Goal: Transaction & Acquisition: Purchase product/service

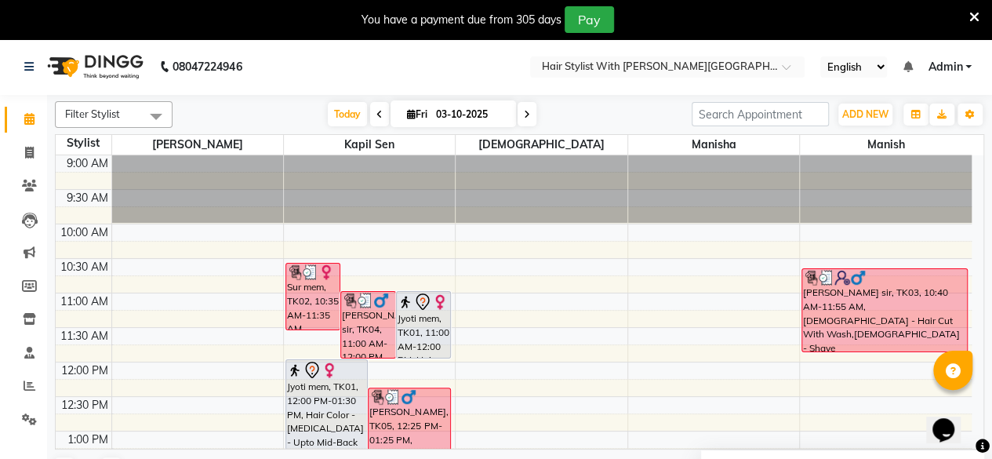
scroll to position [589, 0]
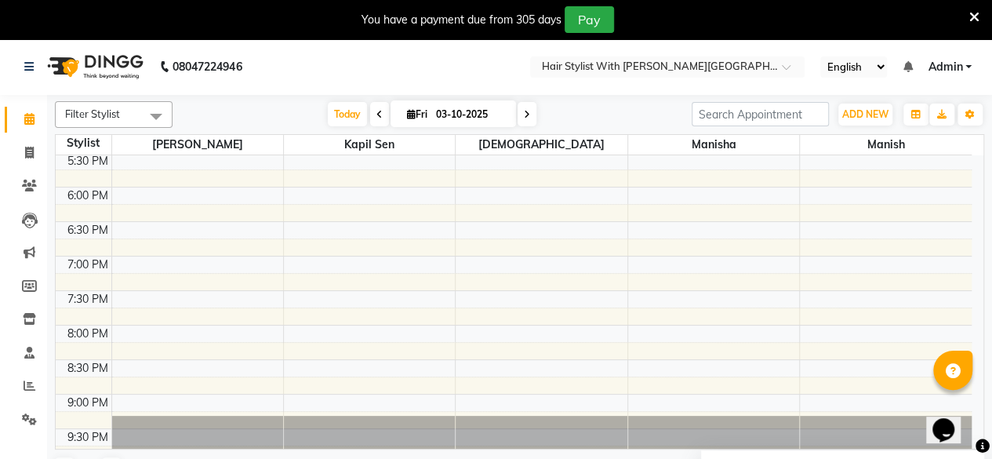
click at [528, 112] on span at bounding box center [527, 114] width 19 height 24
type input "04-10-2025"
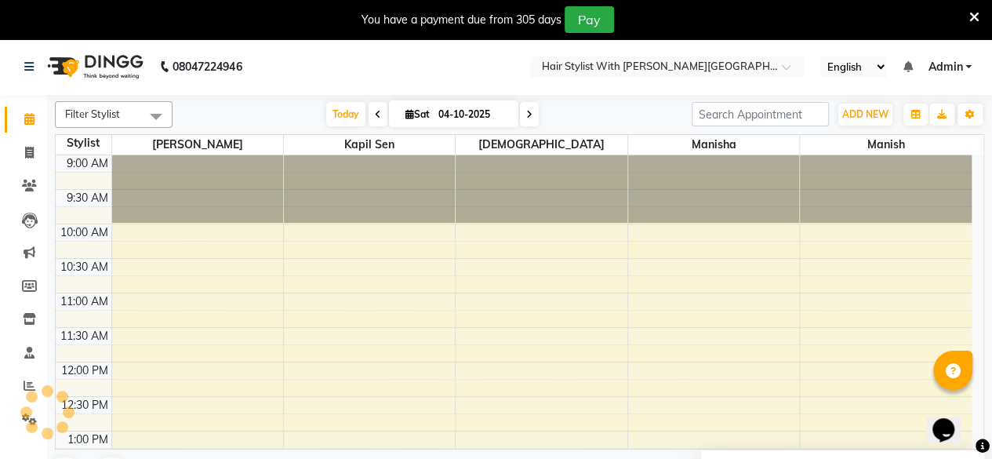
scroll to position [273, 0]
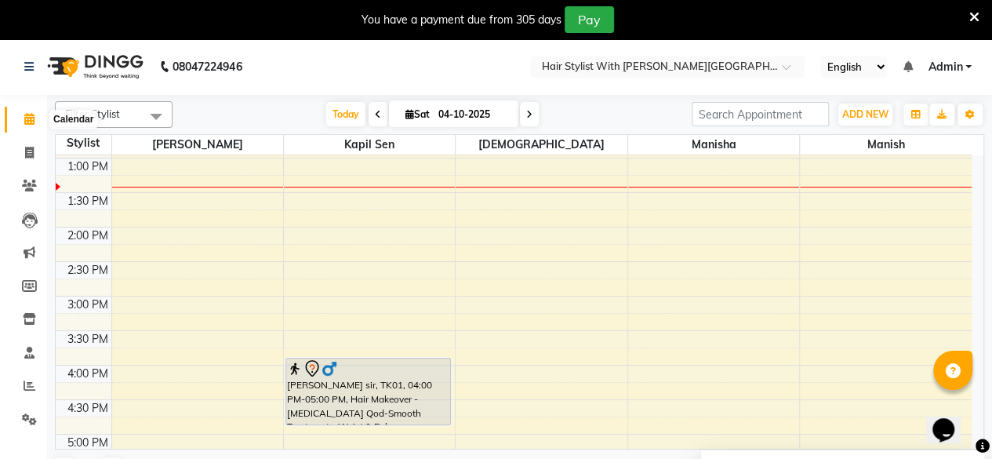
click at [30, 122] on icon at bounding box center [29, 119] width 10 height 12
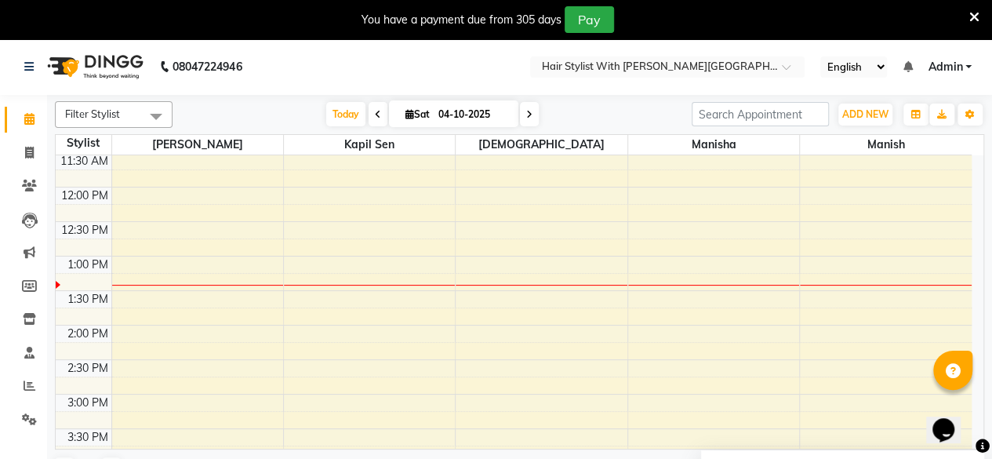
scroll to position [194, 0]
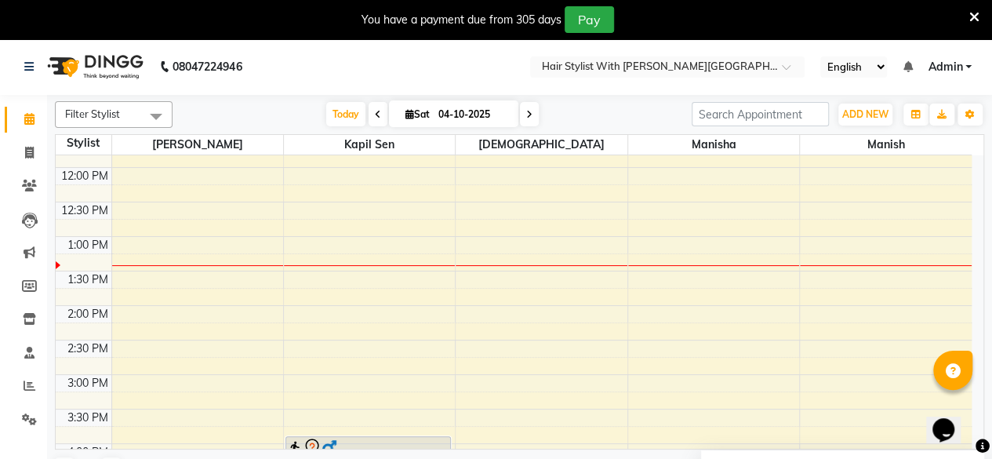
click at [298, 308] on div "9:00 AM 9:30 AM 10:00 AM 10:30 AM 11:00 AM 11:30 AM 12:00 PM 12:30 PM 1:00 PM 1…" at bounding box center [514, 409] width 916 height 896
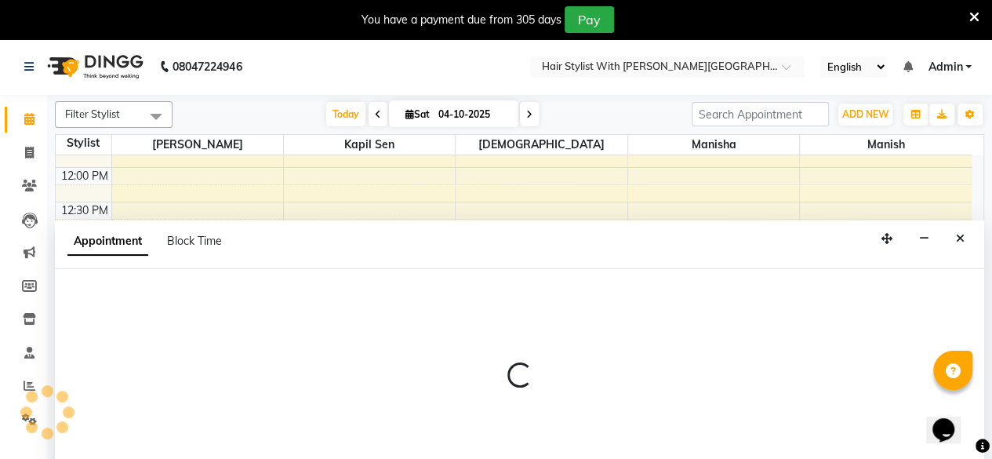
select select "62820"
select select "tentative"
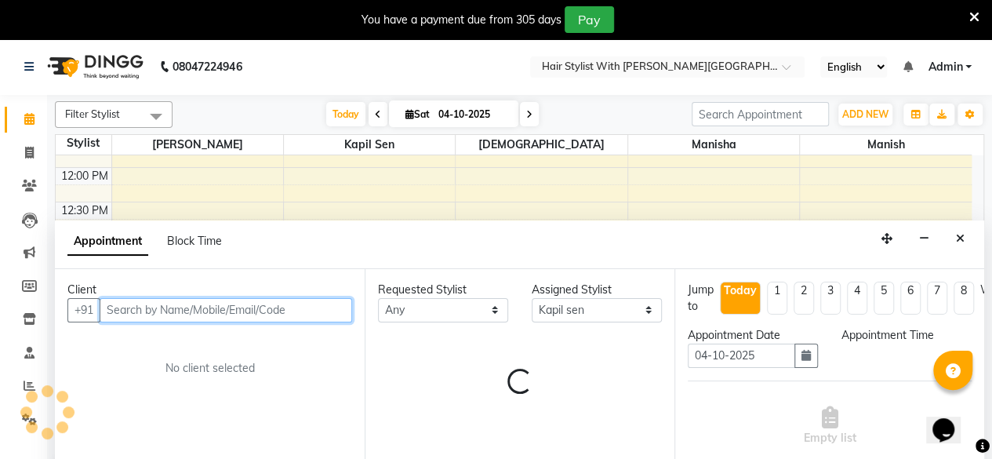
select select "840"
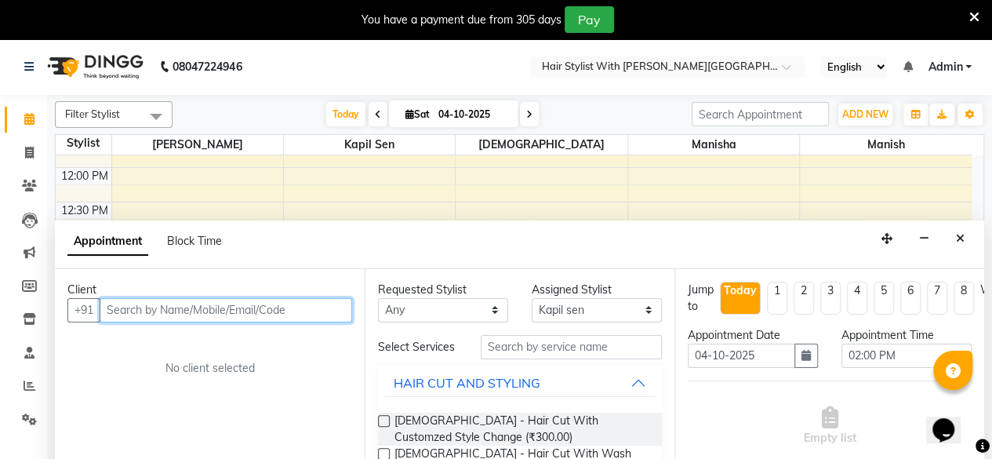
scroll to position [38, 0]
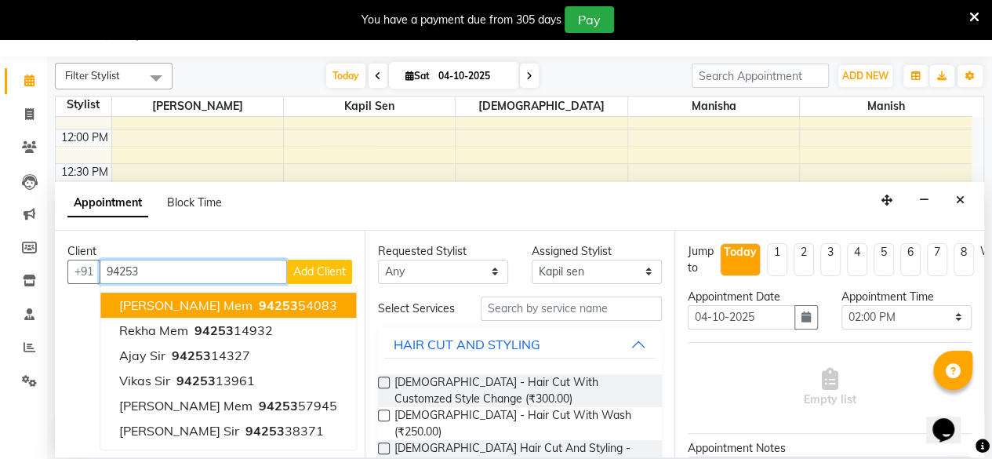
click at [274, 299] on ngb-highlight "94253 54083" at bounding box center [297, 305] width 82 height 16
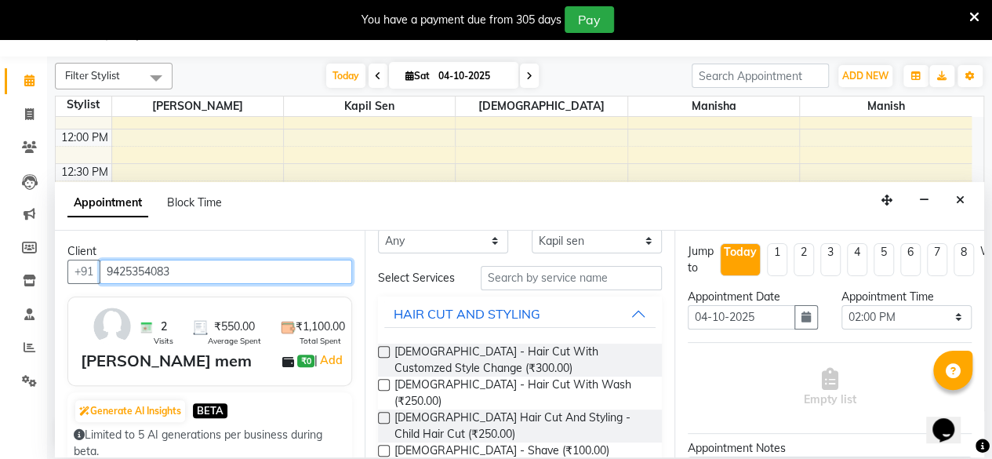
scroll to position [0, 0]
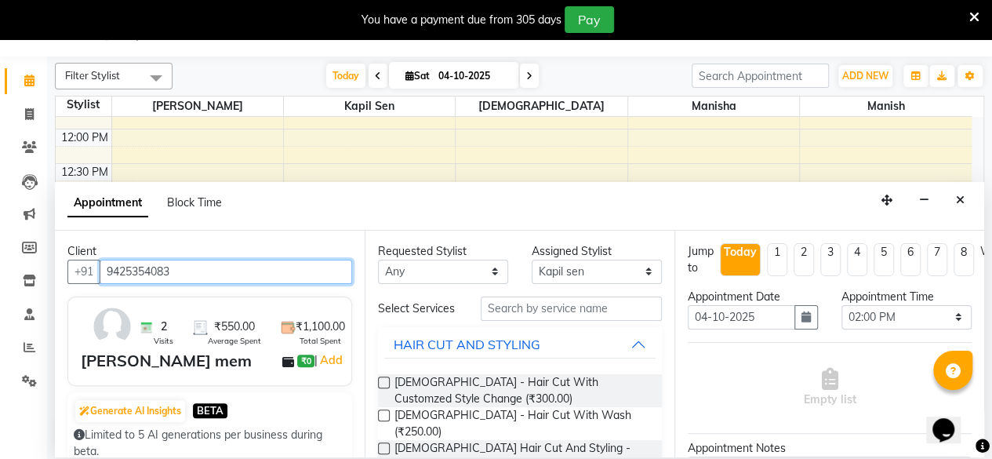
type input "9425354083"
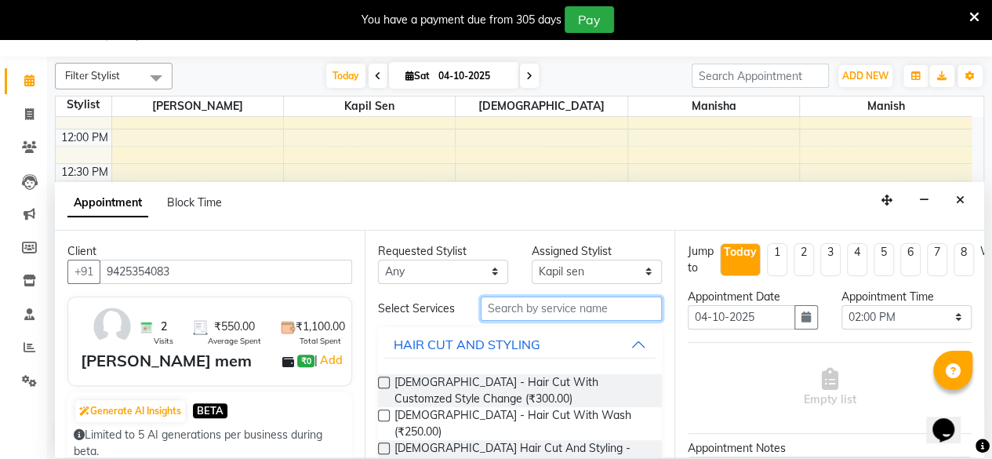
click at [522, 314] on input "text" at bounding box center [571, 308] width 181 height 24
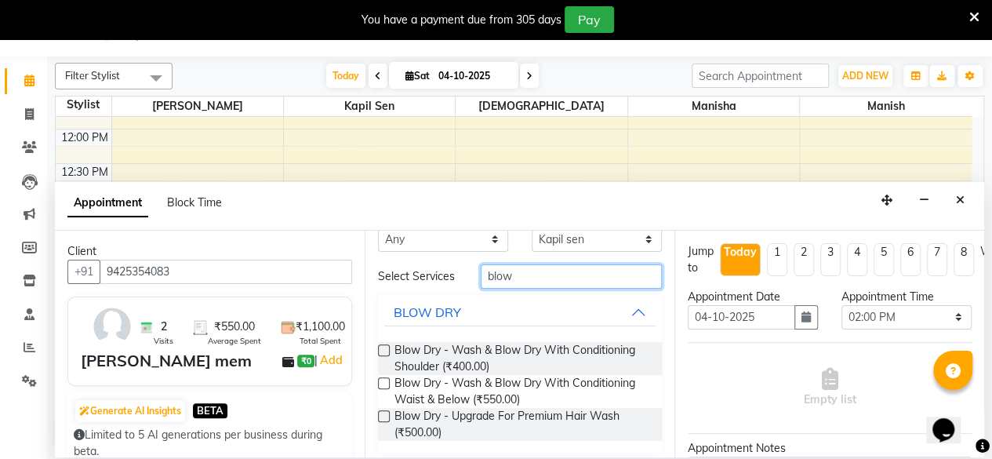
scroll to position [49, 0]
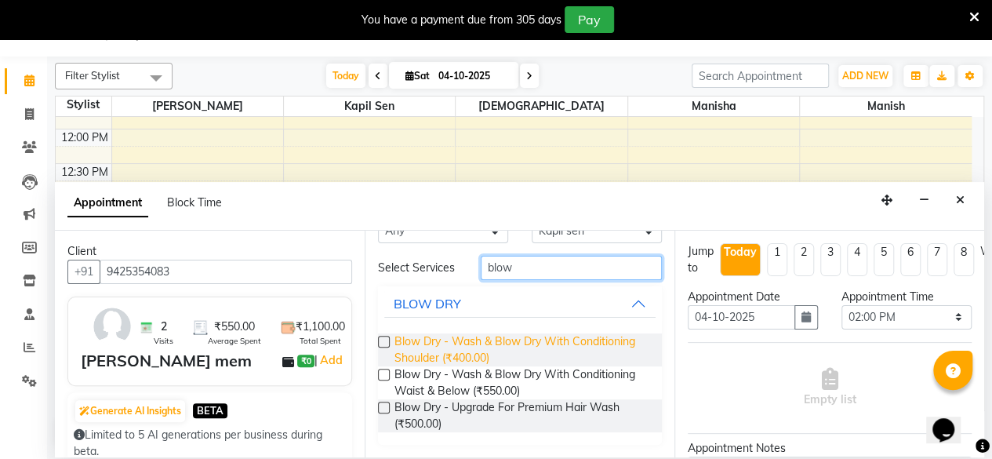
type input "blow"
click at [493, 340] on span "Blow Dry - Wash & Blow Dry With Conditioning Shoulder (₹400.00)" at bounding box center [521, 349] width 255 height 33
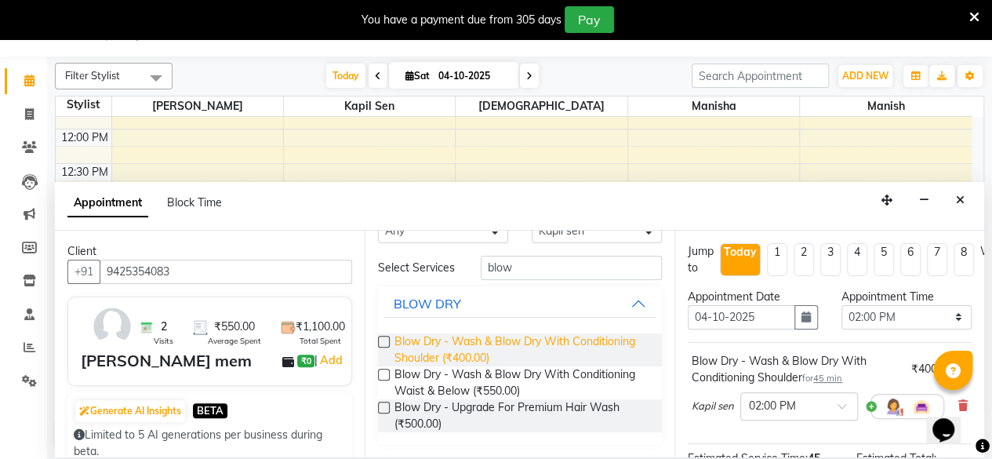
click at [521, 348] on span "Blow Dry - Wash & Blow Dry With Conditioning Shoulder (₹400.00)" at bounding box center [521, 349] width 255 height 33
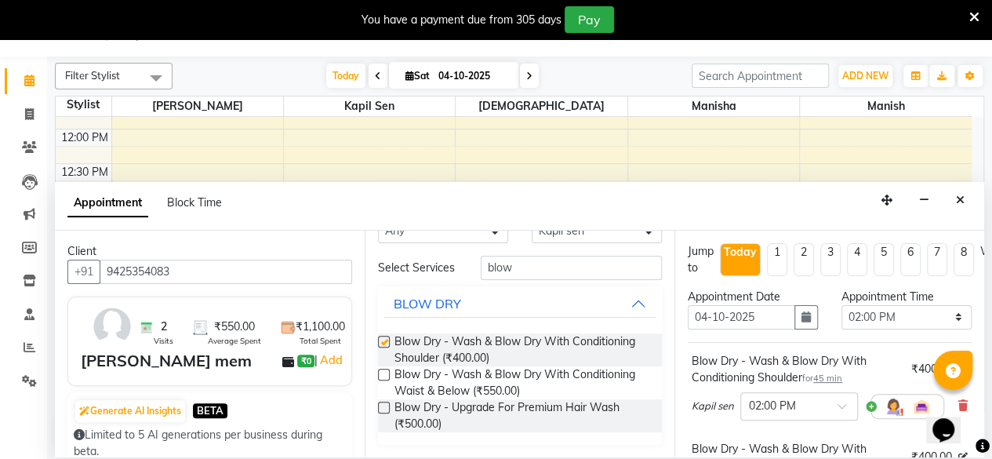
checkbox input "false"
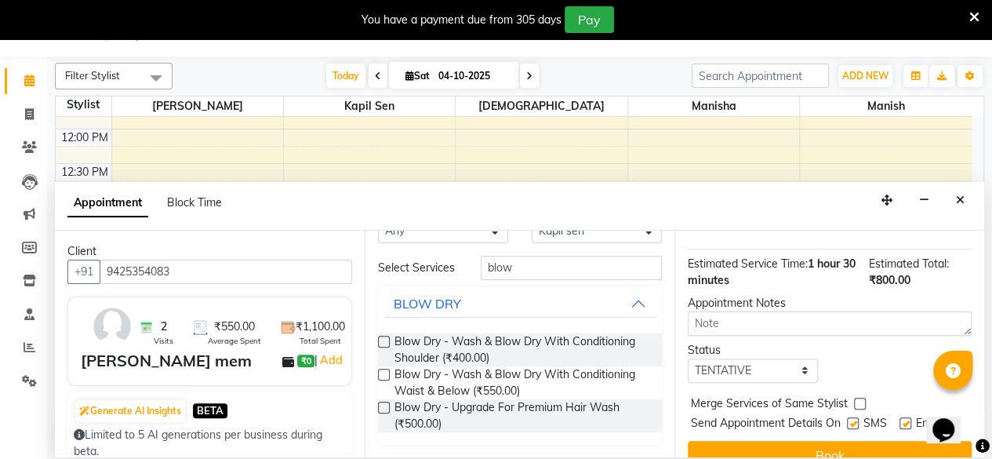
scroll to position [321, 0]
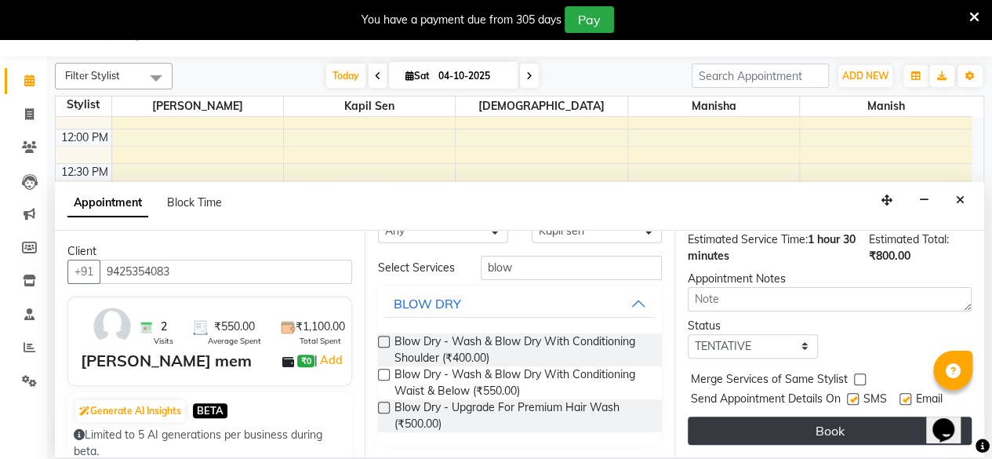
click at [817, 422] on button "Book" at bounding box center [830, 430] width 284 height 28
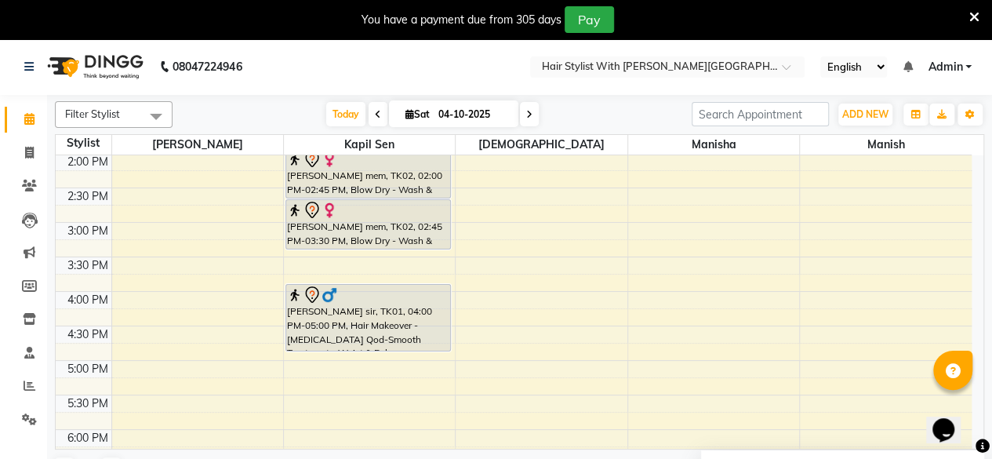
scroll to position [273, 0]
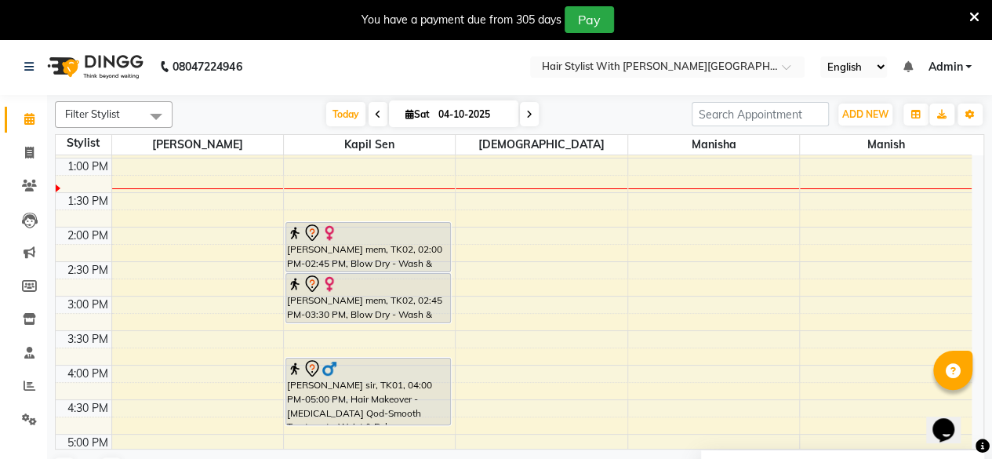
click at [400, 291] on div "Khushboo mem, TK02, 02:45 PM-03:30 PM, Blow Dry - Wash & Blow Dry With Conditio…" at bounding box center [368, 298] width 164 height 49
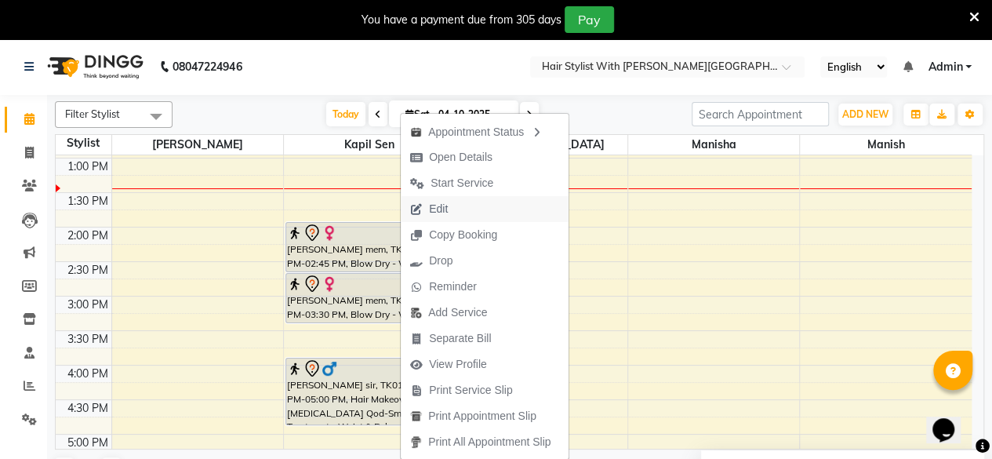
click at [436, 205] on span "Edit" at bounding box center [438, 209] width 19 height 16
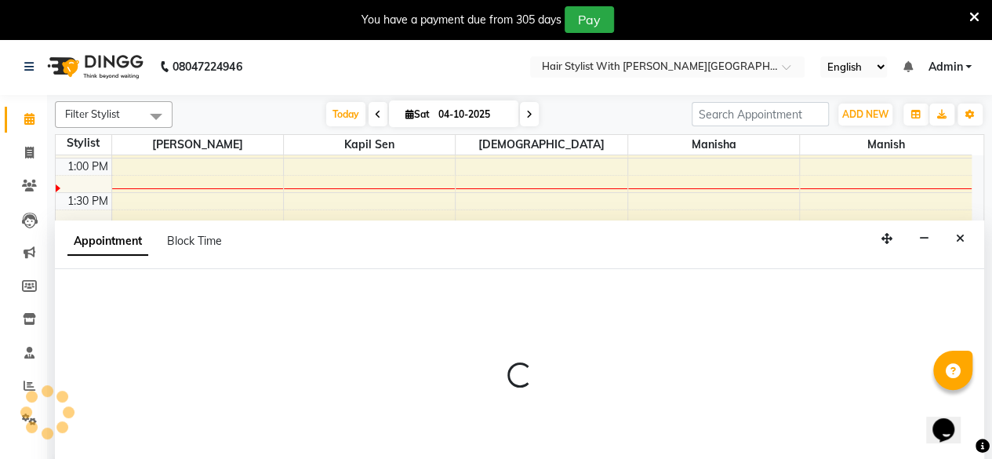
select select "tentative"
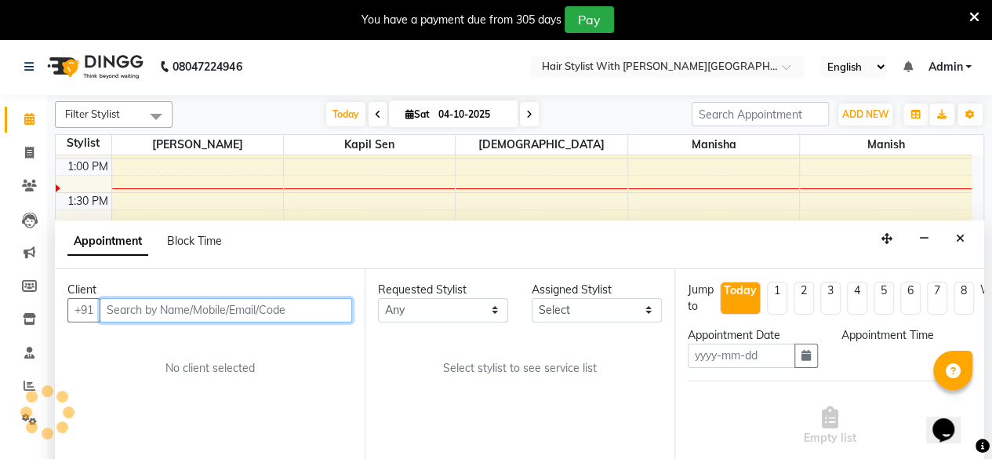
type input "04-10-2025"
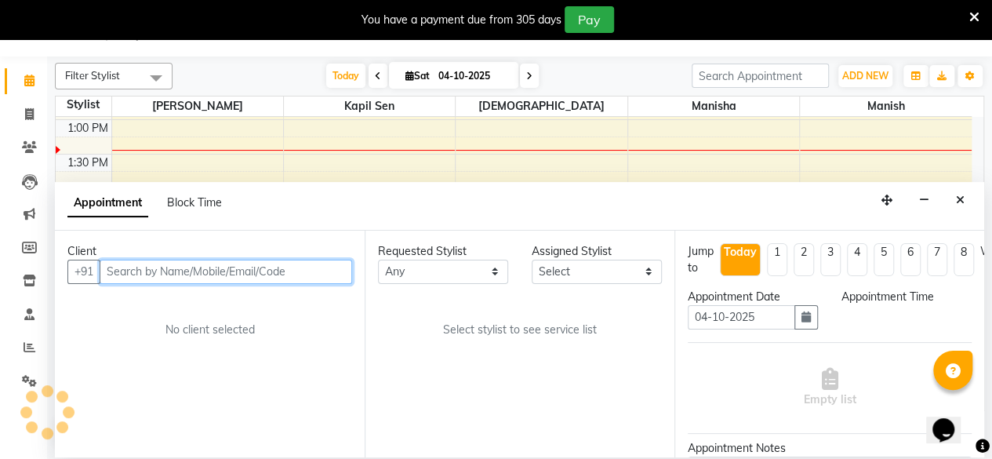
select select "840"
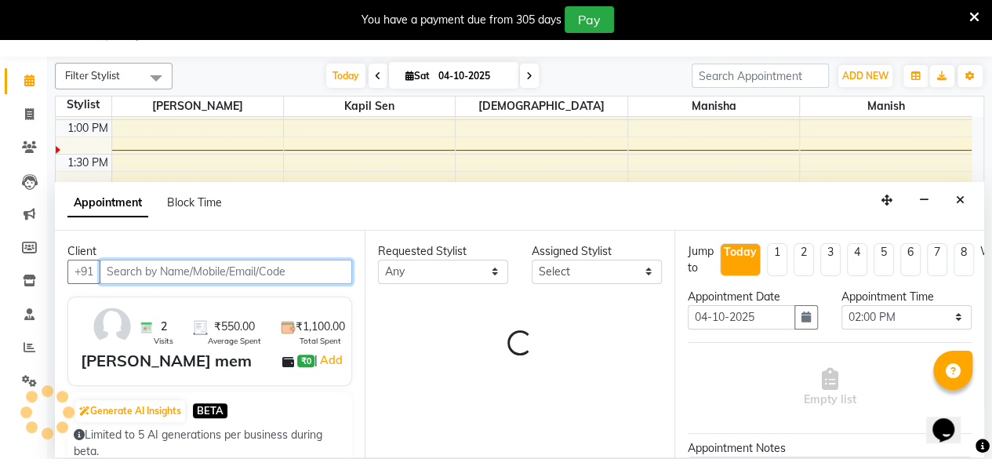
select select "62820"
select select "3678"
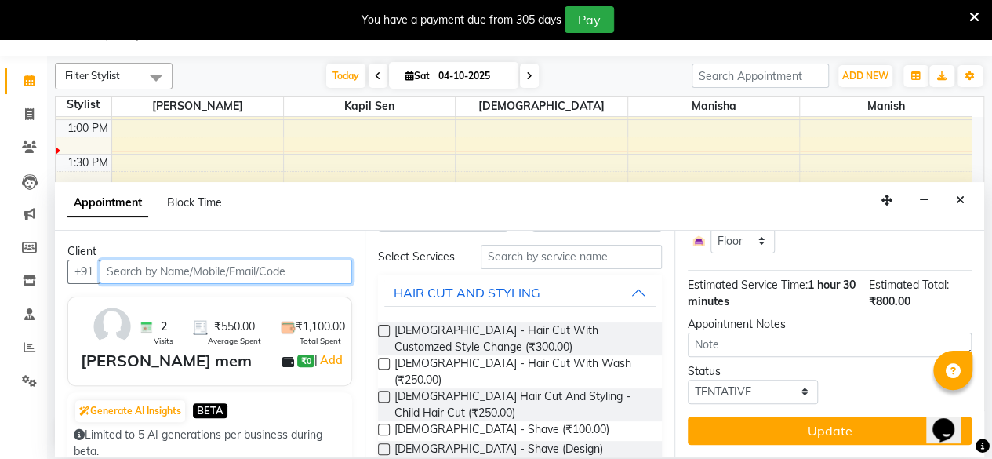
scroll to position [0, 0]
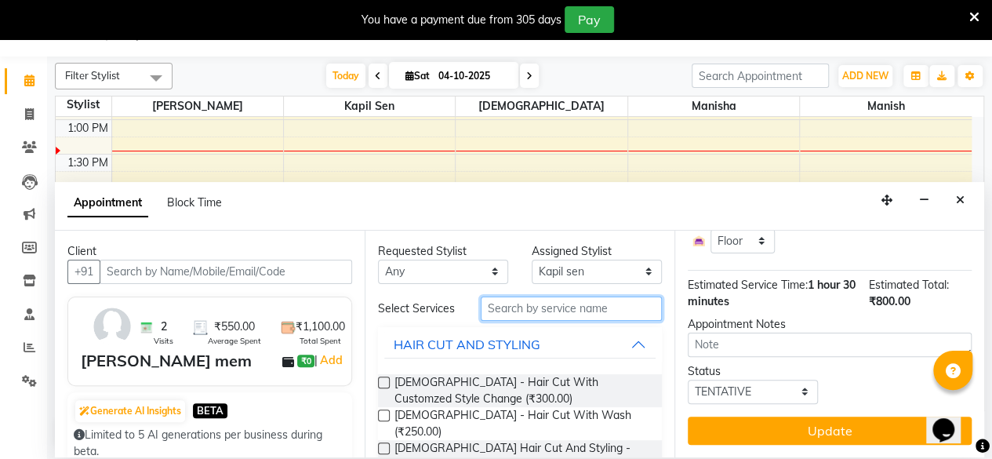
click at [569, 313] on input "text" at bounding box center [571, 308] width 181 height 24
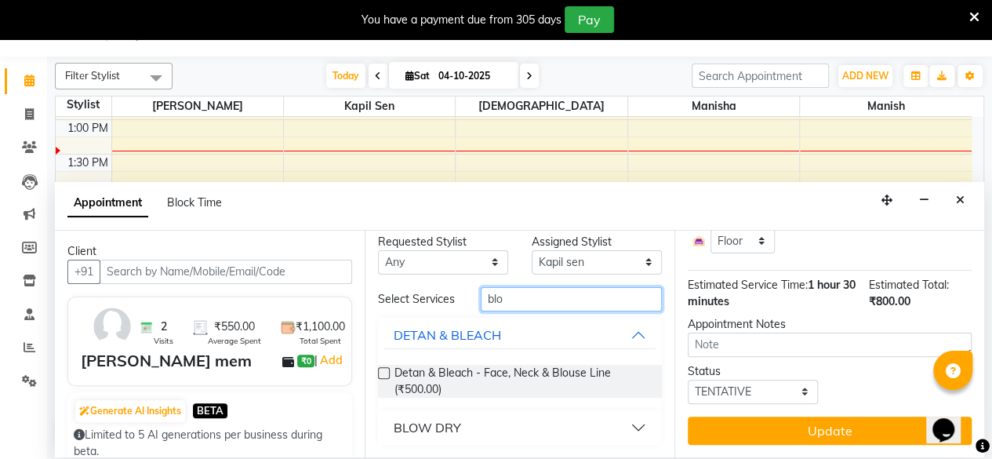
scroll to position [17, 0]
type input "blo"
click at [455, 419] on div "BLOW DRY" at bounding box center [427, 427] width 67 height 19
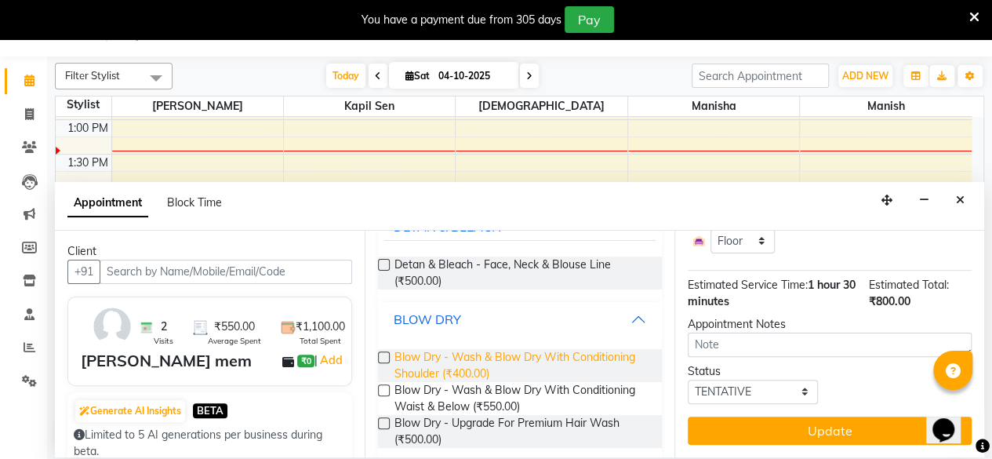
scroll to position [119, 0]
click at [472, 372] on span "Blow Dry - Wash & Blow Dry With Conditioning Shoulder (₹400.00)" at bounding box center [521, 363] width 255 height 33
checkbox input "false"
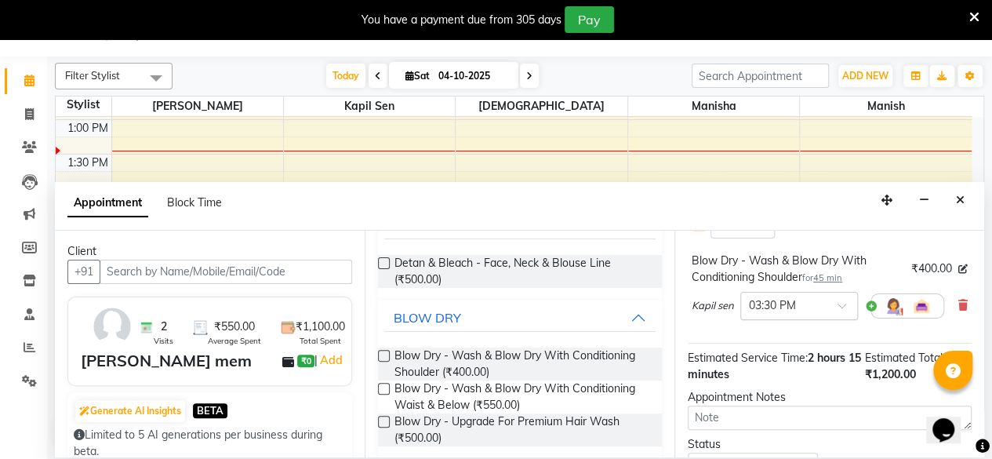
click at [837, 307] on span at bounding box center [847, 310] width 20 height 16
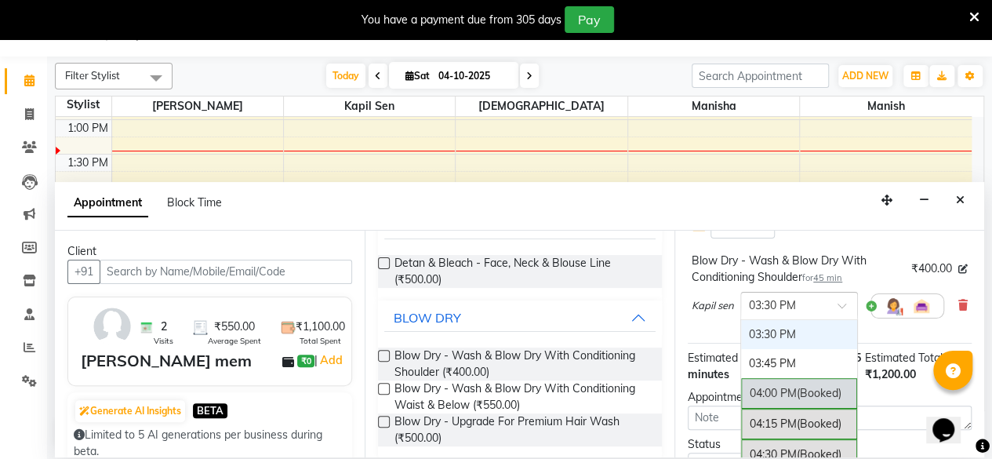
click at [778, 396] on div "04:00 PM (Booked)" at bounding box center [799, 393] width 116 height 31
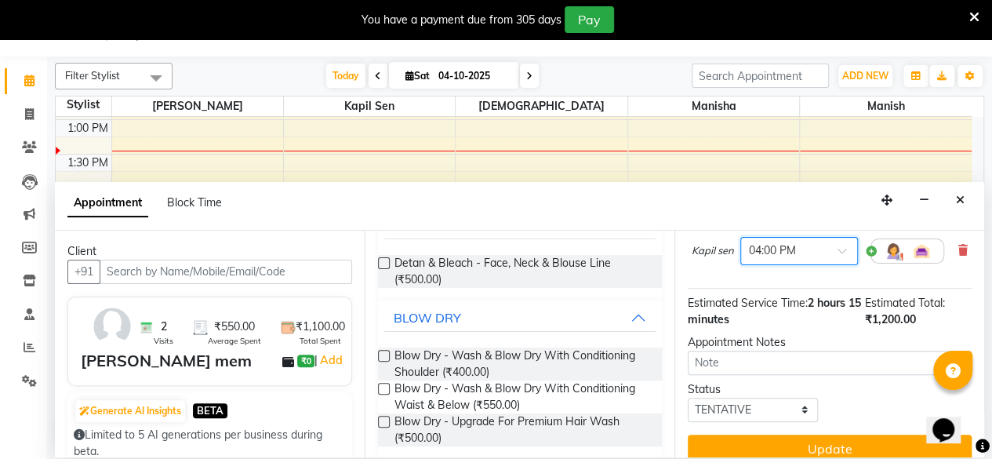
scroll to position [416, 0]
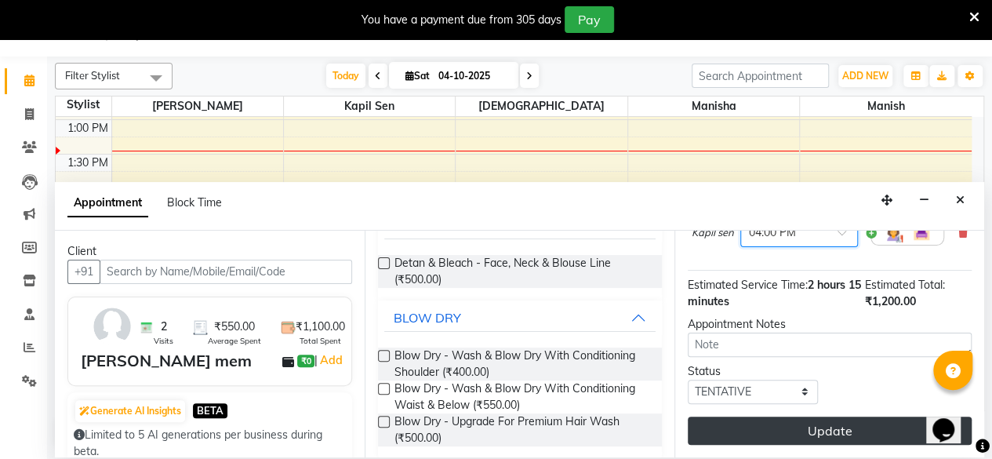
click at [827, 416] on button "Update" at bounding box center [830, 430] width 284 height 28
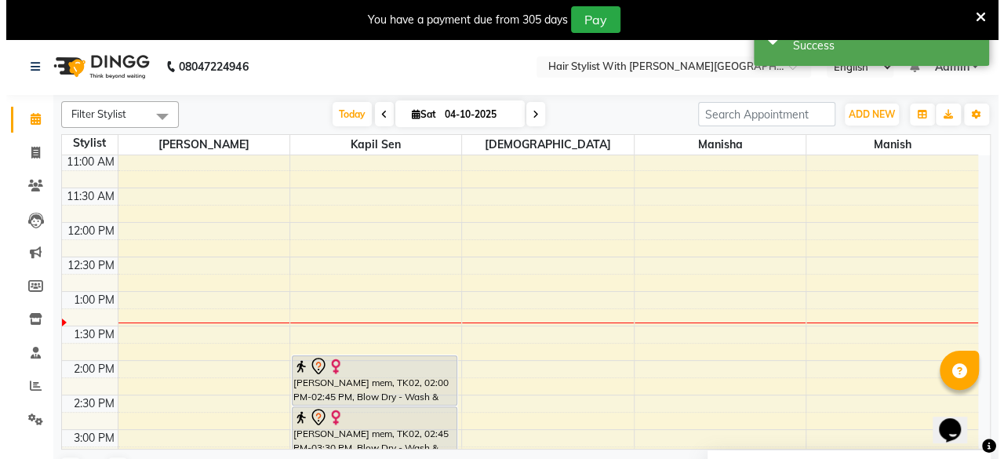
scroll to position [38, 0]
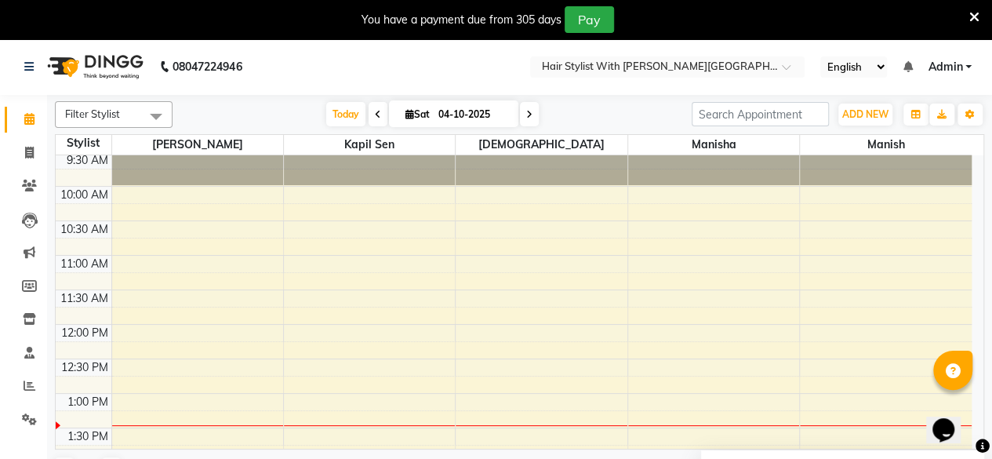
click at [967, 13] on div "You have a payment due from 305 days Pay" at bounding box center [487, 19] width 963 height 27
click at [971, 15] on icon at bounding box center [974, 17] width 10 height 14
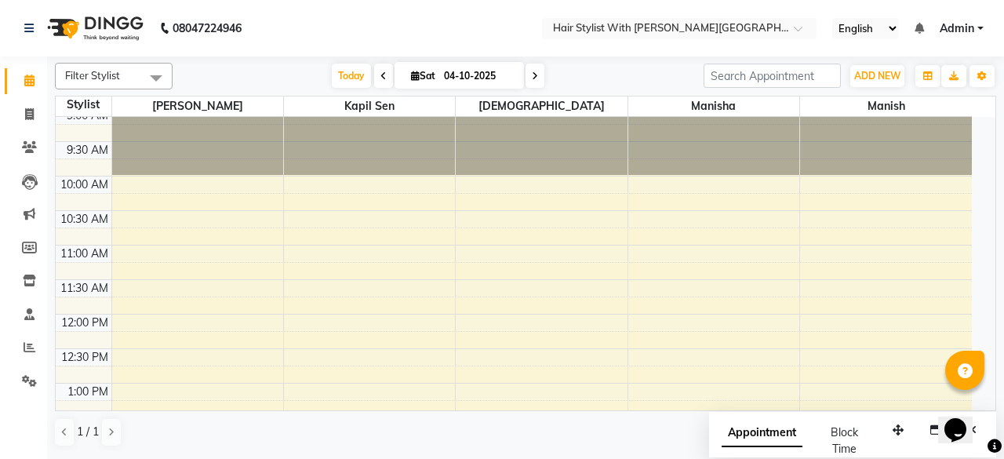
scroll to position [0, 0]
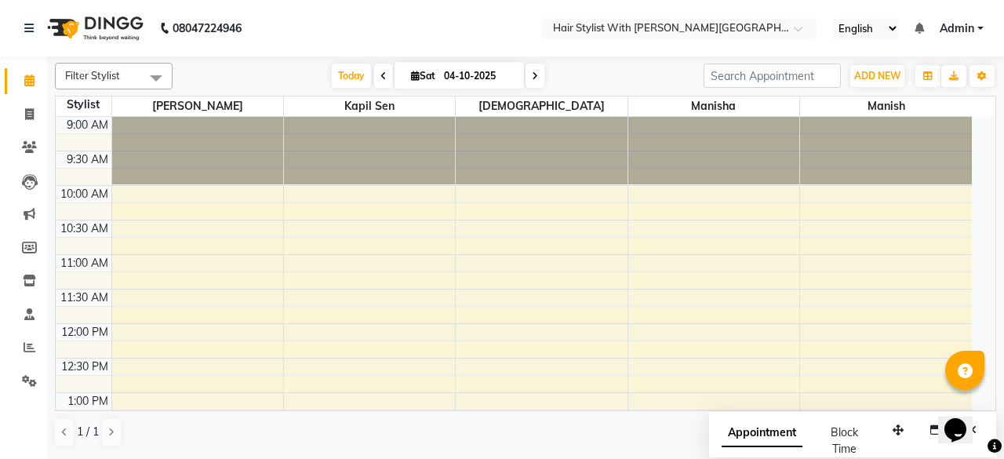
click at [866, 437] on div "Block Time" at bounding box center [843, 440] width 45 height 33
click at [847, 430] on span "Block Time" at bounding box center [843, 440] width 27 height 31
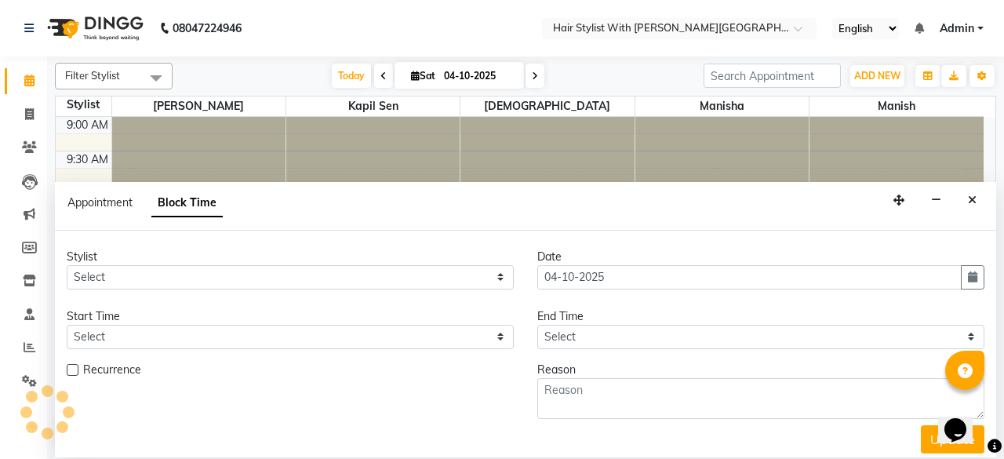
scroll to position [273, 0]
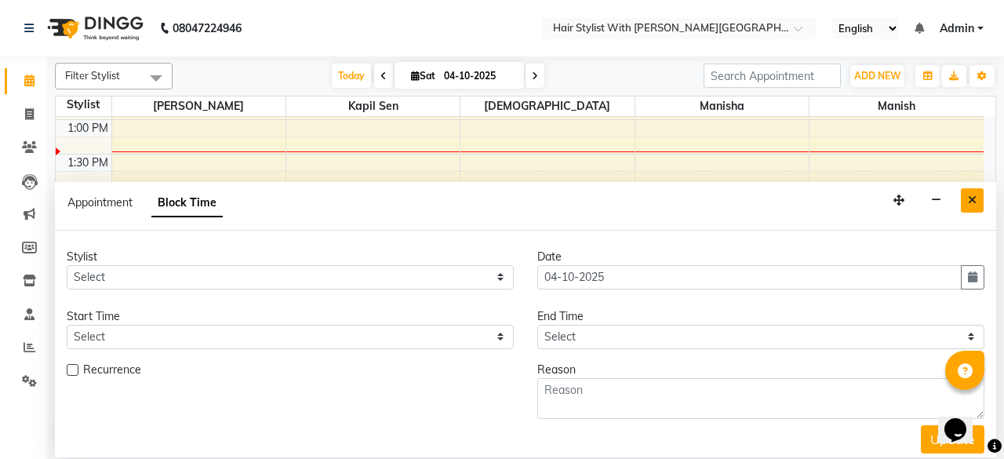
click at [972, 205] on button "Close" at bounding box center [972, 200] width 23 height 24
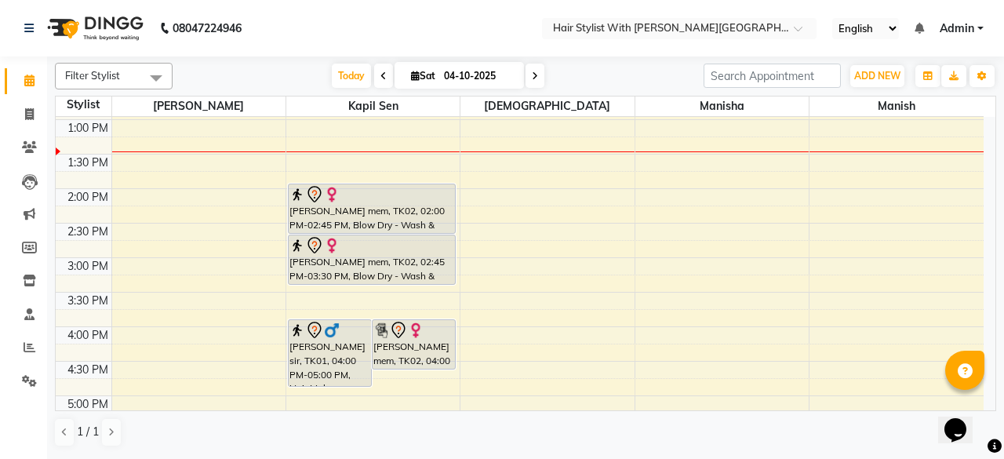
click at [460, 245] on div "9:00 AM 9:30 AM 10:00 AM 10:30 AM 11:00 AM 11:30 AM 12:00 PM 12:30 PM 1:00 PM 1…" at bounding box center [520, 292] width 928 height 896
click at [961, 418] on icon "Chat widget" at bounding box center [955, 430] width 22 height 24
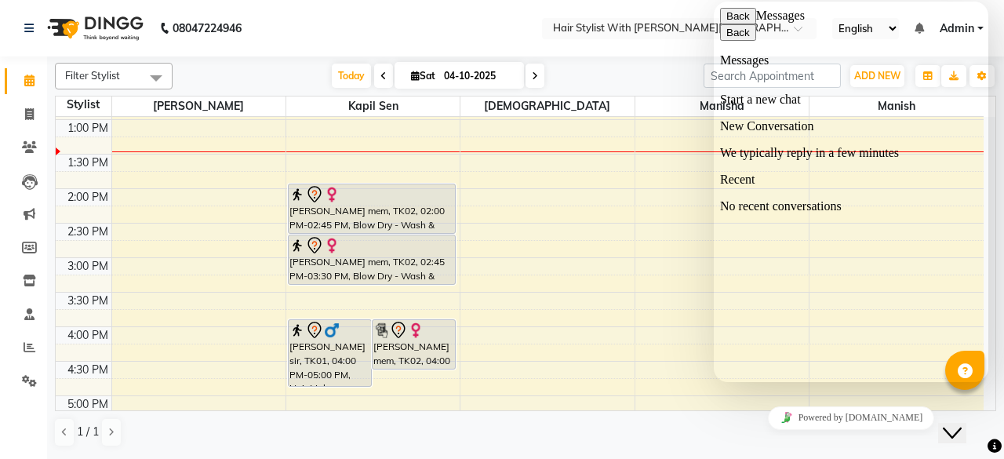
click at [739, 24] on button "Back" at bounding box center [738, 16] width 36 height 16
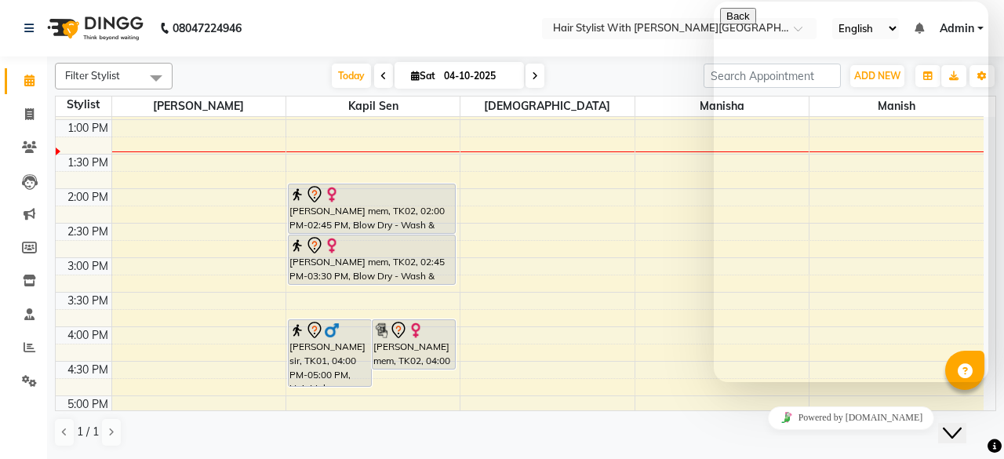
click at [961, 427] on icon "Chat widget" at bounding box center [952, 432] width 19 height 11
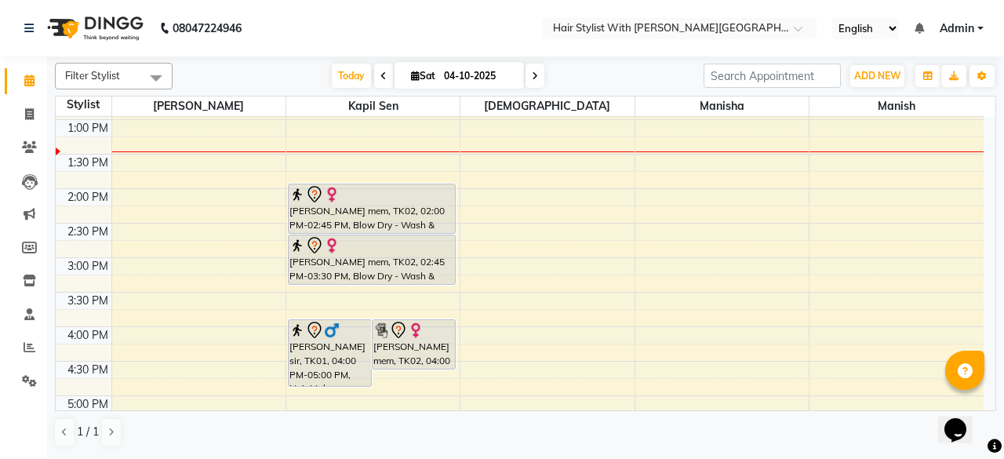
click at [961, 369] on icon at bounding box center [964, 371] width 15 height 15
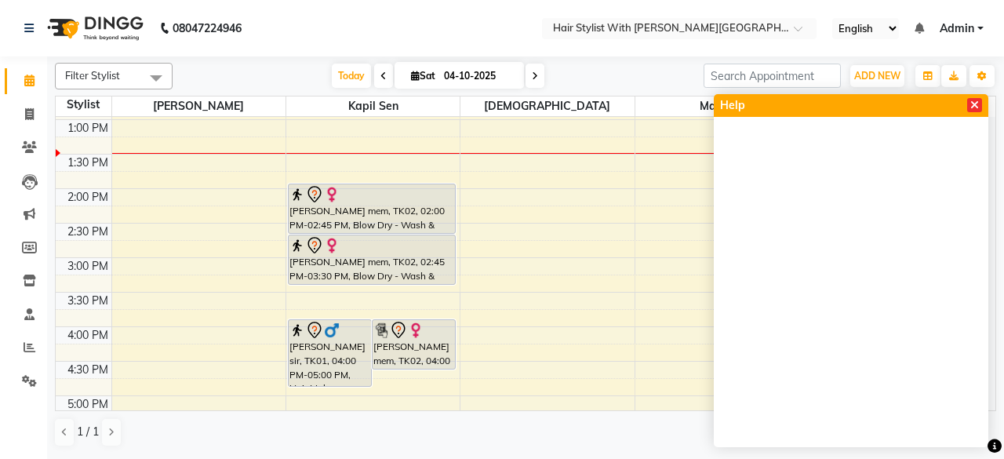
click at [974, 106] on icon at bounding box center [974, 105] width 9 height 11
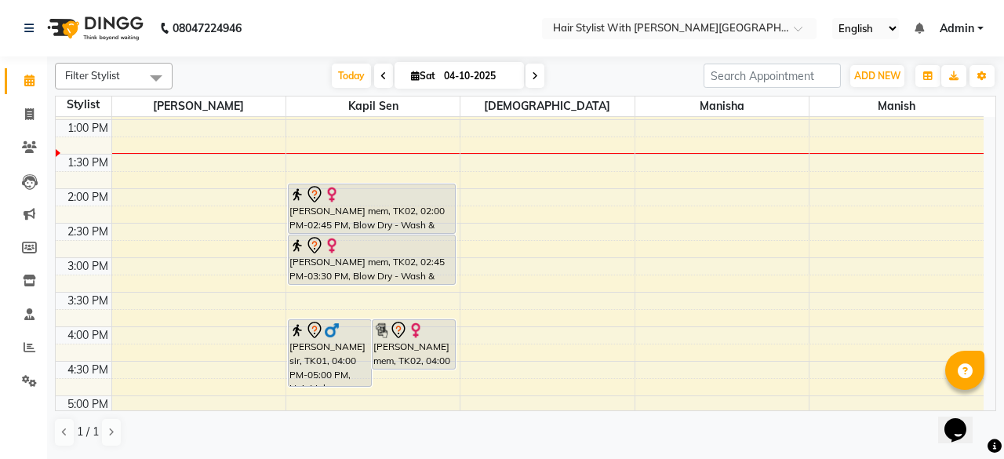
click at [389, 219] on div "Khushboo mem, TK02, 02:00 PM-02:45 PM, Blow Dry - Wash & Blow Dry With Conditio…" at bounding box center [372, 208] width 166 height 49
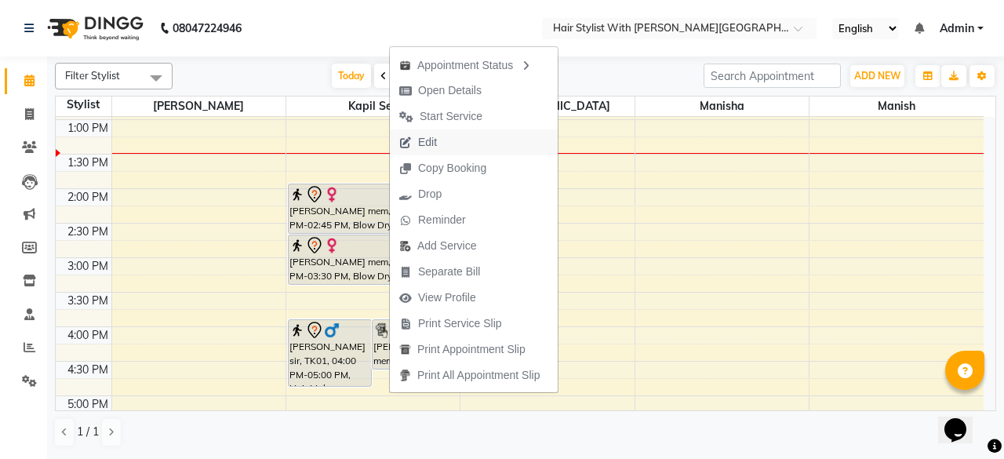
click at [428, 140] on span "Edit" at bounding box center [427, 142] width 19 height 16
select select "tentative"
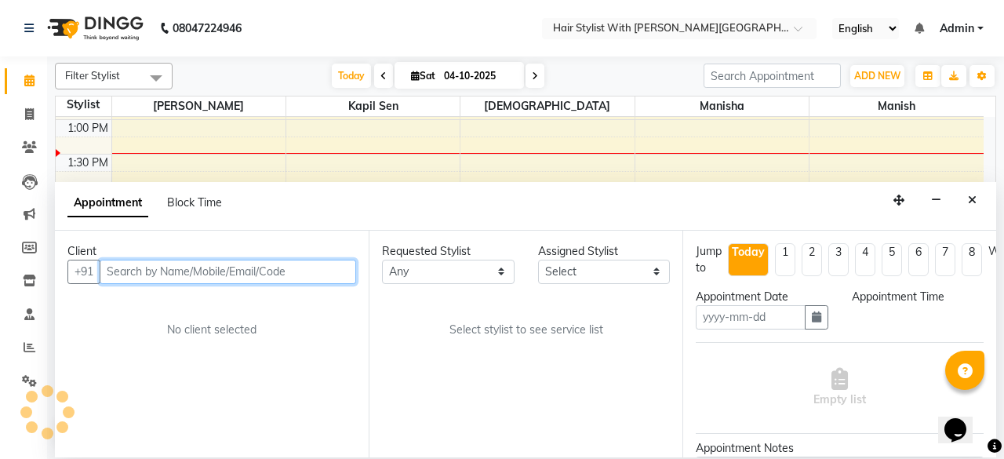
type input "04-10-2025"
select select "840"
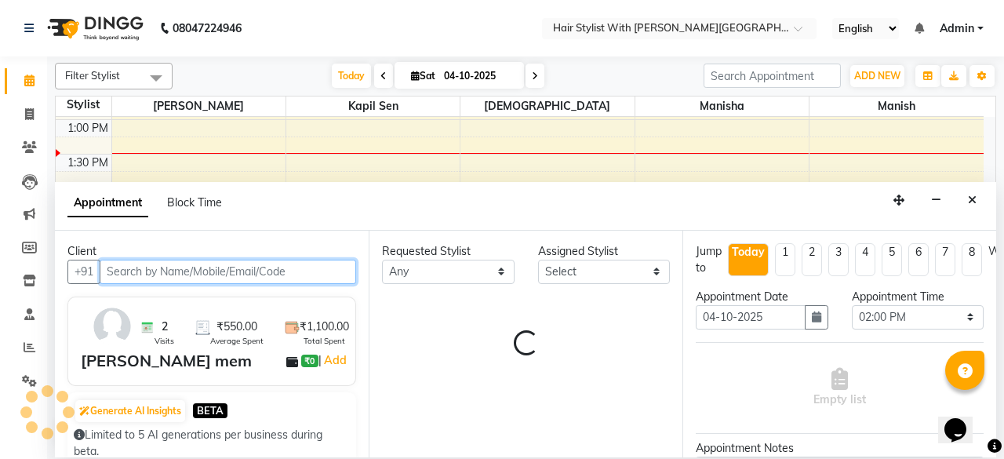
select select "62820"
select select "3678"
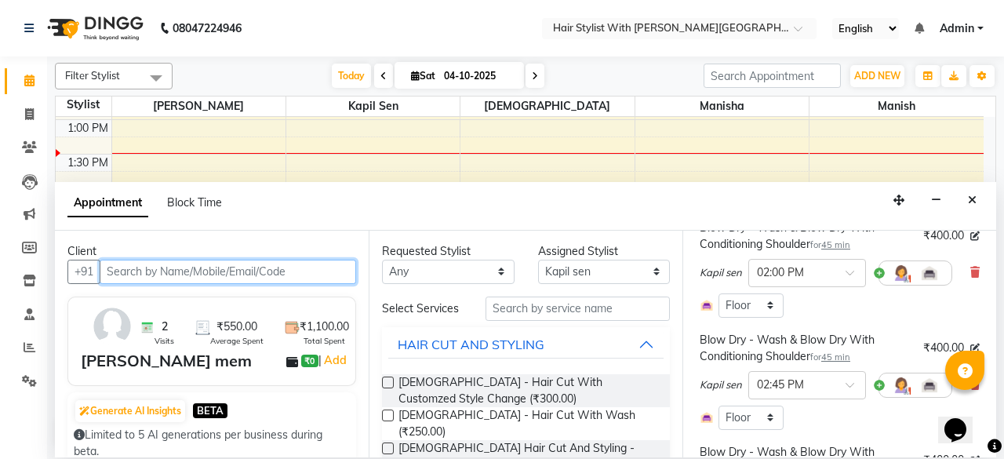
scroll to position [157, 0]
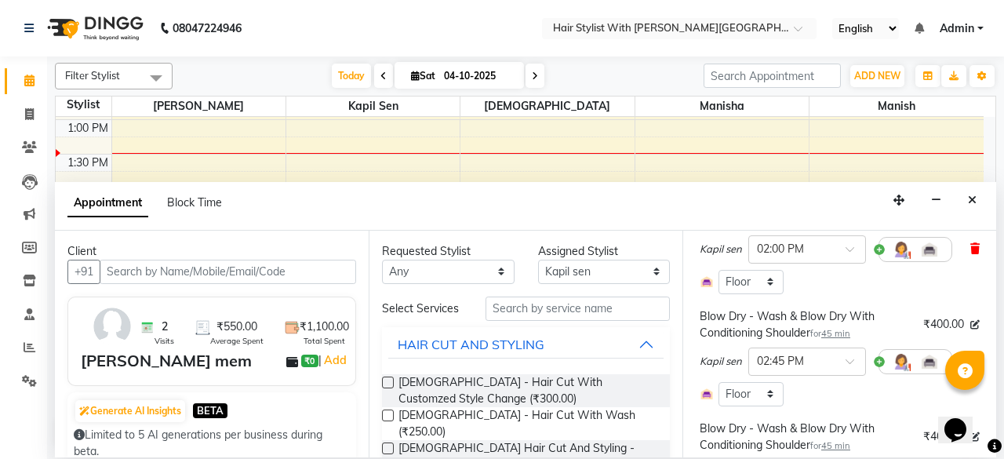
click at [970, 250] on icon at bounding box center [974, 248] width 9 height 11
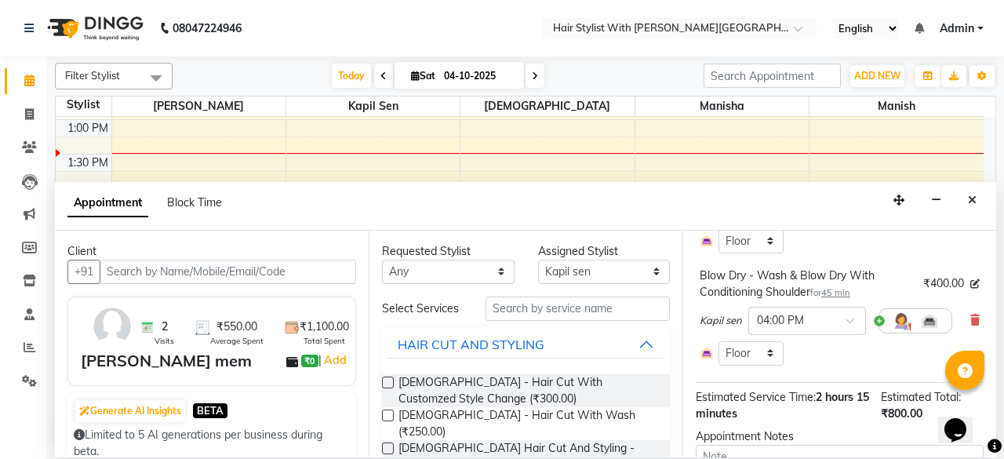
scroll to position [235, 0]
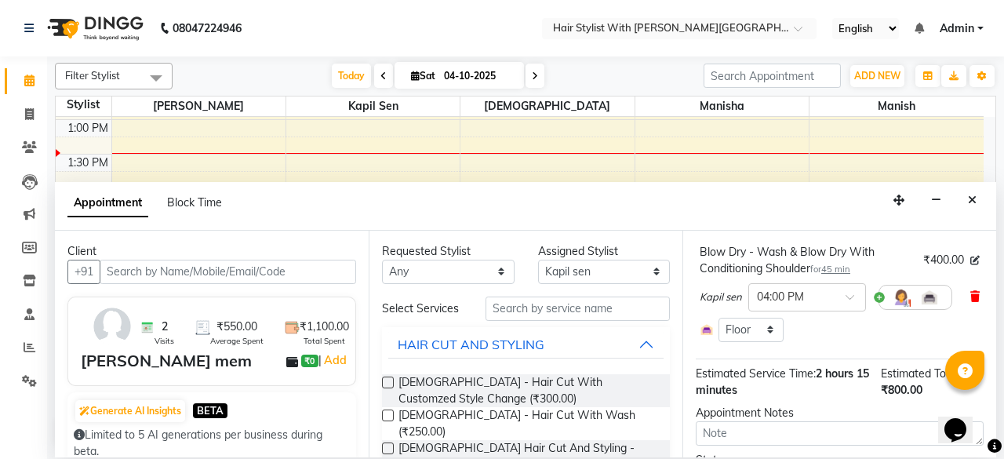
click at [970, 300] on icon at bounding box center [974, 296] width 9 height 11
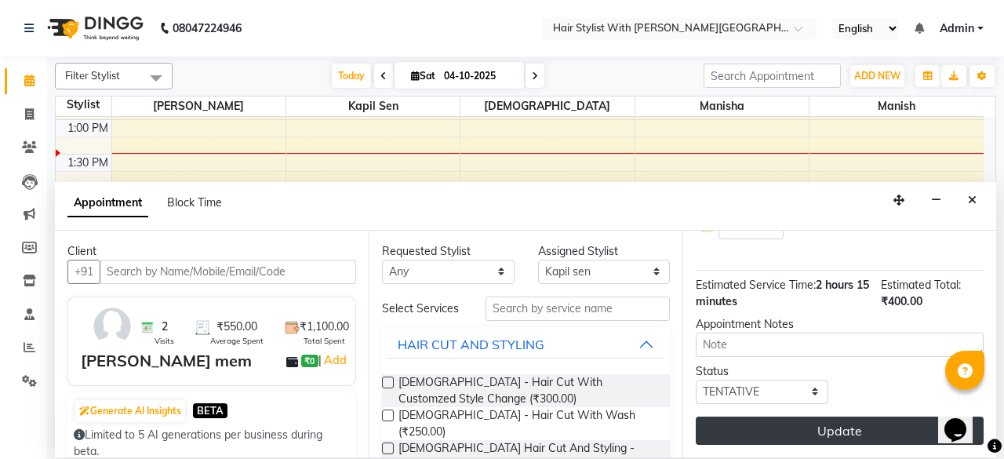
click at [865, 427] on button "Update" at bounding box center [840, 430] width 288 height 28
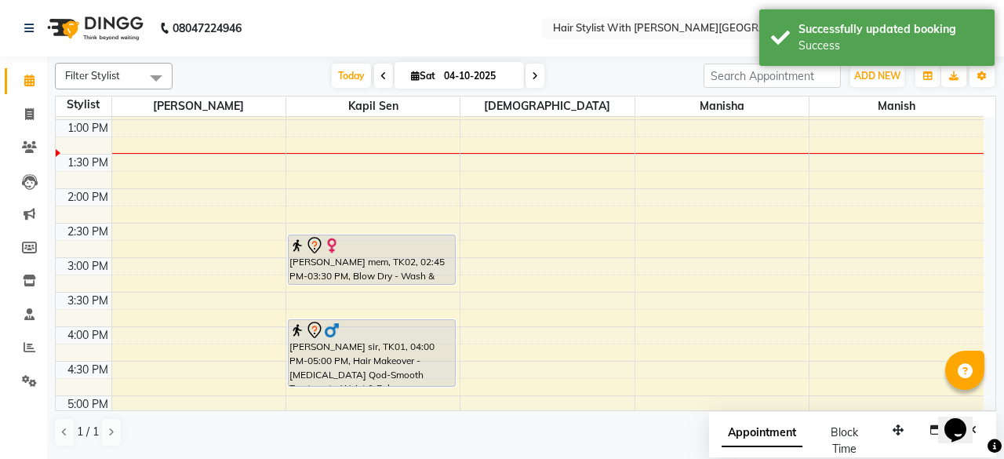
click at [406, 245] on div at bounding box center [371, 245] width 165 height 19
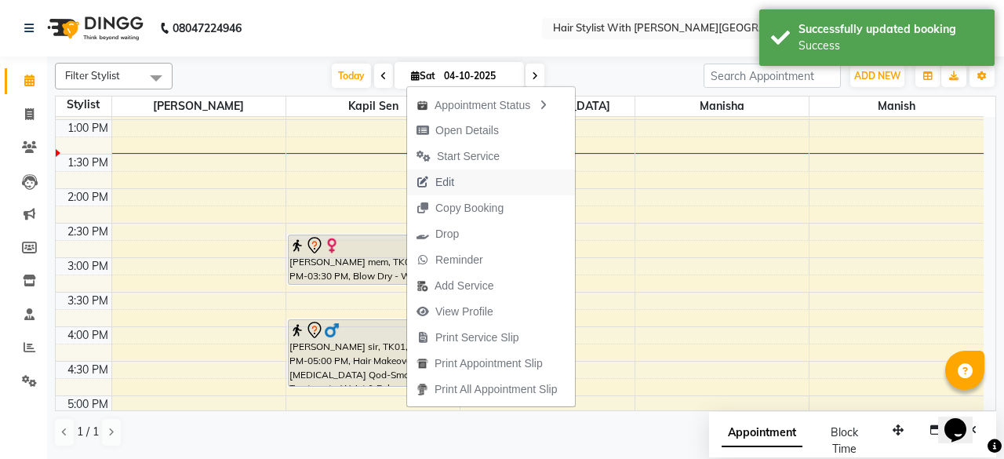
click at [454, 187] on span "Edit" at bounding box center [435, 182] width 56 height 26
select select "tentative"
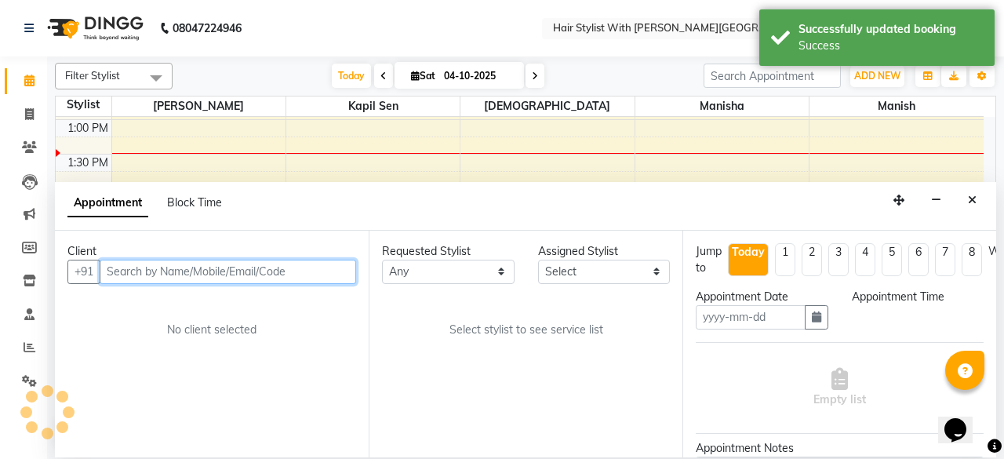
type input "04-10-2025"
select select "885"
select select "62820"
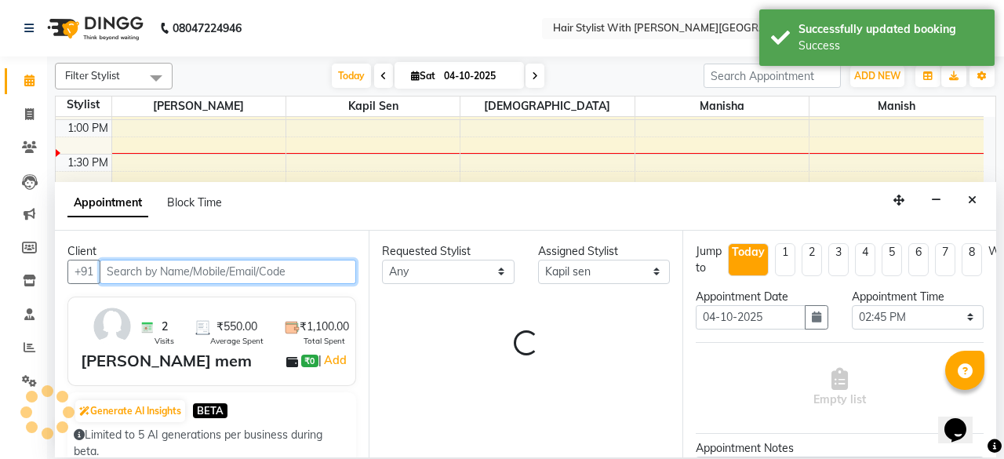
scroll to position [273, 0]
select select "3678"
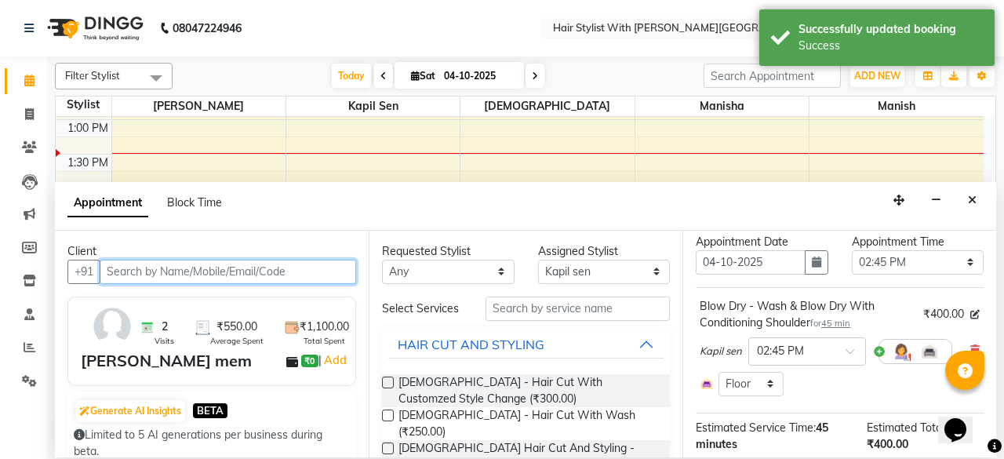
scroll to position [78, 0]
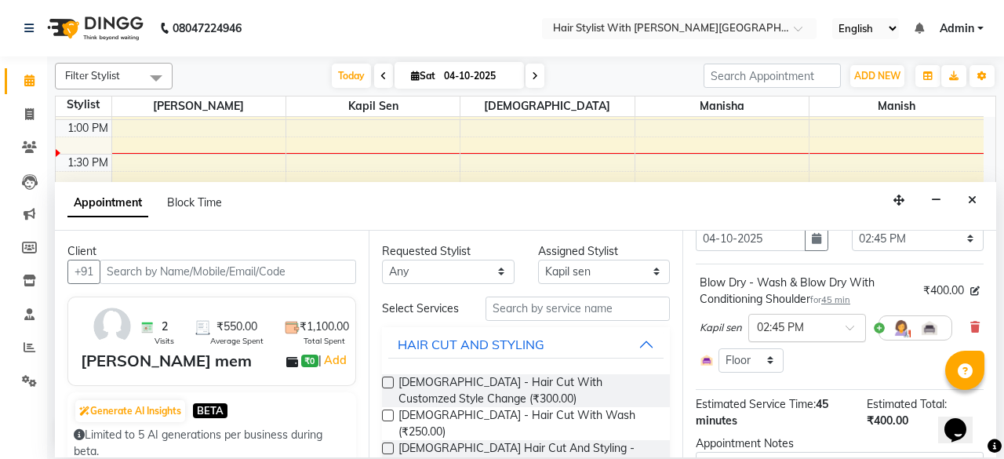
click at [848, 327] on span at bounding box center [855, 332] width 20 height 16
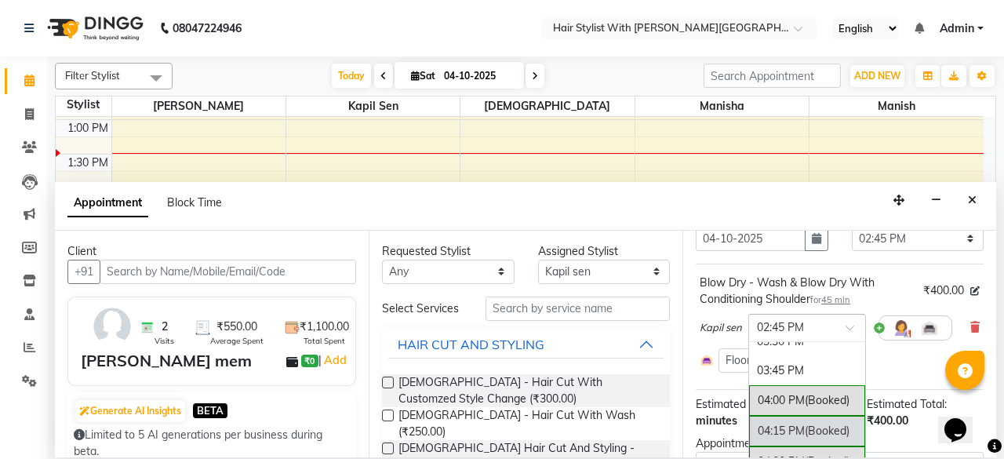
scroll to position [630, 0]
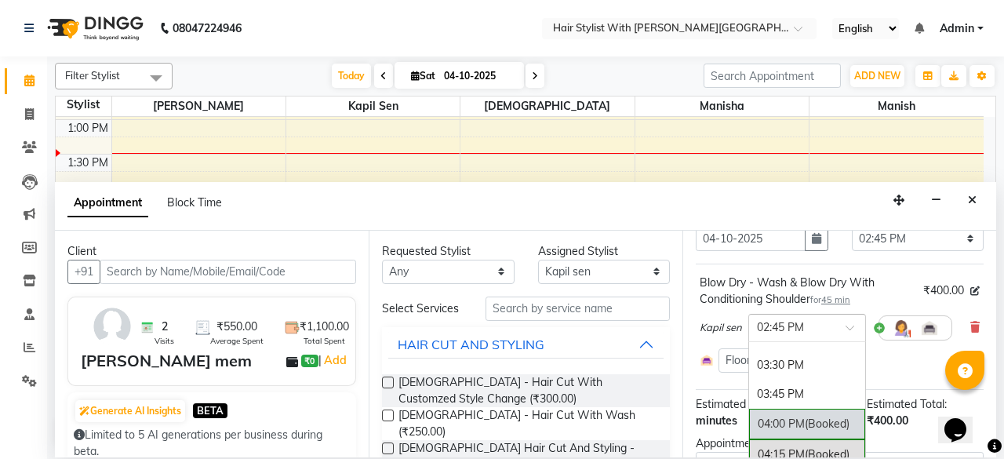
click at [779, 421] on div "04:00 PM (Booked)" at bounding box center [807, 424] width 116 height 31
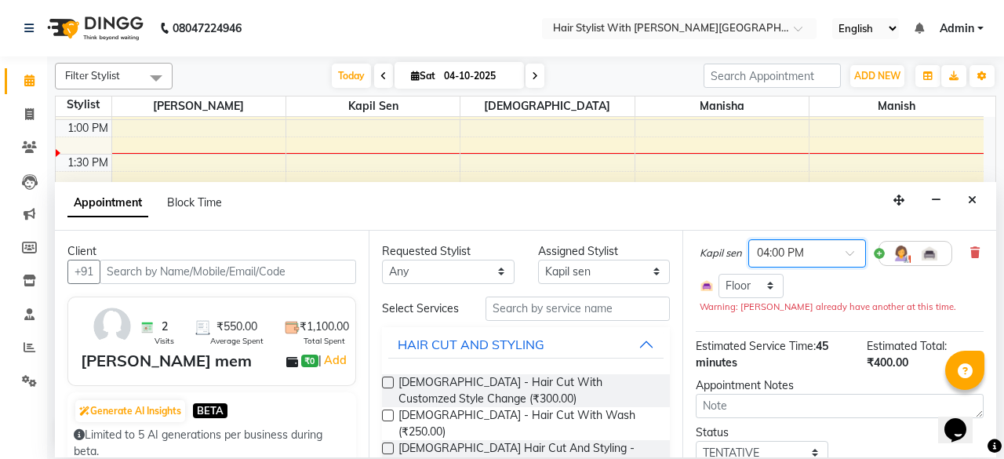
scroll to position [227, 0]
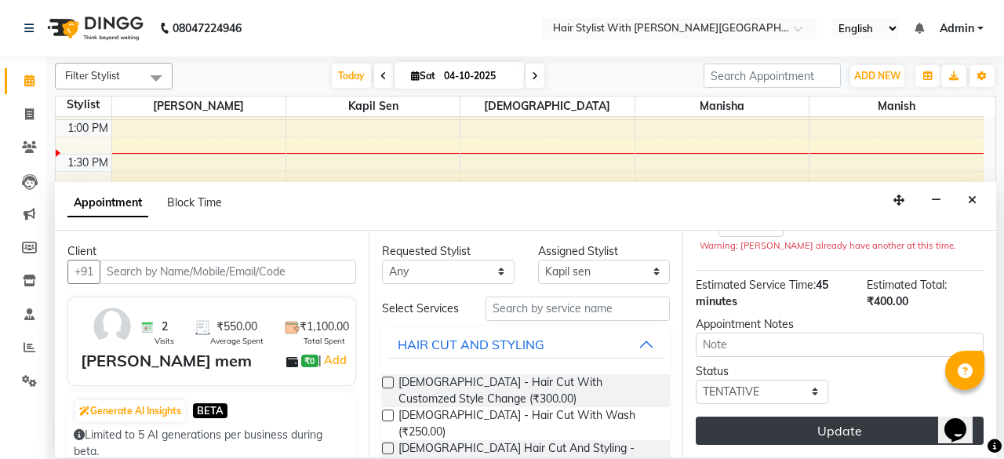
click at [863, 419] on button "Update" at bounding box center [840, 430] width 288 height 28
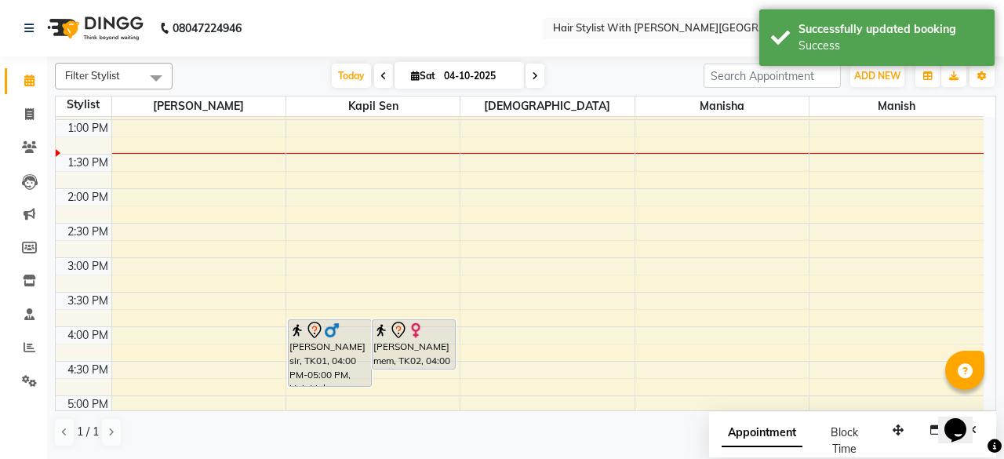
scroll to position [300, 0]
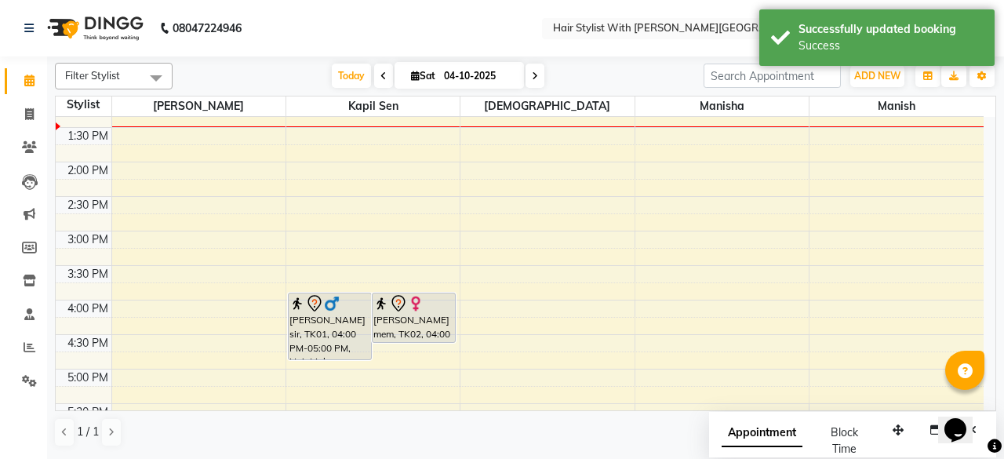
drag, startPoint x: 359, startPoint y: 382, endPoint x: 361, endPoint y: 410, distance: 28.3
click at [361, 410] on div "Filter Stylist Select All Deepa purve Kapil sen Krishna Manisha Manish Today Sa…" at bounding box center [525, 254] width 941 height 397
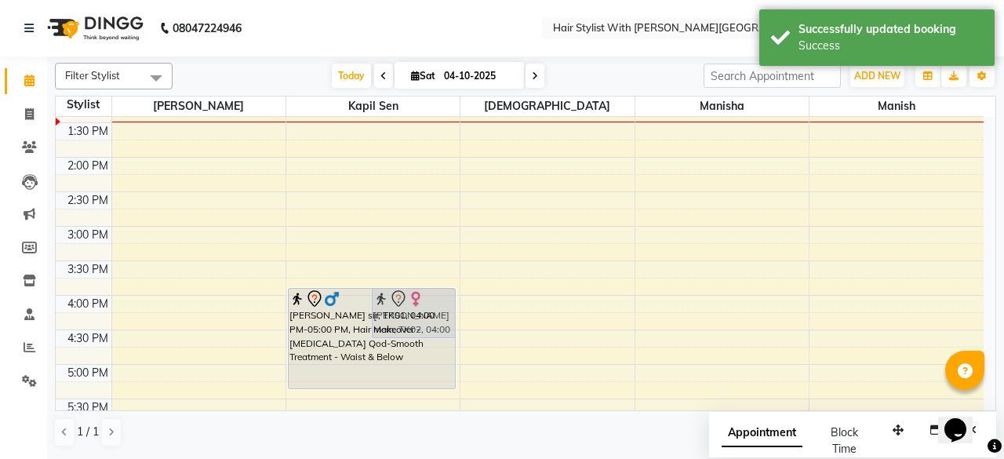
drag, startPoint x: 358, startPoint y: 356, endPoint x: 358, endPoint y: 379, distance: 22.7
click at [358, 380] on div "Shailendra sir, TK01, 04:00 PM-05:00 PM, Hair Makeover - Botox Qod-Smooth Treat…" at bounding box center [372, 261] width 173 height 896
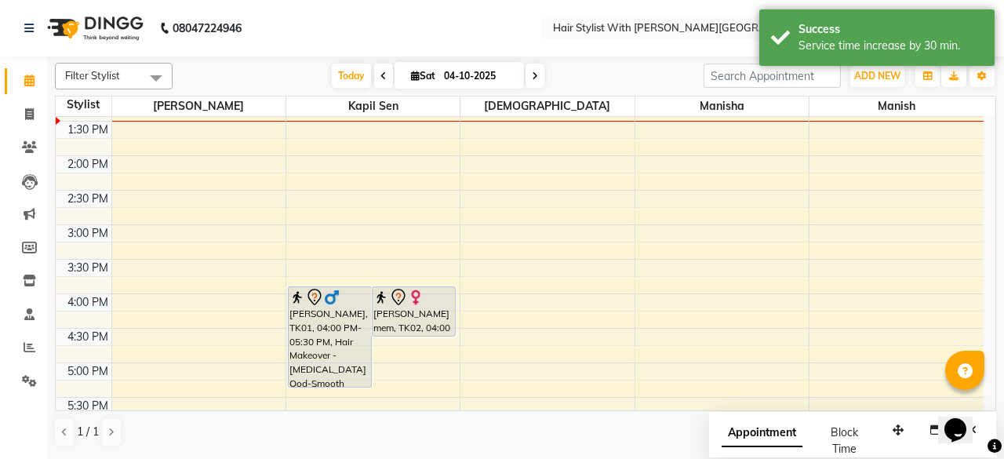
scroll to position [0, 0]
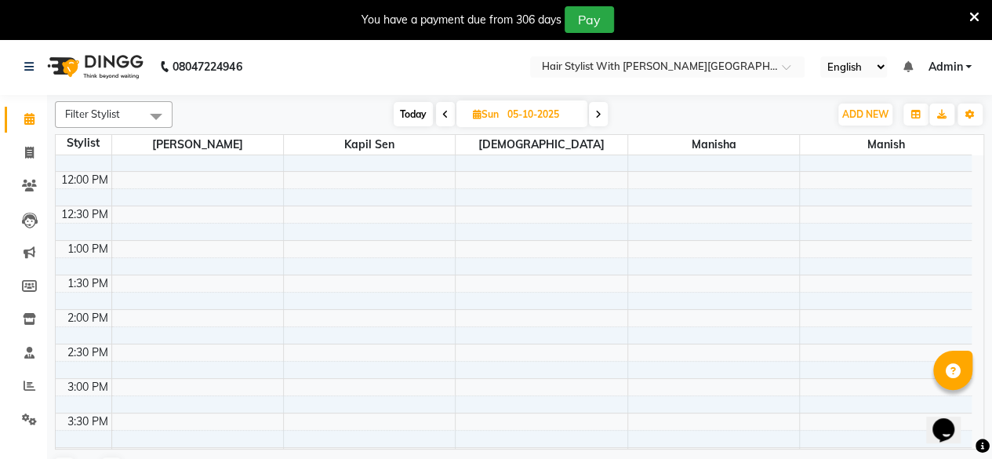
scroll to position [116, 0]
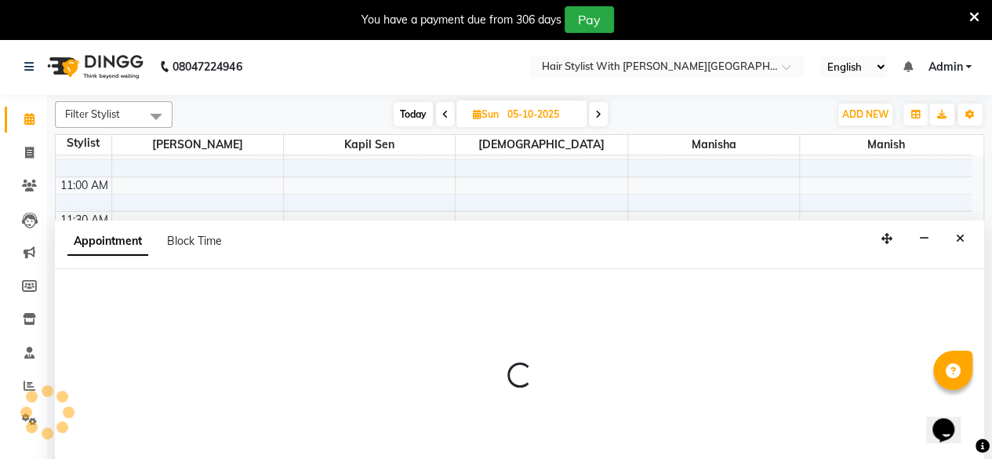
scroll to position [38, 0]
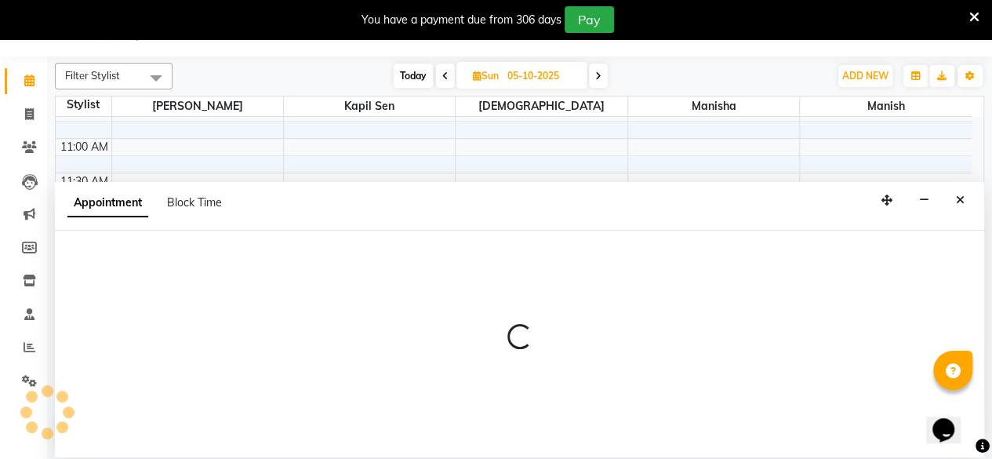
select select "62820"
select select "tentative"
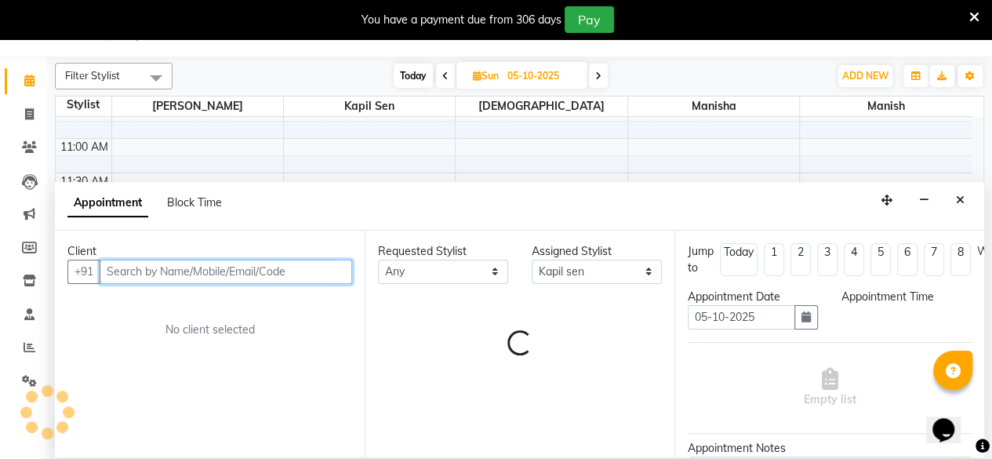
select select "720"
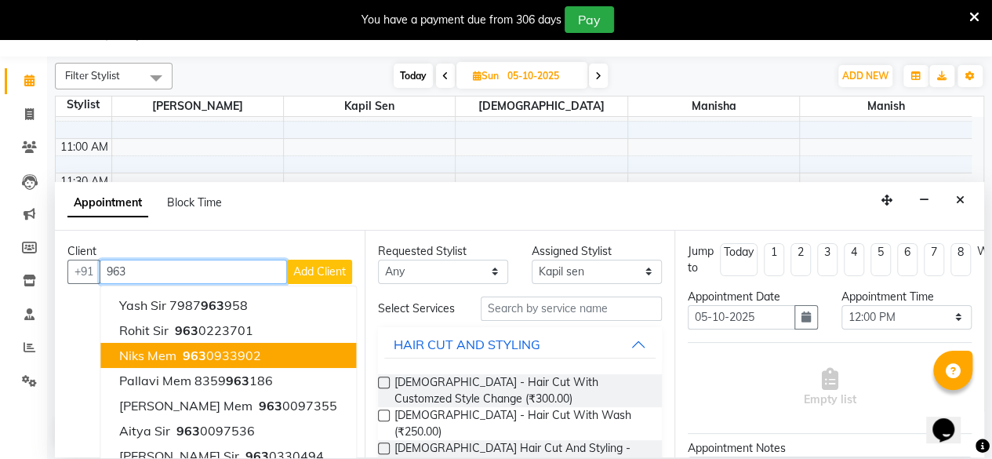
click at [238, 355] on ngb-highlight "963 0933902" at bounding box center [221, 355] width 82 height 16
type input "9630933902"
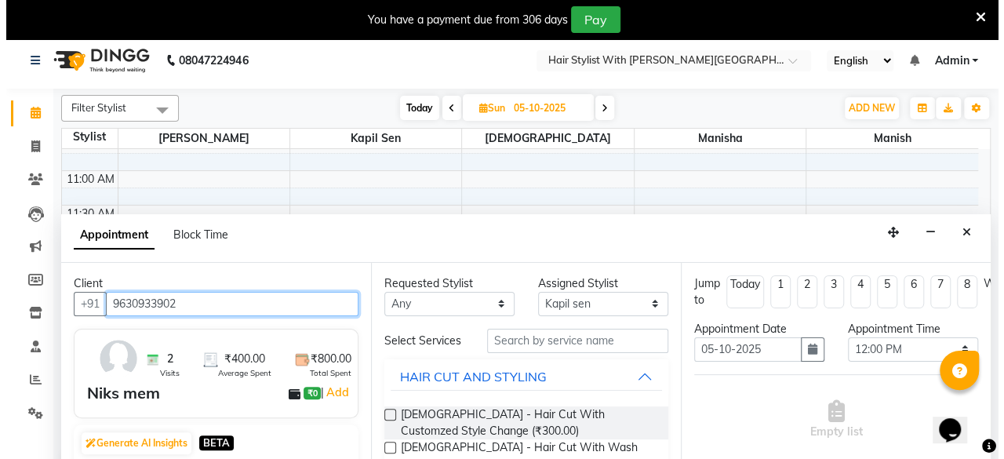
scroll to position [0, 0]
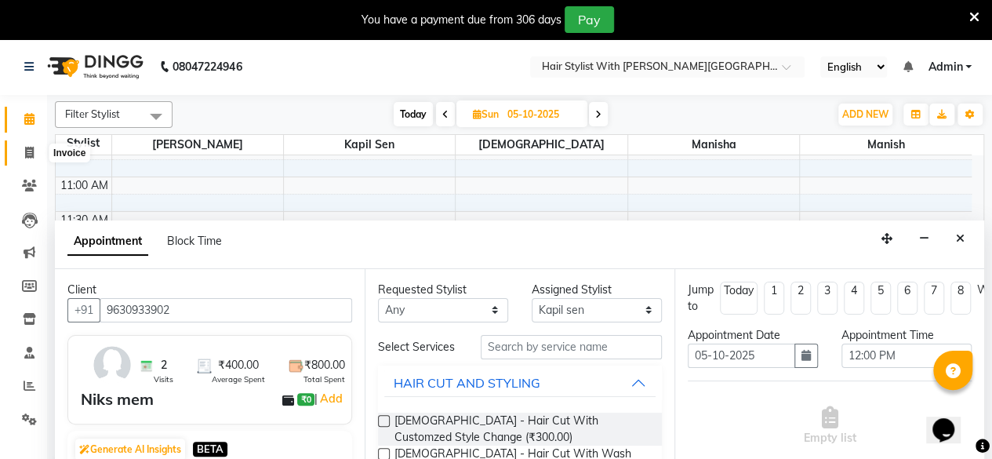
click at [35, 151] on span at bounding box center [29, 153] width 27 height 18
select select "service"
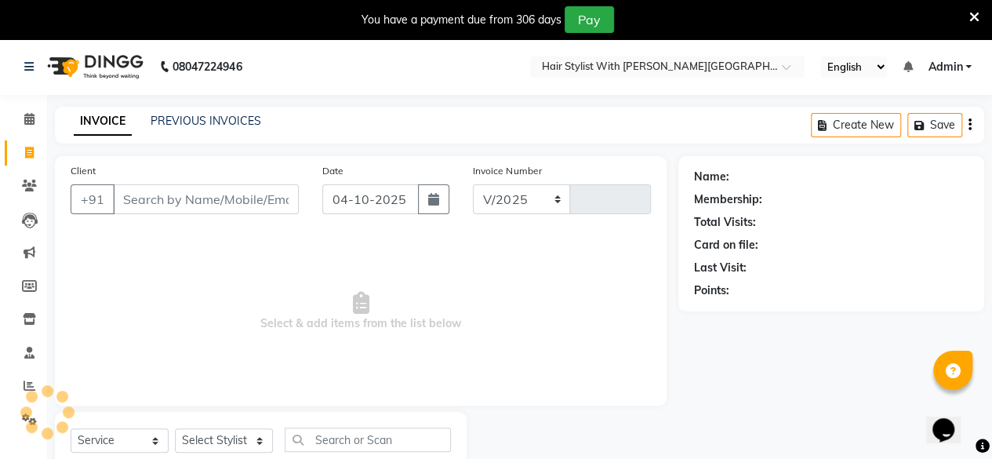
select select "7319"
type input "1112"
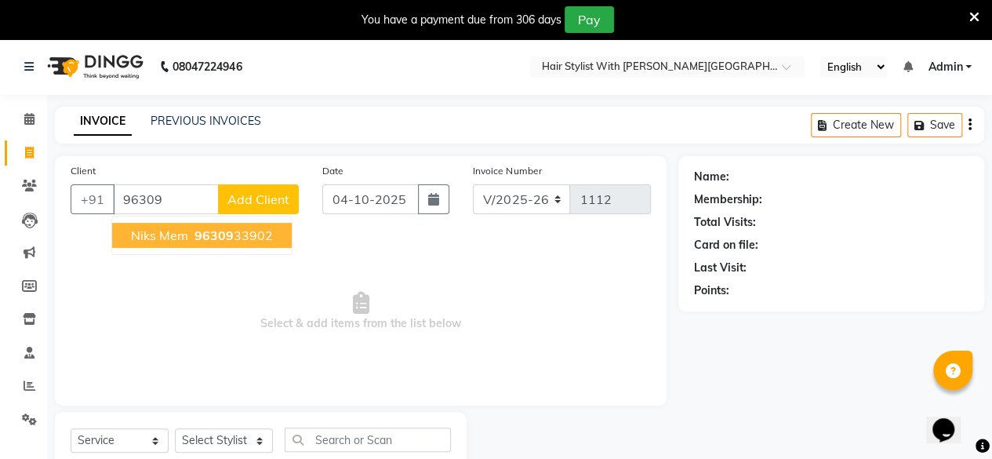
click at [247, 230] on ngb-highlight "96309 33902" at bounding box center [232, 235] width 82 height 16
type input "9630933902"
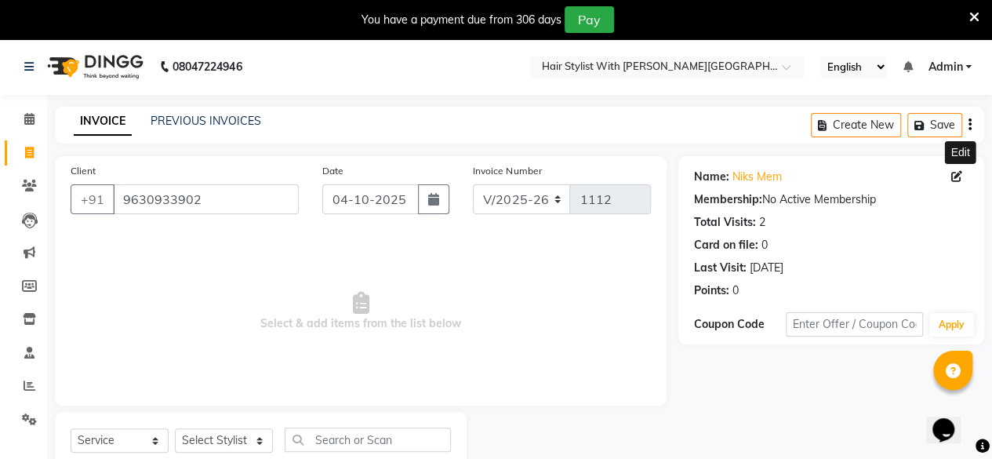
click at [958, 173] on icon at bounding box center [956, 176] width 11 height 11
select select "female"
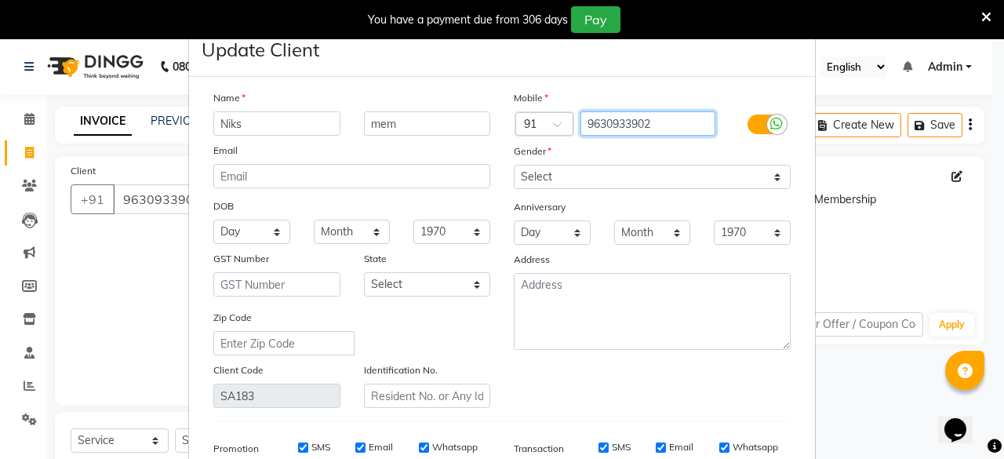
click at [654, 125] on input "9630933902" at bounding box center [648, 123] width 136 height 24
click at [640, 124] on input "96309339922" at bounding box center [648, 123] width 136 height 24
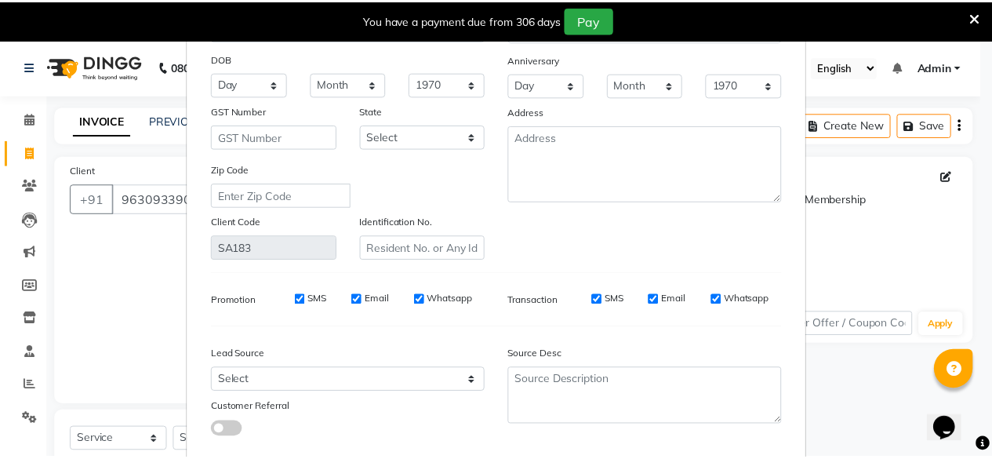
scroll to position [234, 0]
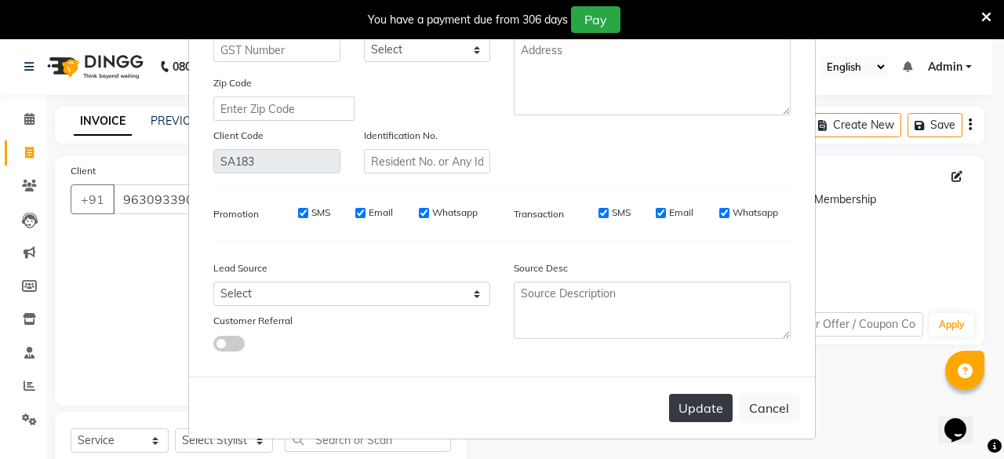
type input "9630933922"
click at [699, 418] on button "Update" at bounding box center [701, 408] width 64 height 28
type input "9630933922"
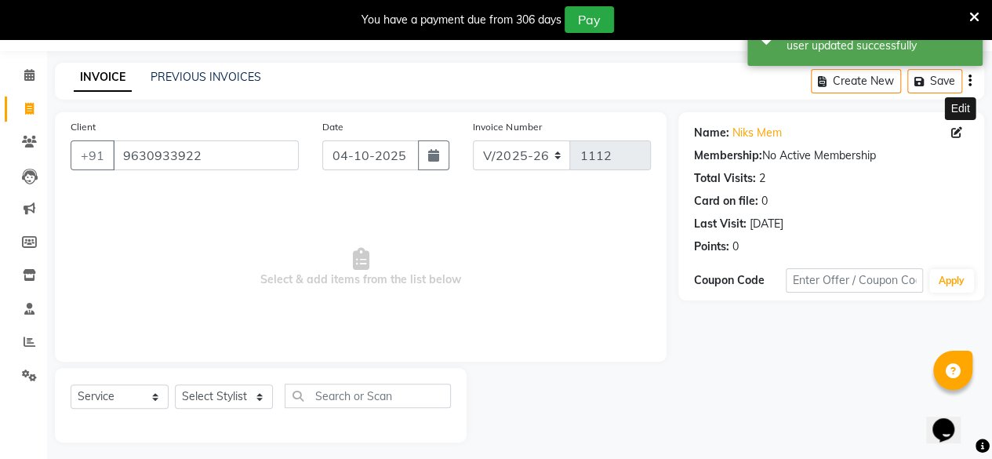
scroll to position [50, 0]
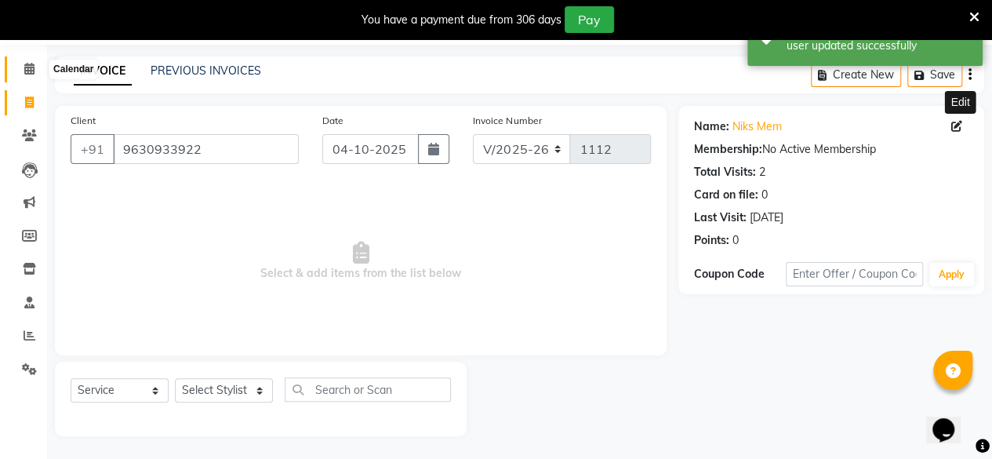
click at [31, 62] on span at bounding box center [29, 69] width 27 height 18
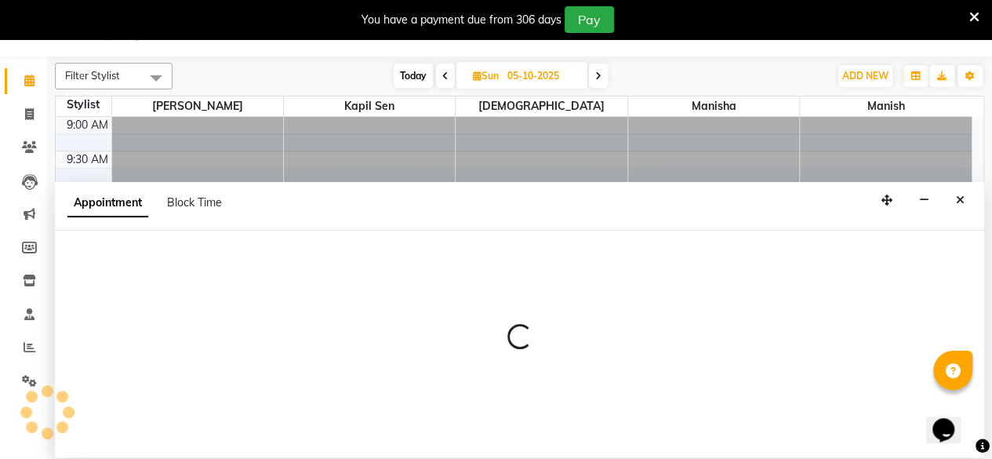
select select "62820"
select select "tentative"
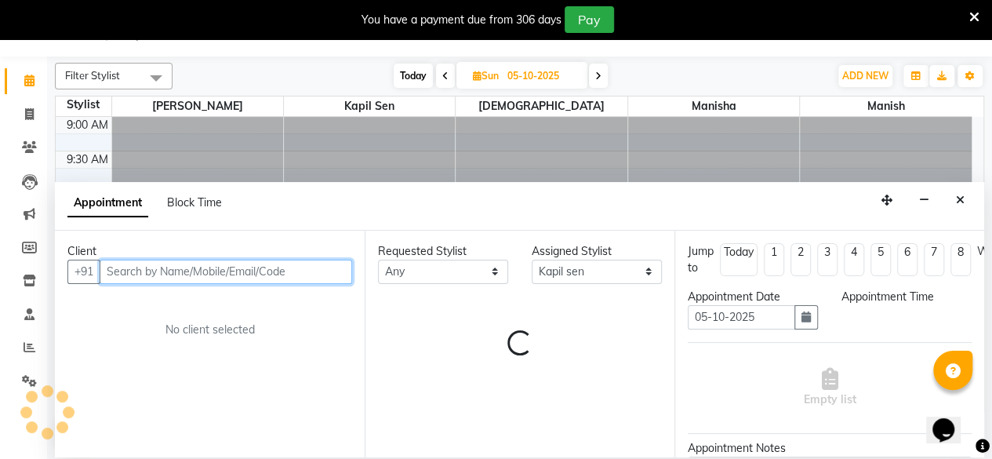
select select "720"
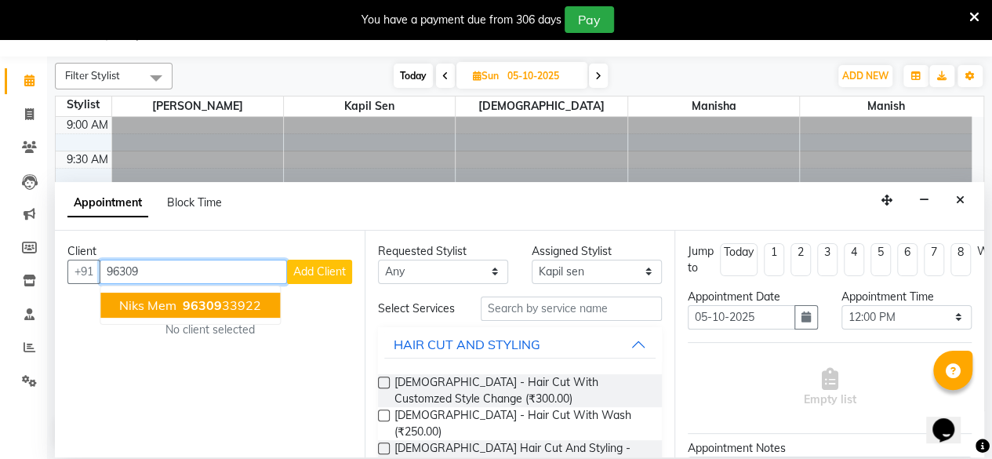
click at [256, 300] on ngb-highlight "96309 33922" at bounding box center [221, 305] width 82 height 16
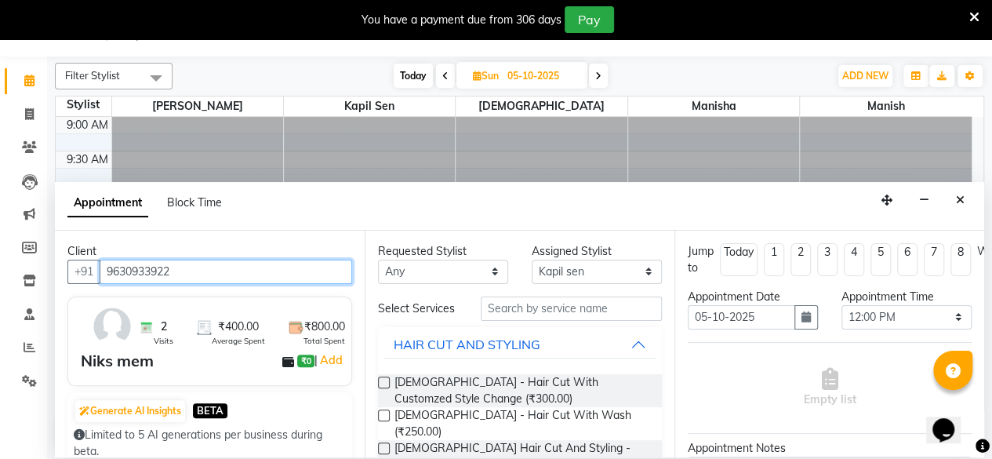
type input "9630933922"
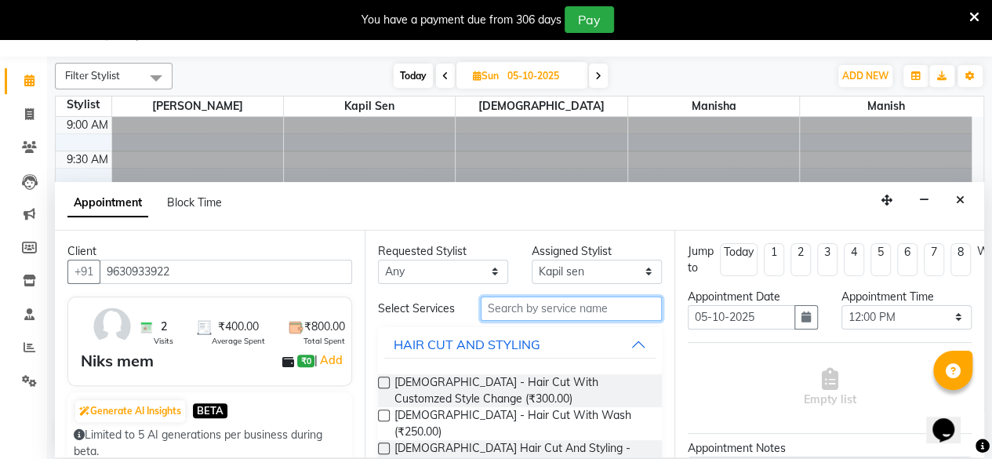
click at [549, 305] on input "text" at bounding box center [571, 308] width 181 height 24
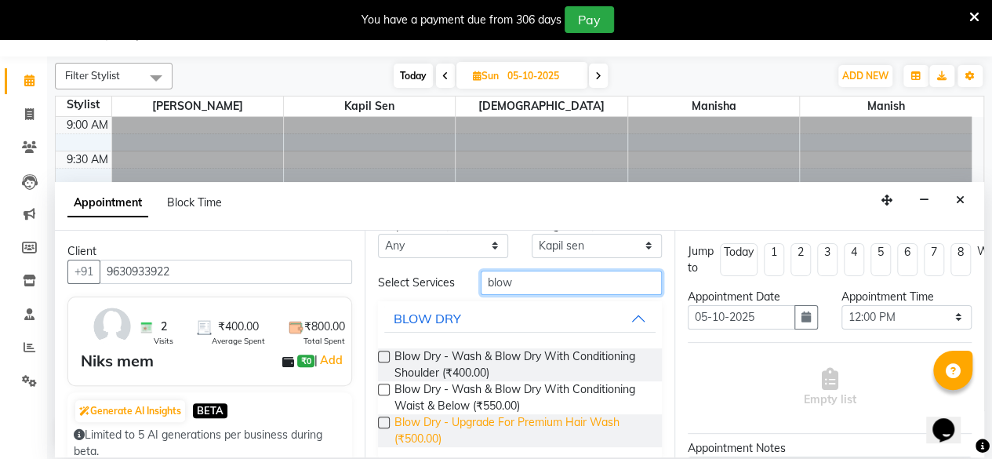
scroll to position [49, 0]
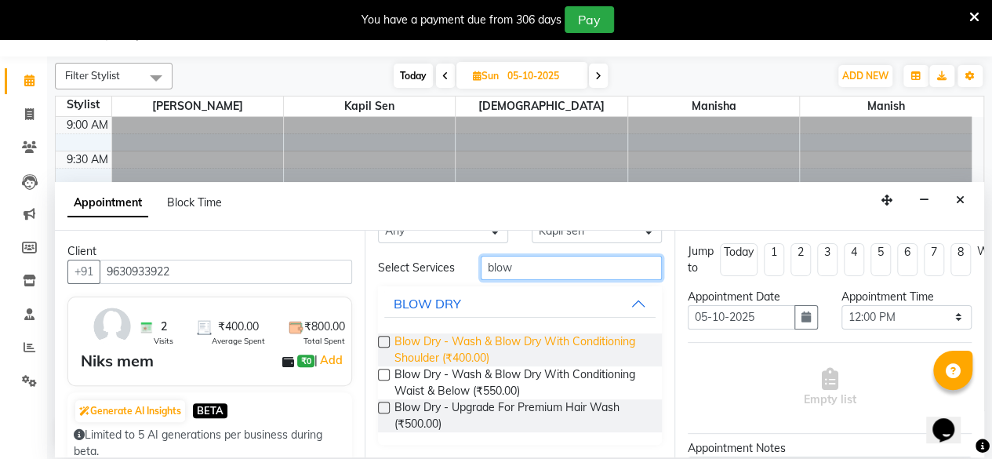
type input "blow"
click at [467, 349] on span "Blow Dry - Wash & Blow Dry With Conditioning Shoulder (₹400.00)" at bounding box center [521, 349] width 255 height 33
checkbox input "false"
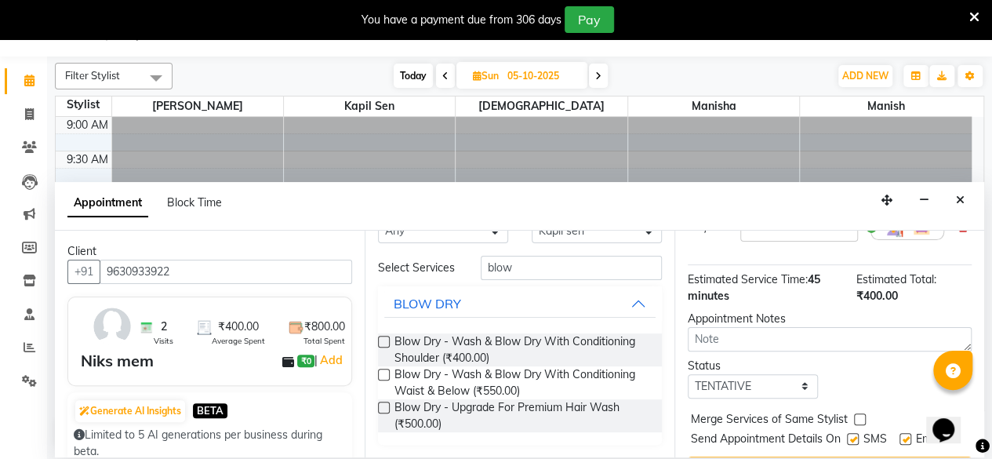
scroll to position [232, 0]
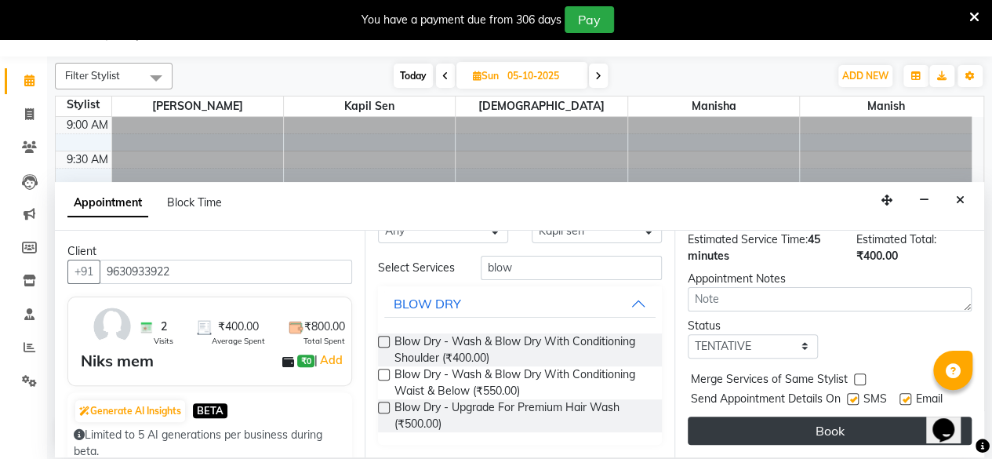
click at [823, 421] on button "Book" at bounding box center [830, 430] width 284 height 28
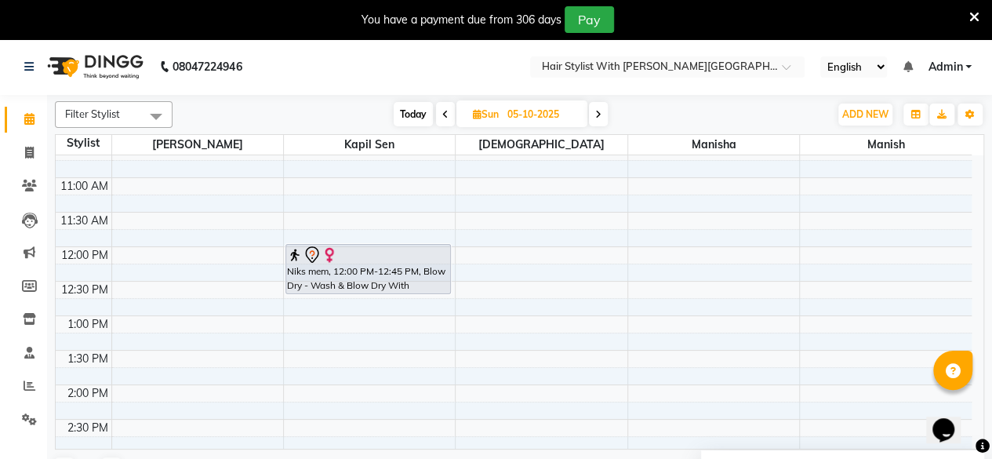
scroll to position [0, 0]
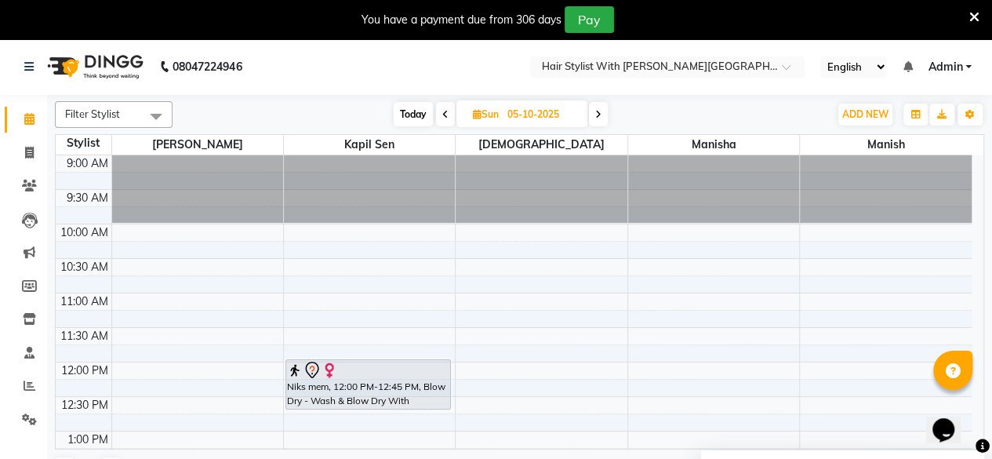
click at [412, 392] on div "Niks mem, 12:00 PM-12:45 PM, Blow Dry - Wash & Blow Dry With Conditioning Shoul…" at bounding box center [368, 384] width 164 height 49
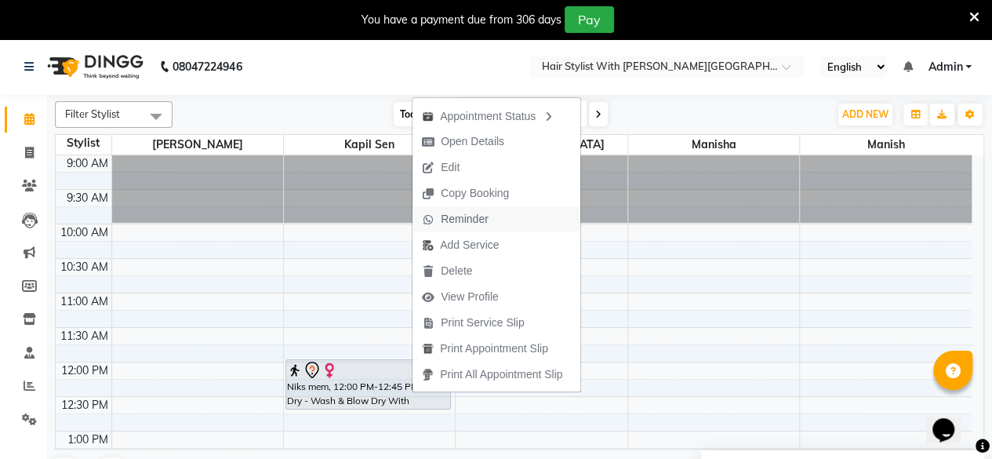
click at [478, 221] on span "Reminder" at bounding box center [465, 219] width 48 height 16
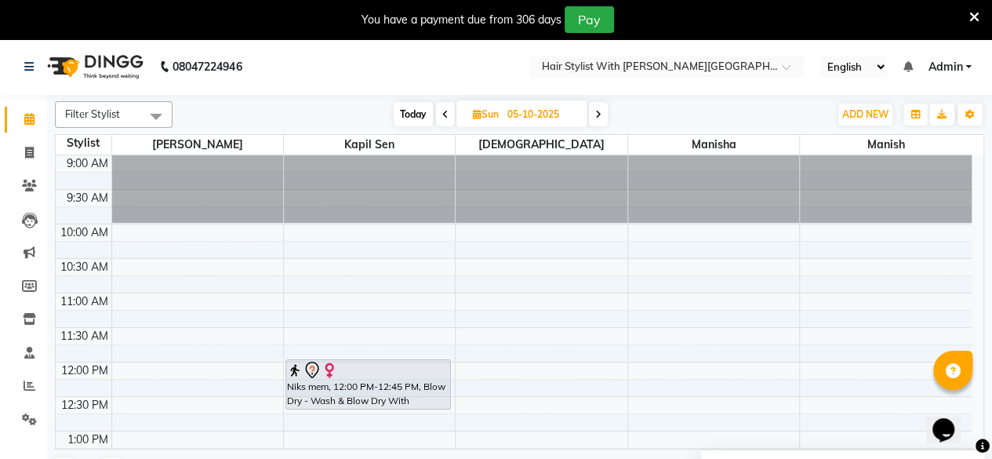
click at [976, 18] on icon at bounding box center [974, 17] width 10 height 14
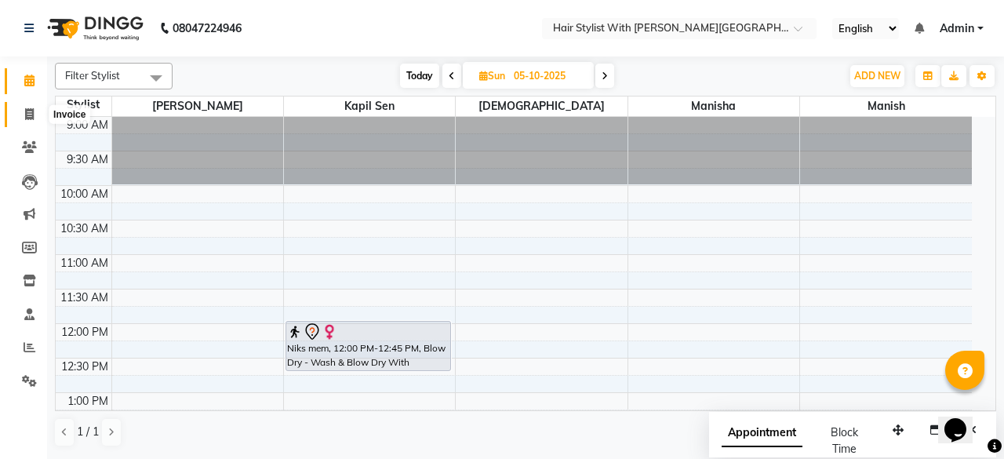
click at [27, 111] on icon at bounding box center [29, 114] width 9 height 12
select select "service"
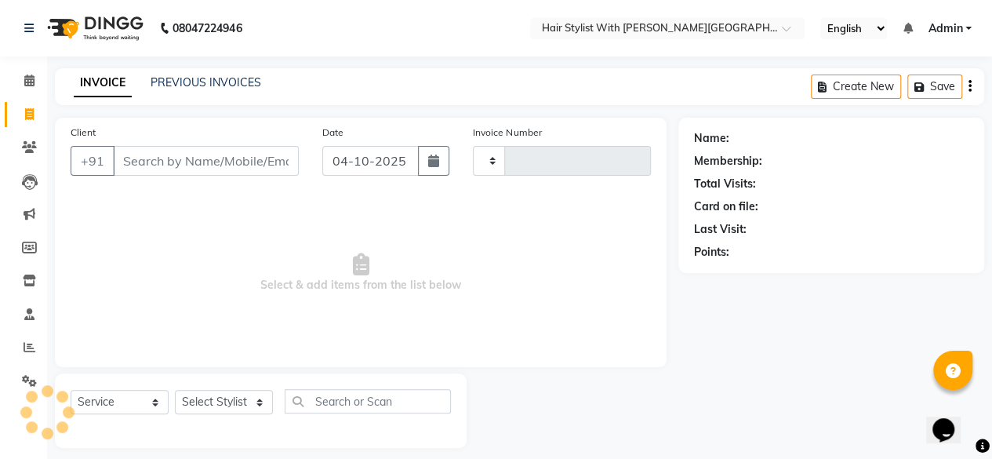
type input "1112"
select select "7319"
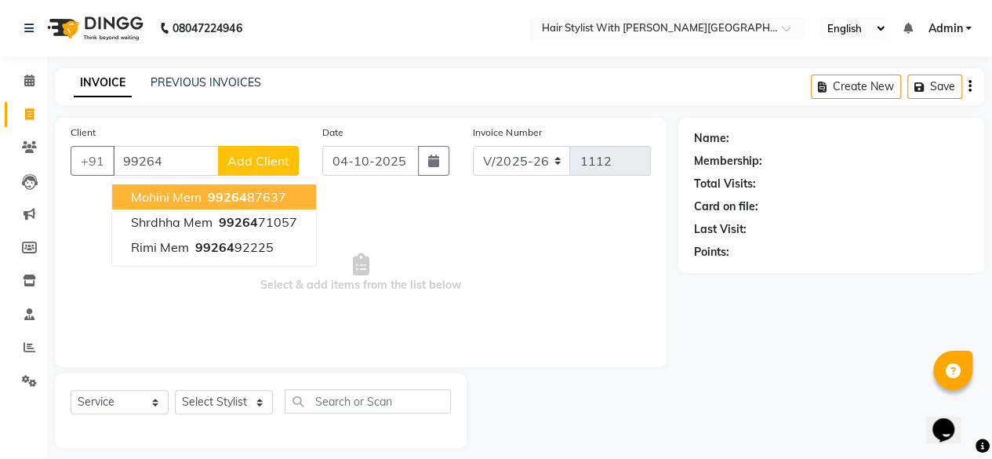
click at [274, 197] on ngb-highlight "99264 87637" at bounding box center [246, 197] width 82 height 16
type input "9926487637"
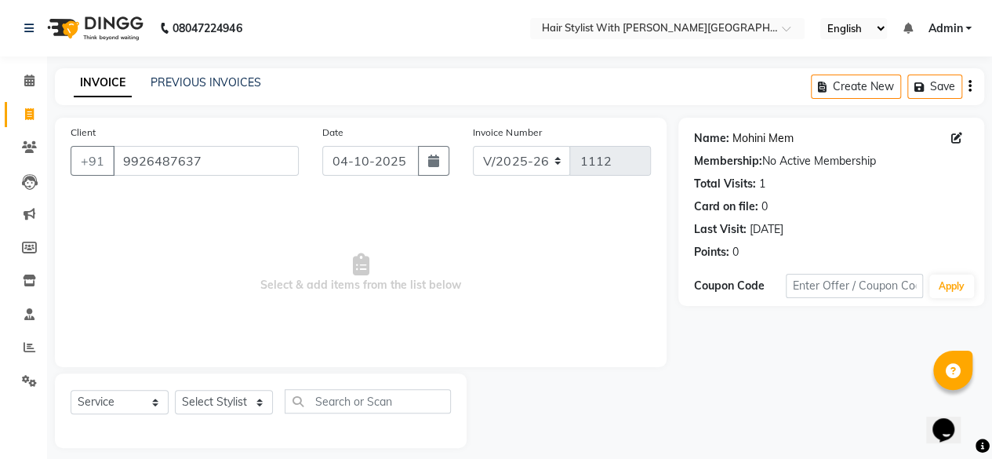
click at [780, 135] on link "Mohini Mem" at bounding box center [762, 138] width 61 height 16
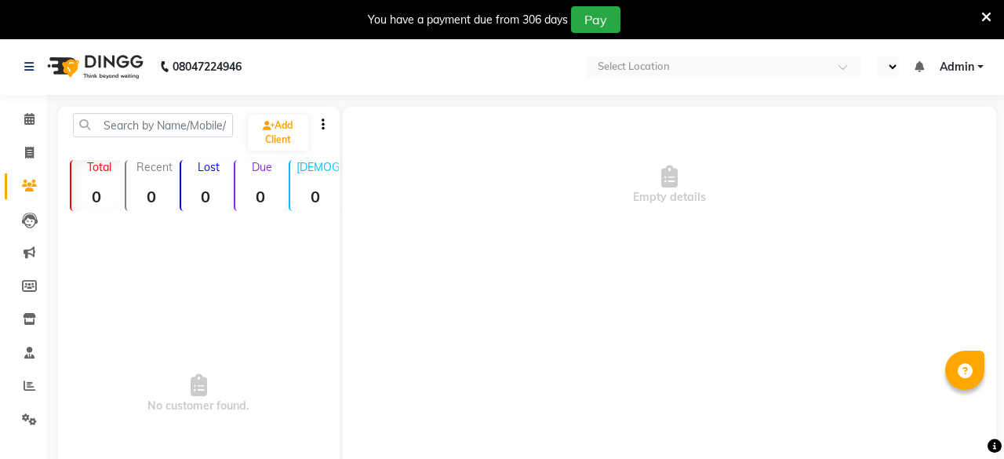
select select "en"
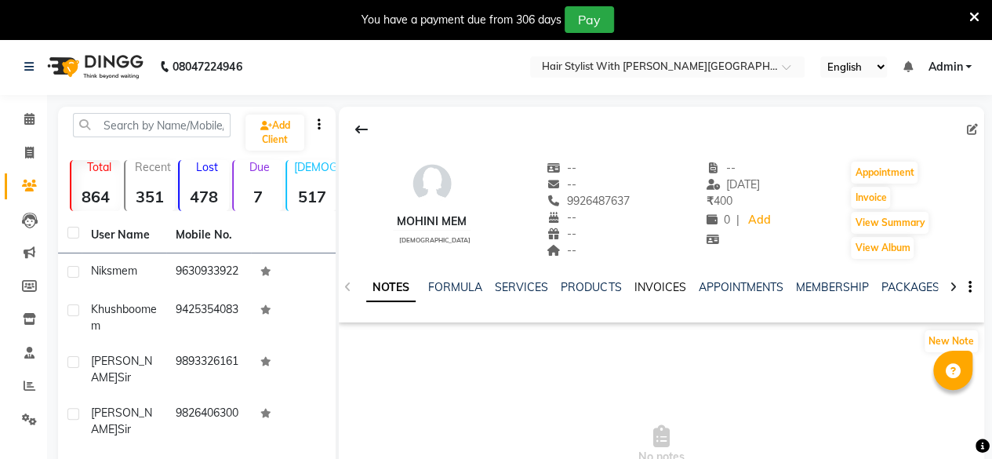
drag, startPoint x: 662, startPoint y: 285, endPoint x: 989, endPoint y: 220, distance: 333.2
click at [662, 285] on link "INVOICES" at bounding box center [660, 287] width 52 height 14
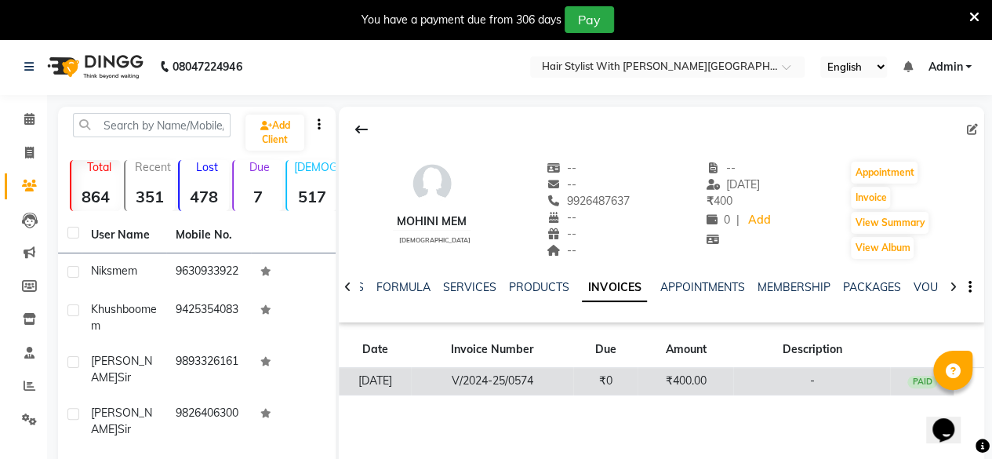
click at [610, 376] on td "₹0" at bounding box center [605, 381] width 64 height 27
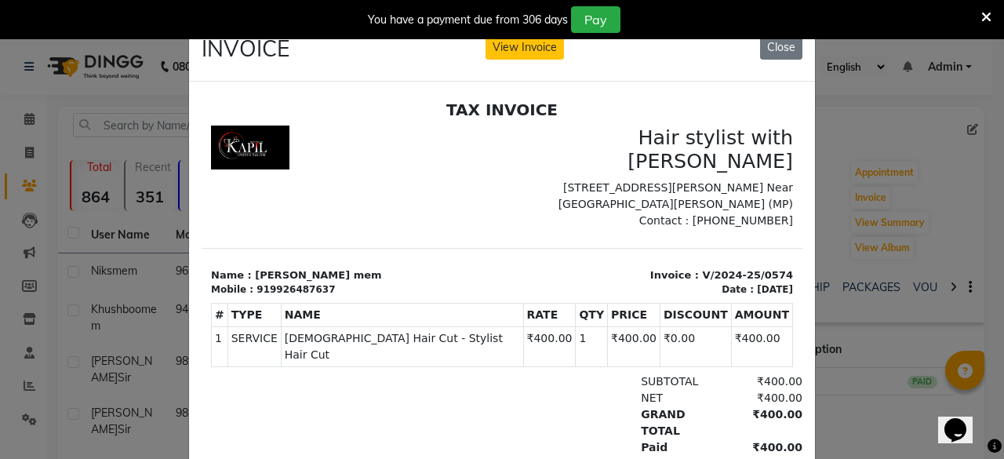
click at [983, 15] on icon at bounding box center [986, 17] width 10 height 14
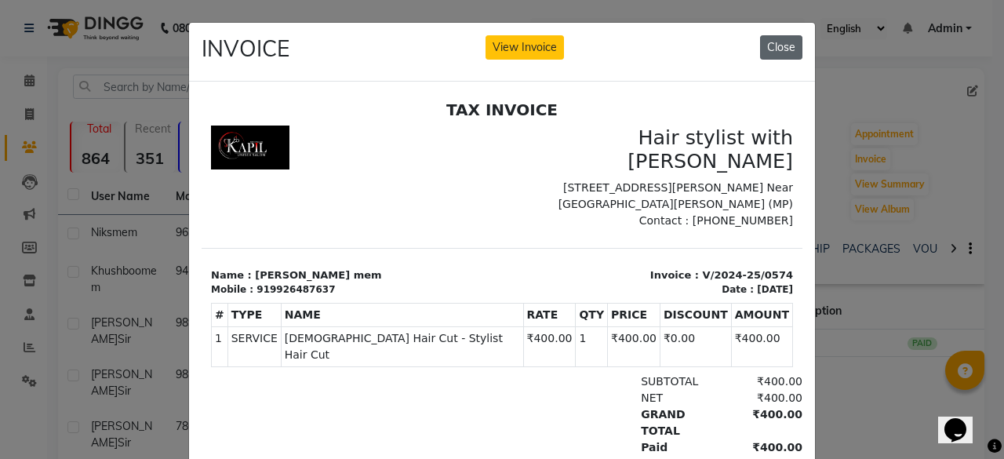
click at [789, 43] on button "Close" at bounding box center [781, 47] width 42 height 24
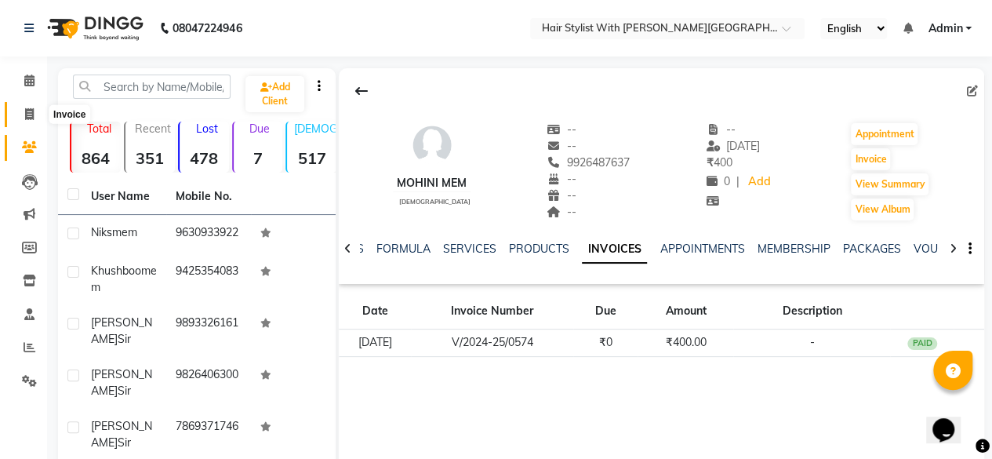
click at [30, 116] on icon at bounding box center [29, 114] width 9 height 12
select select "7319"
select select "service"
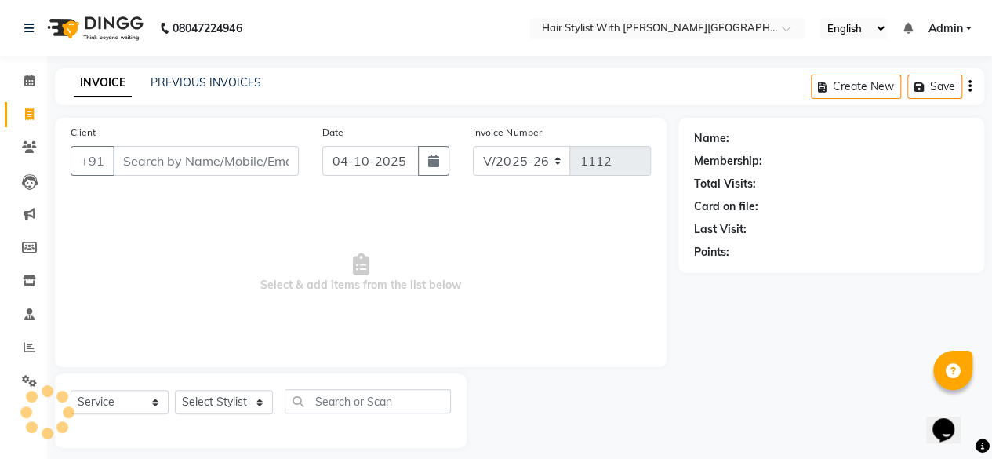
scroll to position [12, 0]
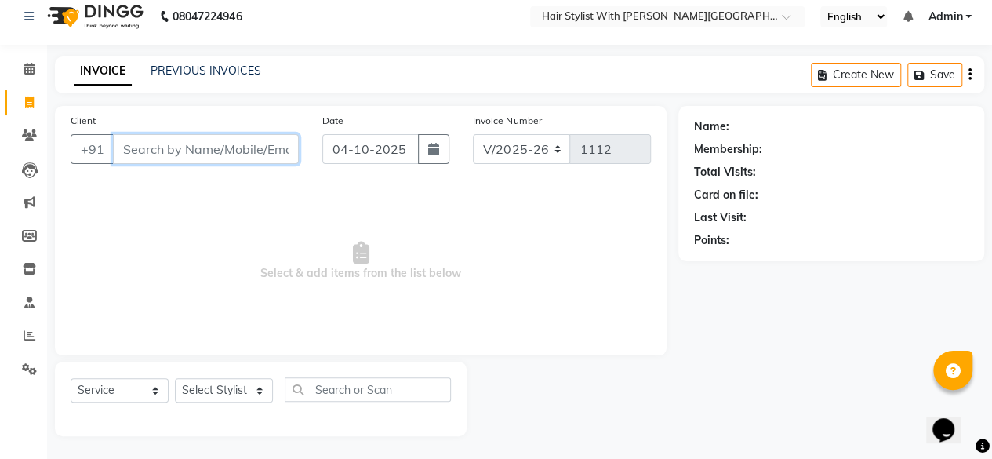
click at [254, 156] on input "Client" at bounding box center [206, 149] width 186 height 30
click at [24, 68] on icon at bounding box center [29, 69] width 10 height 12
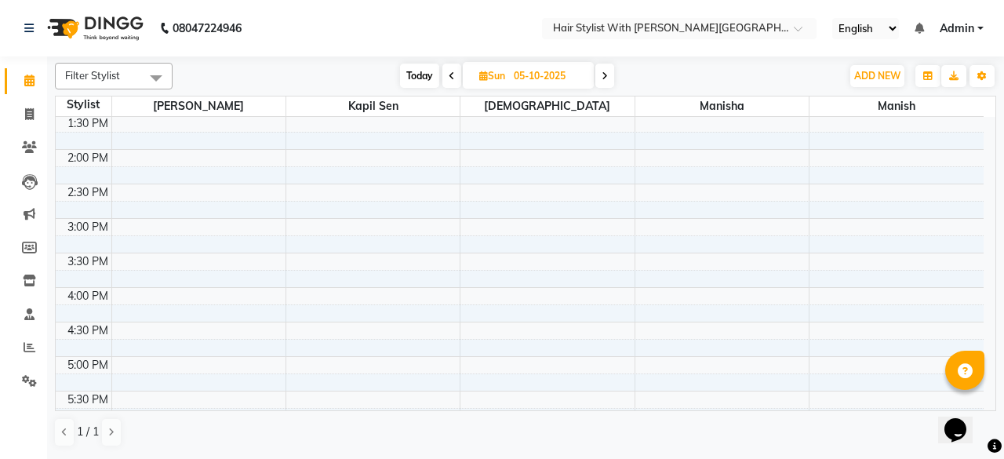
scroll to position [314, 0]
click at [417, 78] on span "Today" at bounding box center [419, 76] width 39 height 24
type input "04-10-2025"
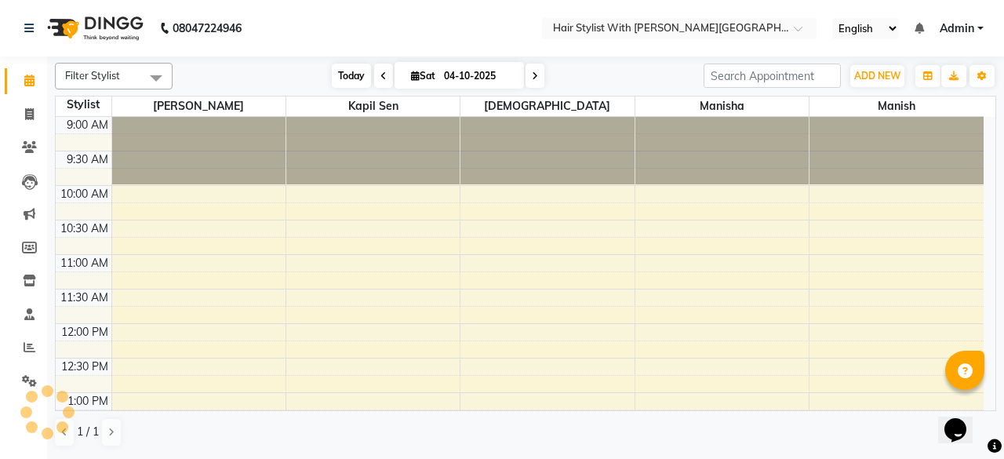
scroll to position [340, 0]
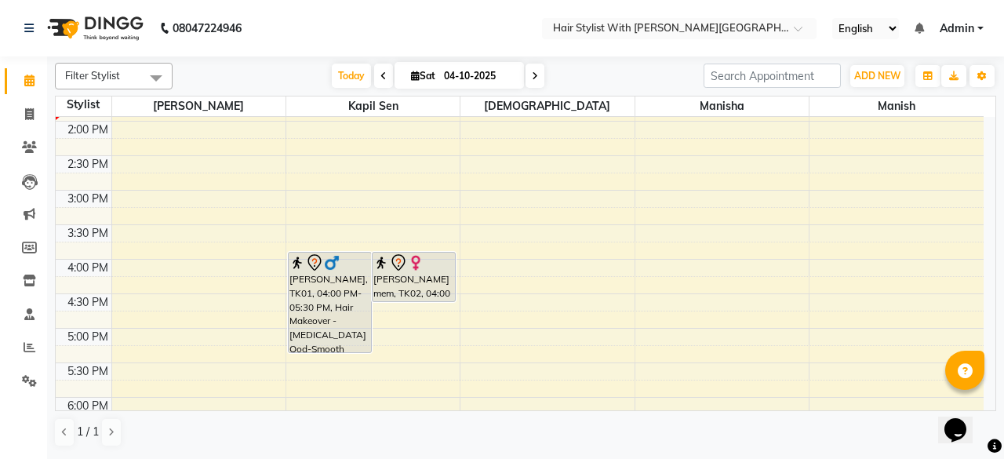
click at [416, 268] on img at bounding box center [416, 263] width 16 height 16
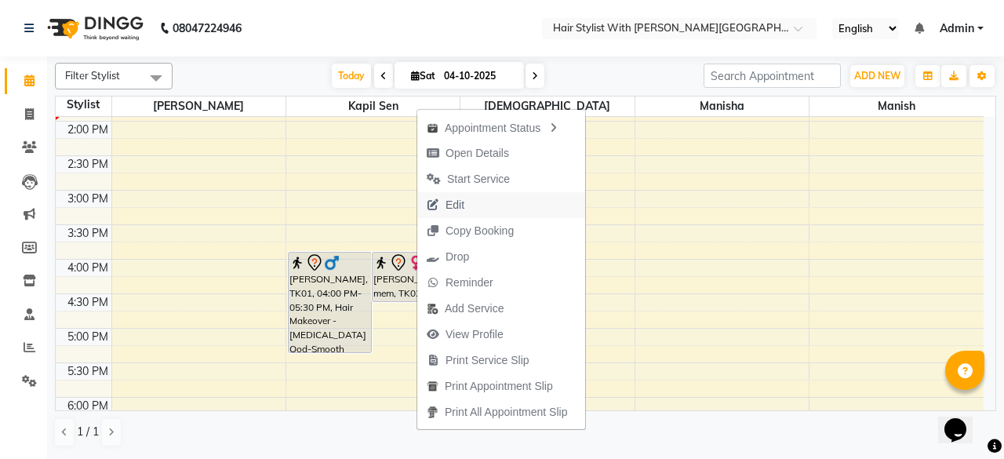
click at [456, 202] on span "Edit" at bounding box center [454, 205] width 19 height 16
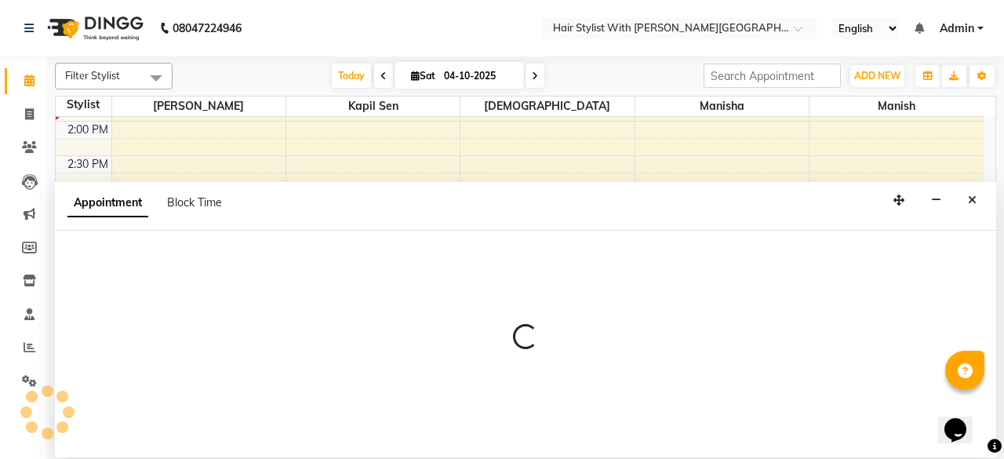
select select "tentative"
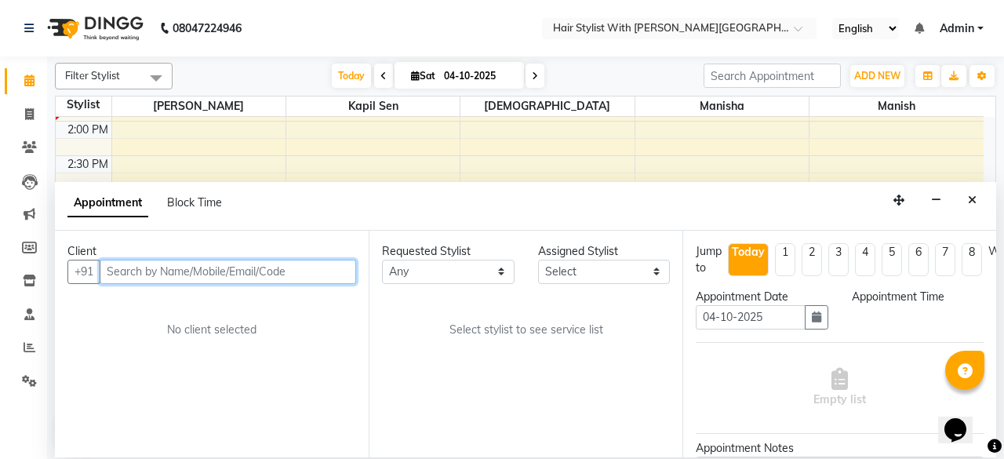
select select "960"
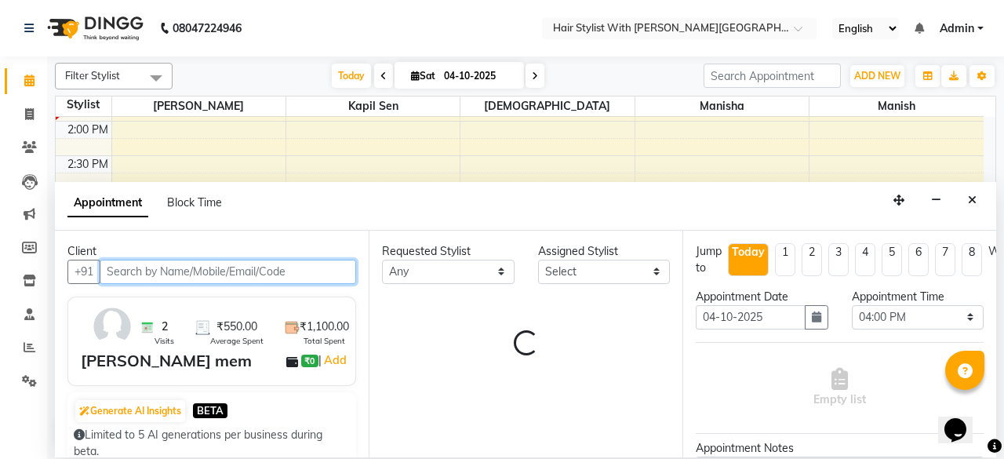
select select "62820"
select select "3678"
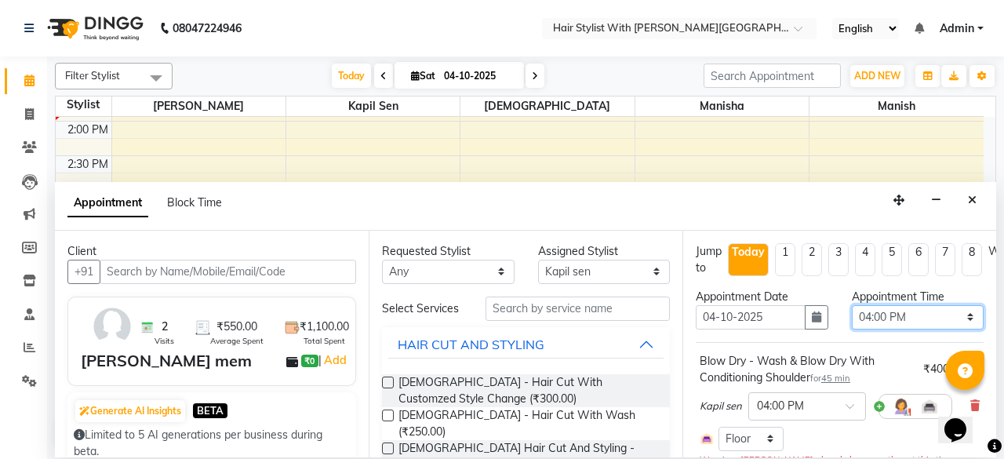
click at [910, 315] on select "Select 10:00 AM 10:15 AM 10:30 AM 10:45 AM 11:00 AM 11:15 AM 11:30 AM 11:45 AM …" at bounding box center [918, 317] width 133 height 24
select select "990"
click at [852, 305] on select "Select 10:00 AM 10:15 AM 10:30 AM 10:45 AM 11:00 AM 11:15 AM 11:30 AM 11:45 AM …" at bounding box center [918, 317] width 133 height 24
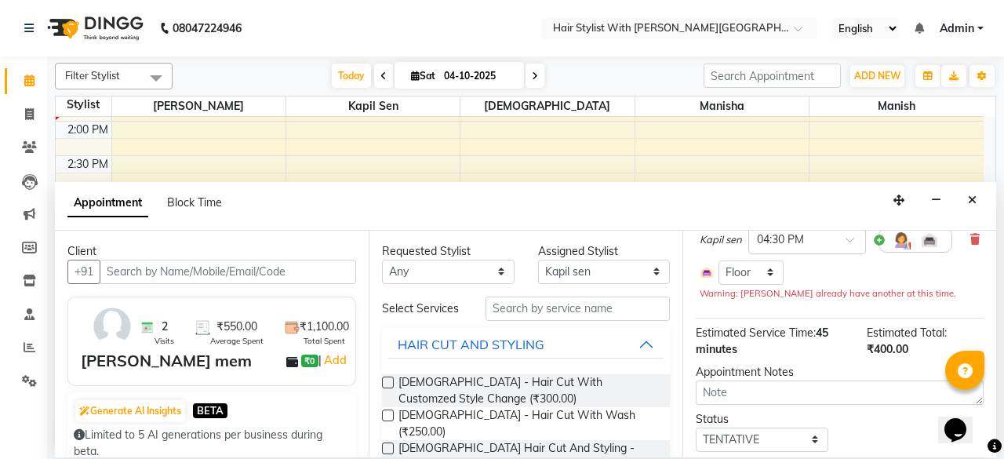
scroll to position [71, 0]
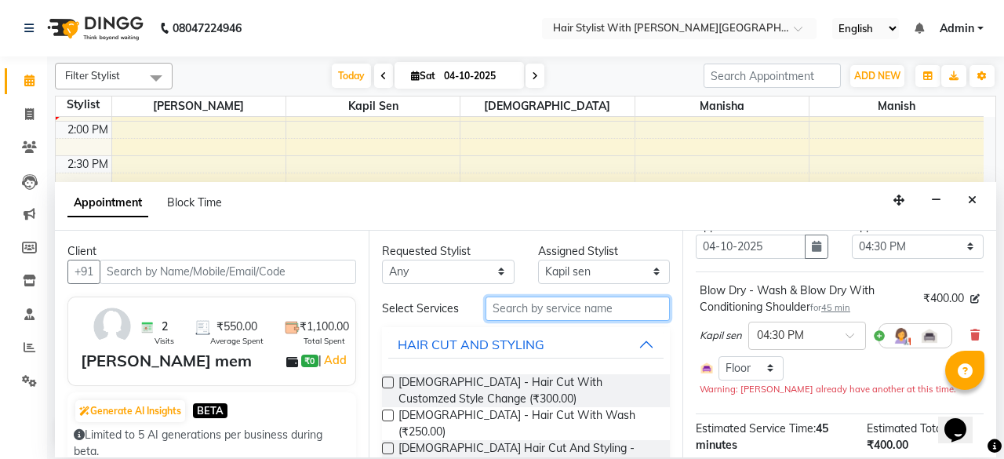
click at [529, 310] on input "text" at bounding box center [577, 308] width 184 height 24
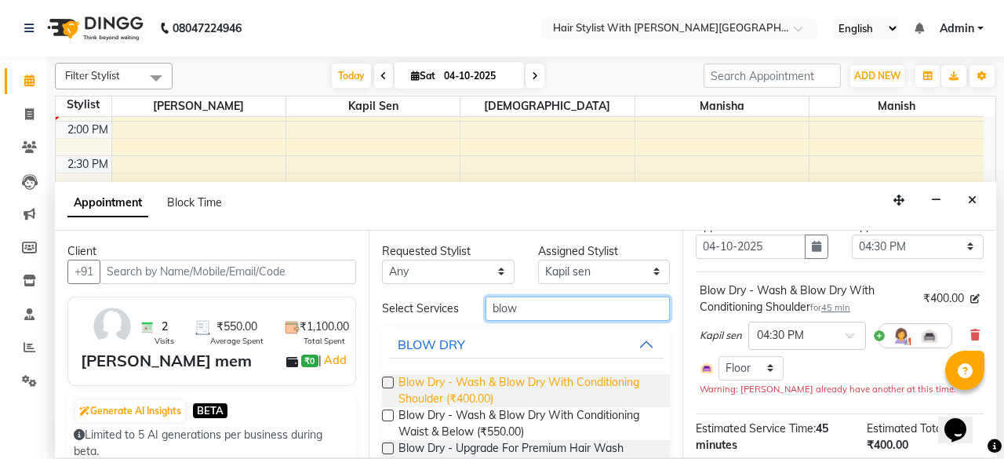
type input "blow"
click at [532, 386] on span "Blow Dry - Wash & Blow Dry With Conditioning Shoulder (₹400.00)" at bounding box center [527, 390] width 259 height 33
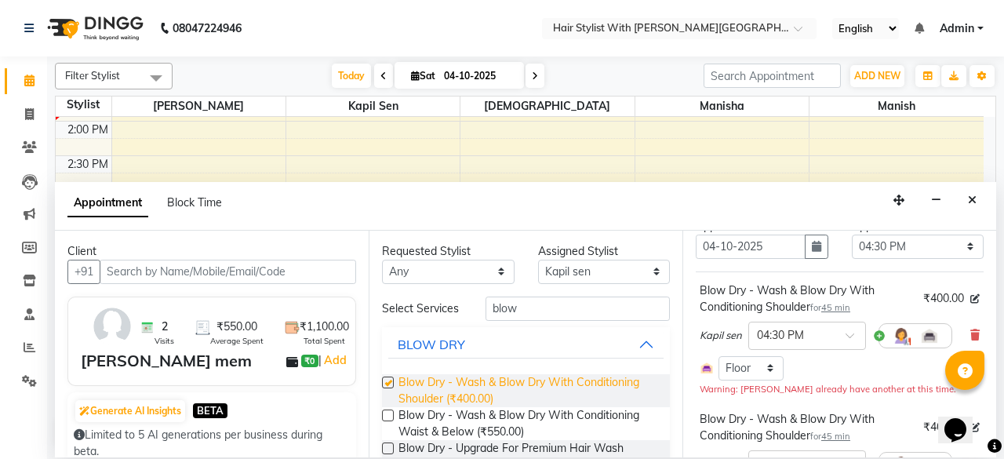
checkbox input "false"
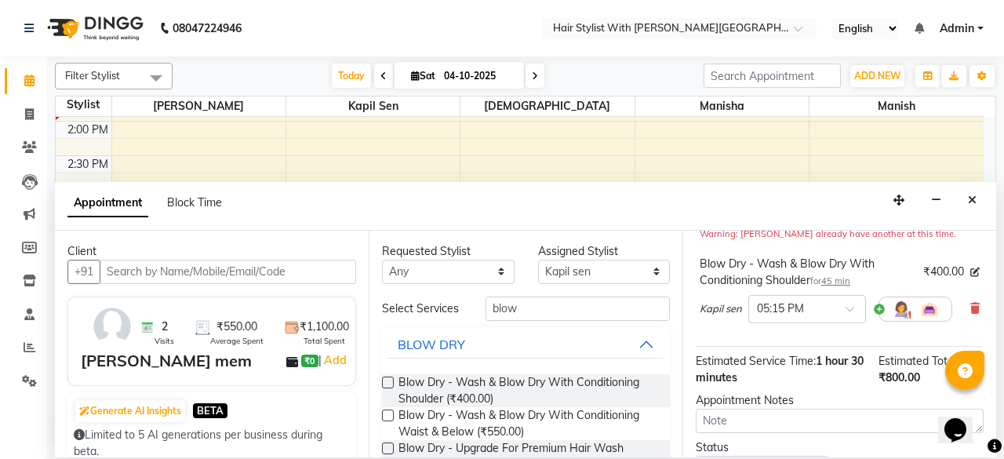
scroll to position [227, 0]
click at [837, 305] on div at bounding box center [807, 306] width 116 height 16
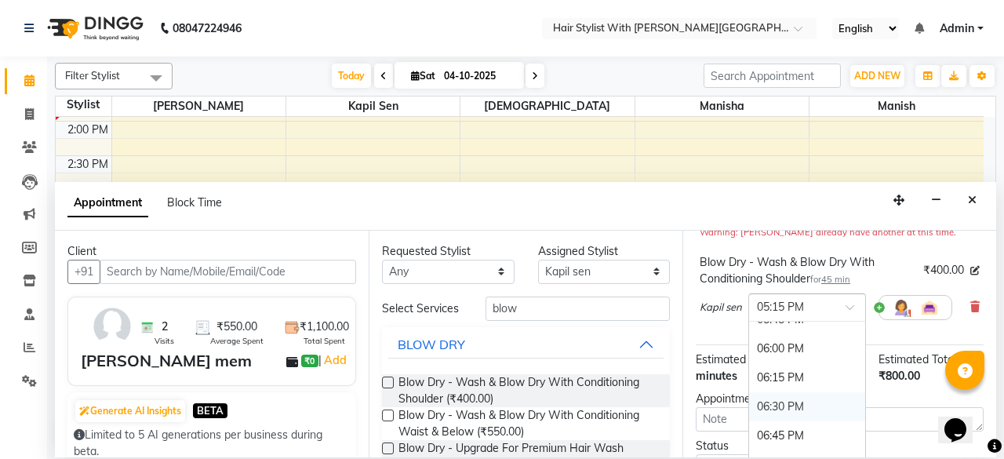
scroll to position [1004, 0]
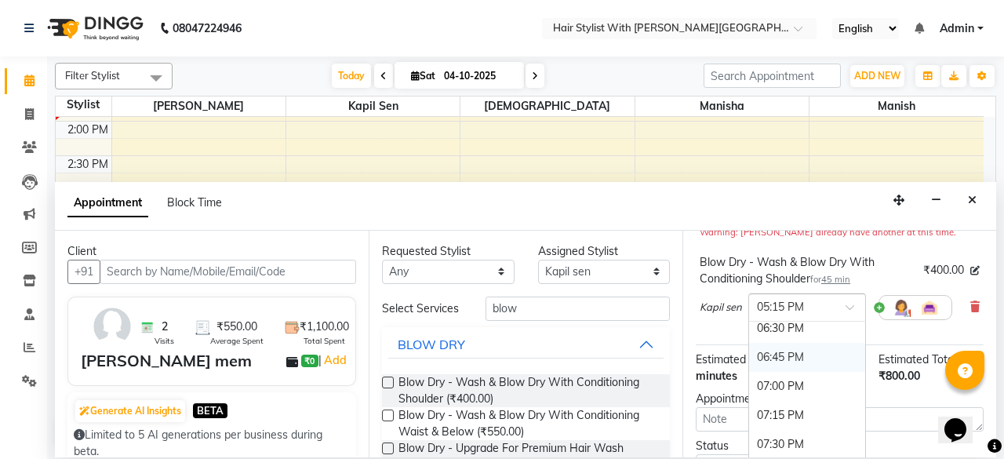
click at [778, 352] on div "06:45 PM" at bounding box center [807, 357] width 116 height 29
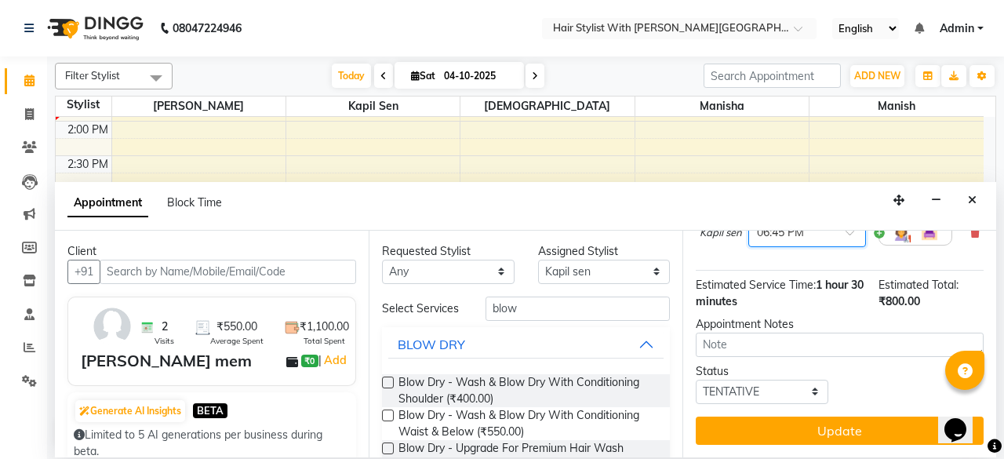
scroll to position [318, 0]
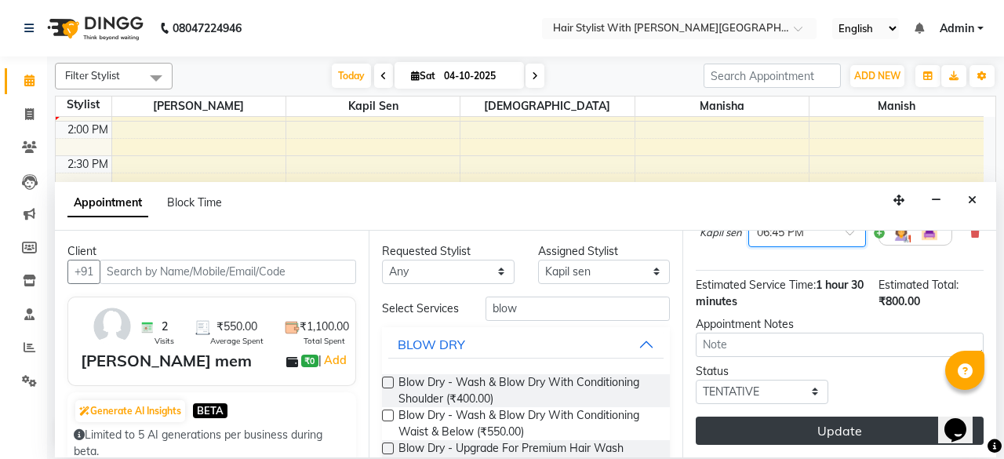
click at [871, 423] on button "Update" at bounding box center [840, 430] width 288 height 28
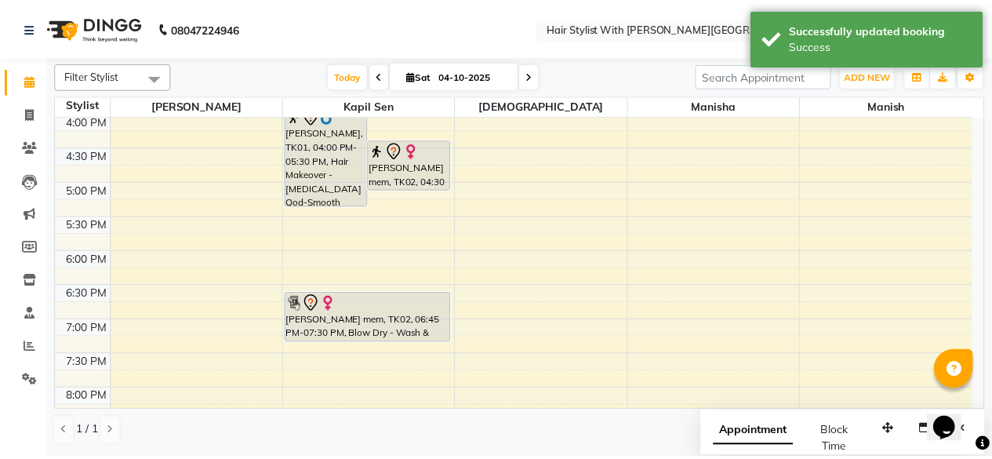
scroll to position [588, 0]
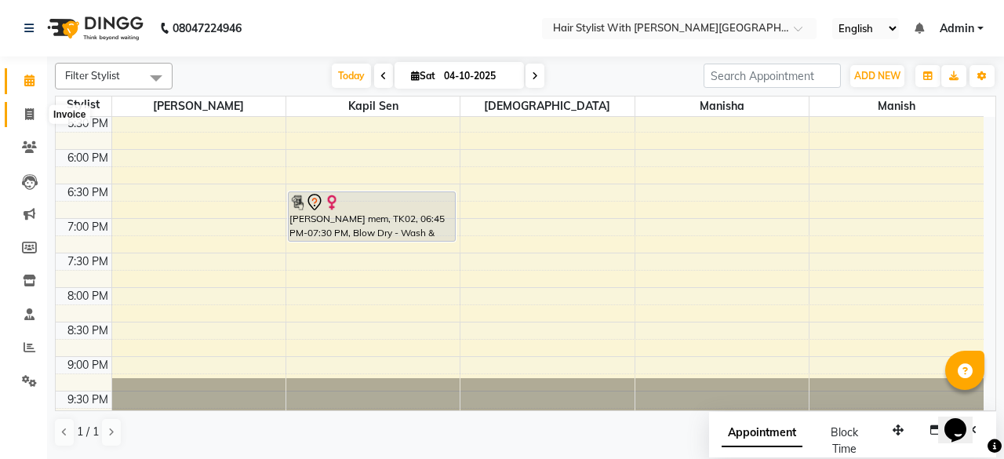
drag, startPoint x: 33, startPoint y: 113, endPoint x: 45, endPoint y: 114, distance: 11.8
click at [33, 113] on icon at bounding box center [29, 114] width 9 height 12
select select "7319"
select select "service"
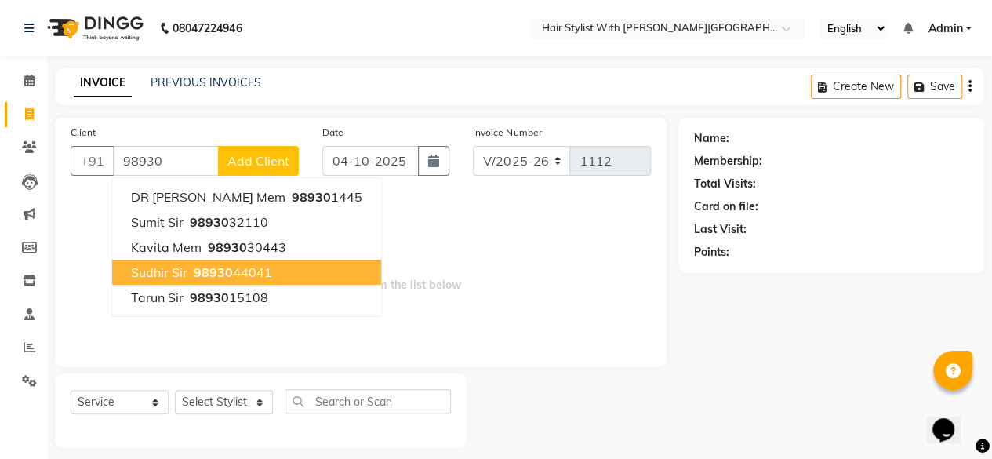
click at [227, 273] on span "98930" at bounding box center [213, 272] width 39 height 16
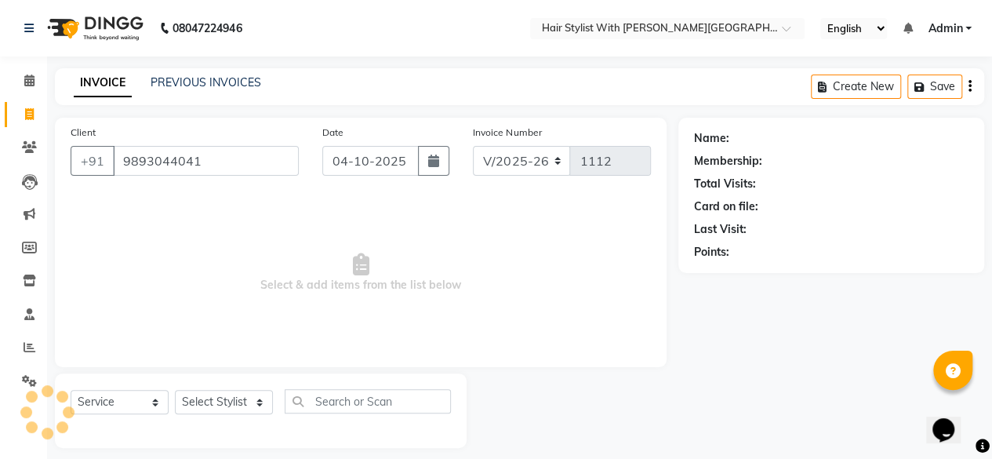
type input "9893044041"
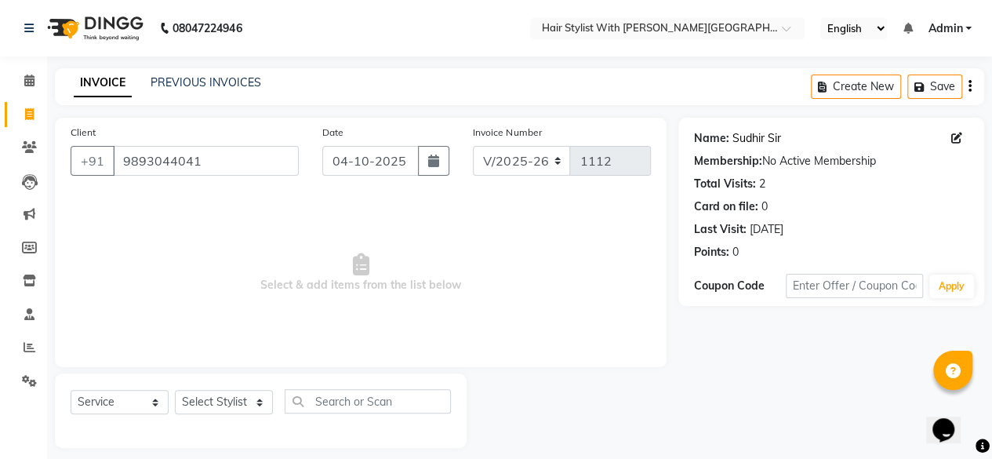
click at [765, 140] on link "Sudhir Sir" at bounding box center [756, 138] width 49 height 16
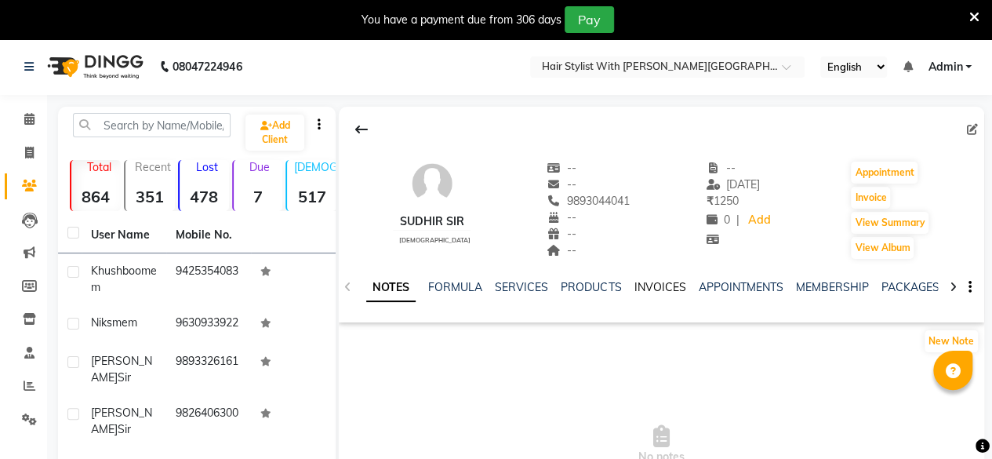
click at [641, 286] on link "INVOICES" at bounding box center [660, 287] width 52 height 14
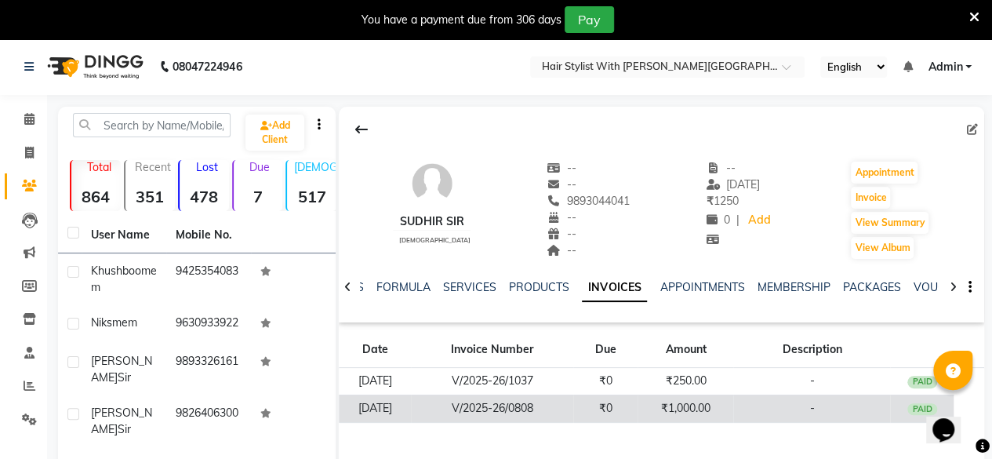
click at [717, 406] on td "₹1,000.00" at bounding box center [685, 407] width 96 height 27
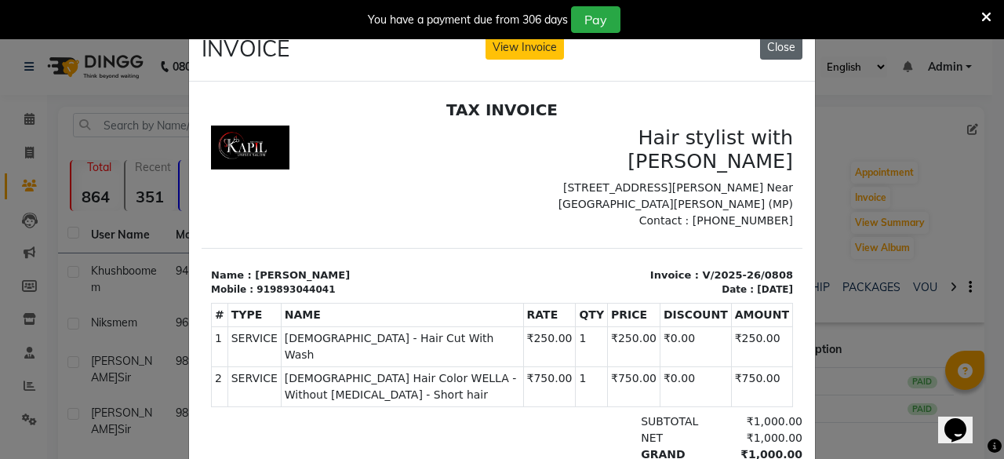
click at [790, 42] on button "Close" at bounding box center [781, 47] width 42 height 24
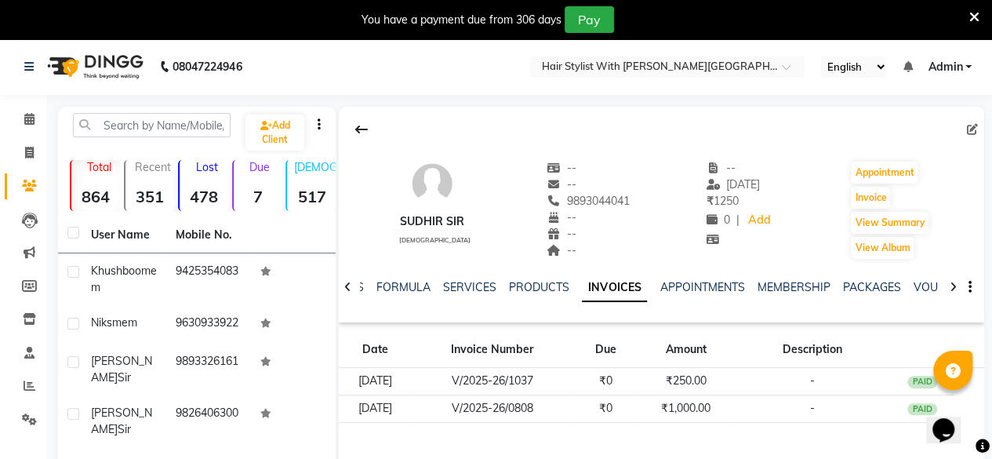
click at [975, 16] on icon at bounding box center [974, 17] width 10 height 14
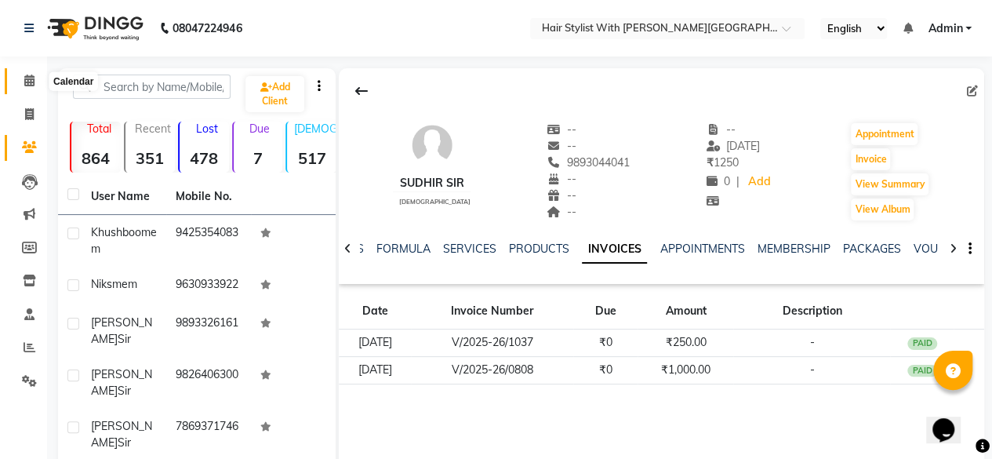
click at [25, 82] on icon at bounding box center [29, 80] width 10 height 12
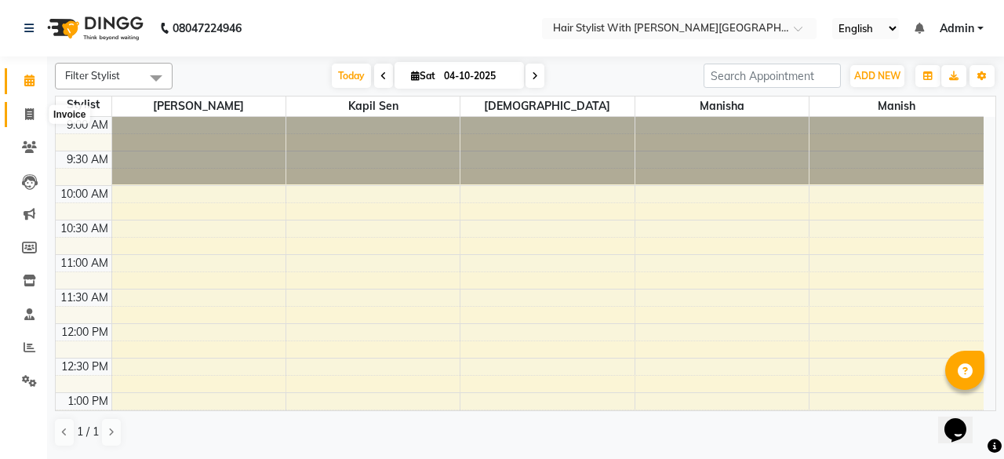
click at [27, 106] on span at bounding box center [29, 115] width 27 height 18
select select "service"
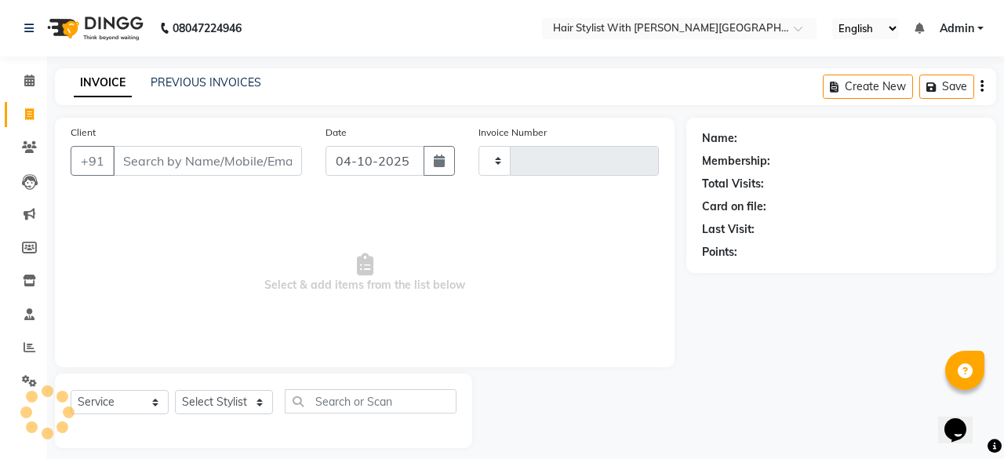
type input "1112"
select select "7319"
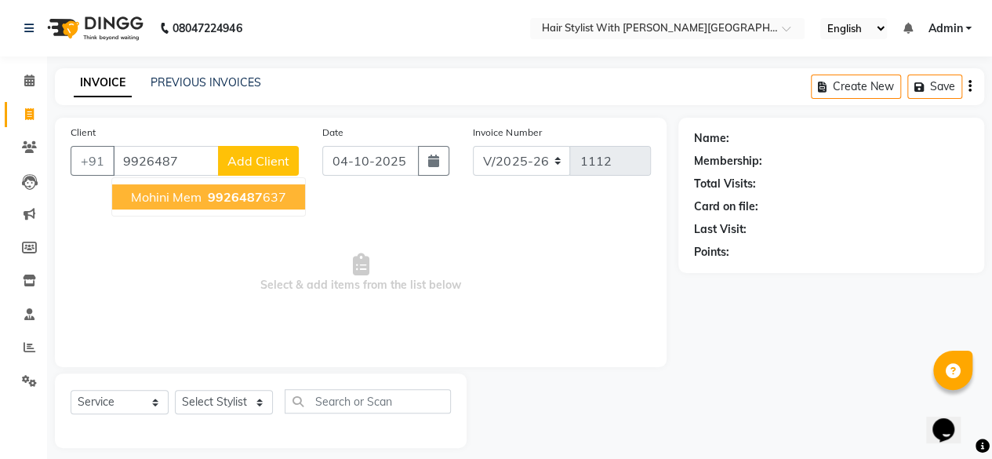
click at [270, 193] on ngb-highlight "9926487 637" at bounding box center [246, 197] width 82 height 16
type input "9926487637"
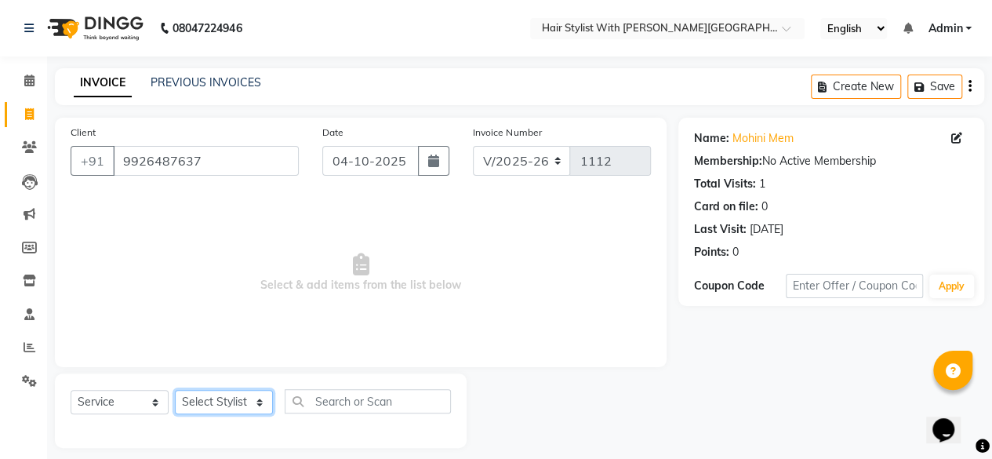
click at [206, 402] on select "Select Stylist [PERSON_NAME] [PERSON_NAME] Krishna Manish [PERSON_NAME]" at bounding box center [224, 402] width 98 height 24
select select "62820"
click at [175, 390] on select "Select Stylist [PERSON_NAME] [PERSON_NAME] Krishna Manish [PERSON_NAME]" at bounding box center [224, 402] width 98 height 24
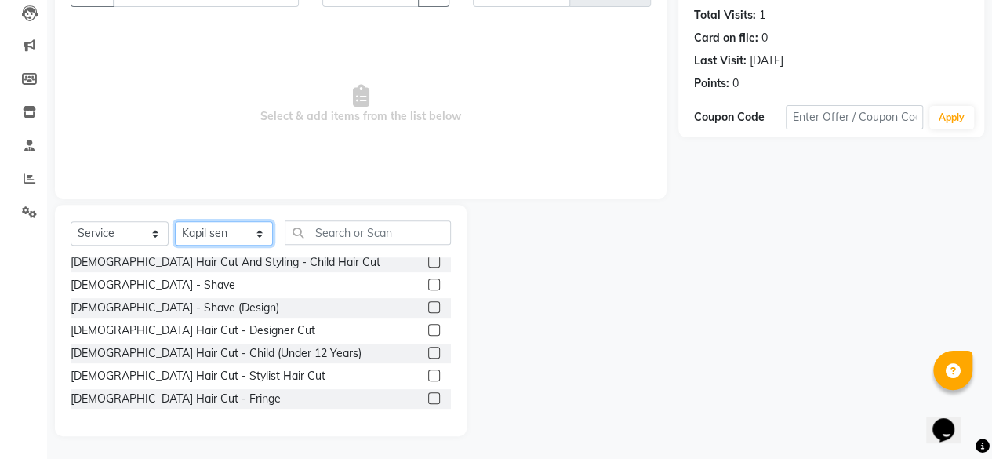
scroll to position [78, 0]
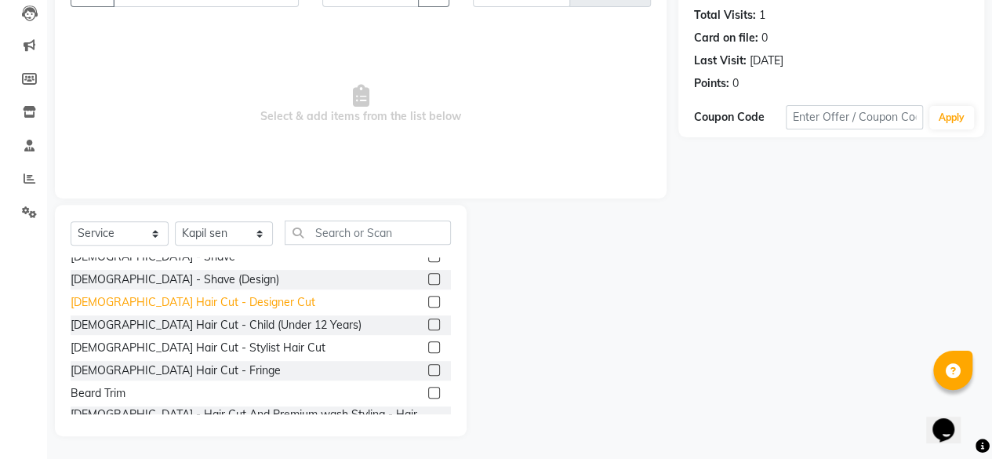
click at [220, 299] on div "Female Hair Cut - Designer Cut" at bounding box center [193, 302] width 245 height 16
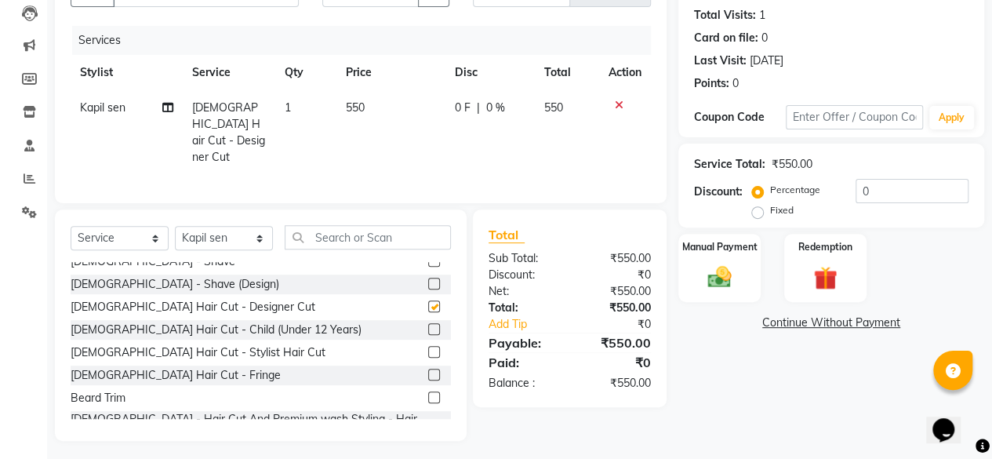
checkbox input "false"
click at [739, 284] on img at bounding box center [719, 277] width 40 height 28
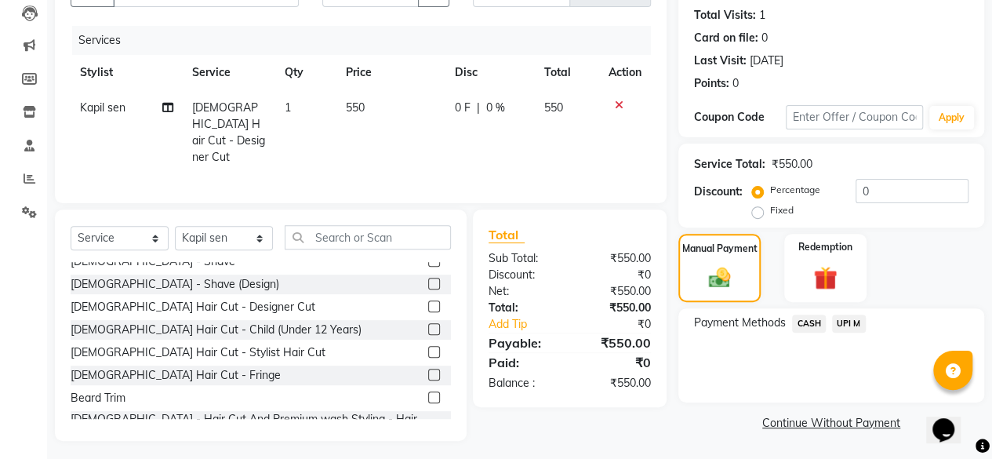
click at [842, 324] on span "UPI M" at bounding box center [849, 323] width 34 height 18
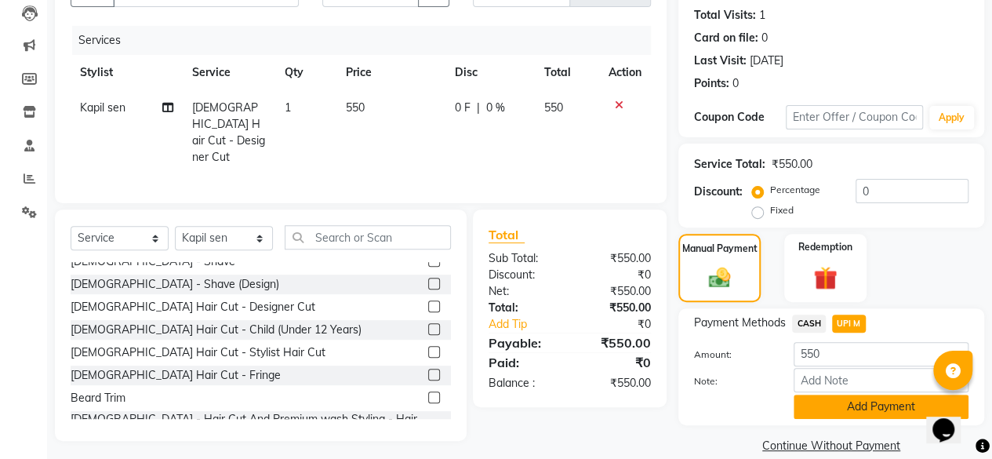
click at [834, 404] on button "Add Payment" at bounding box center [881, 406] width 175 height 24
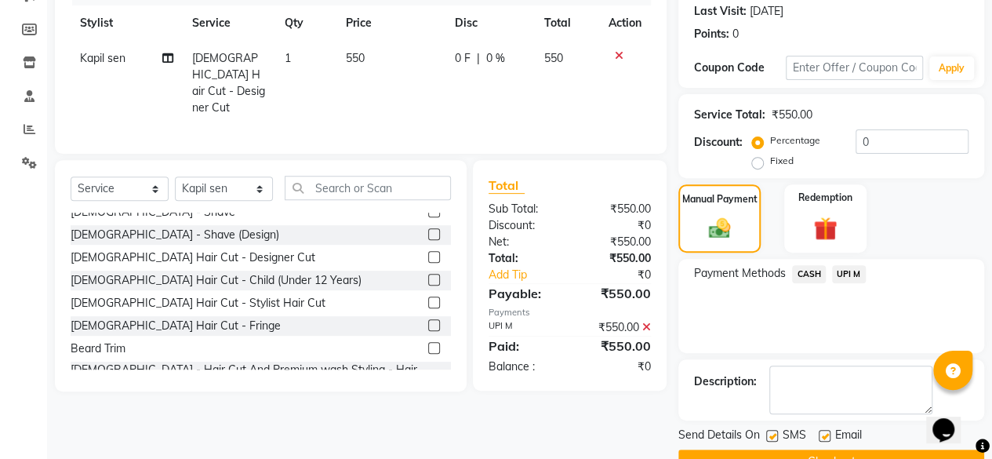
scroll to position [254, 0]
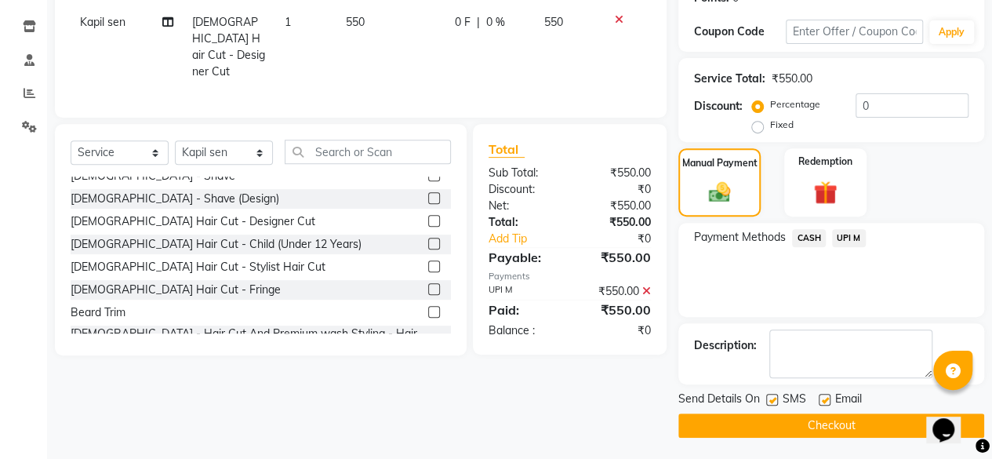
click at [834, 421] on button "Checkout" at bounding box center [831, 425] width 306 height 24
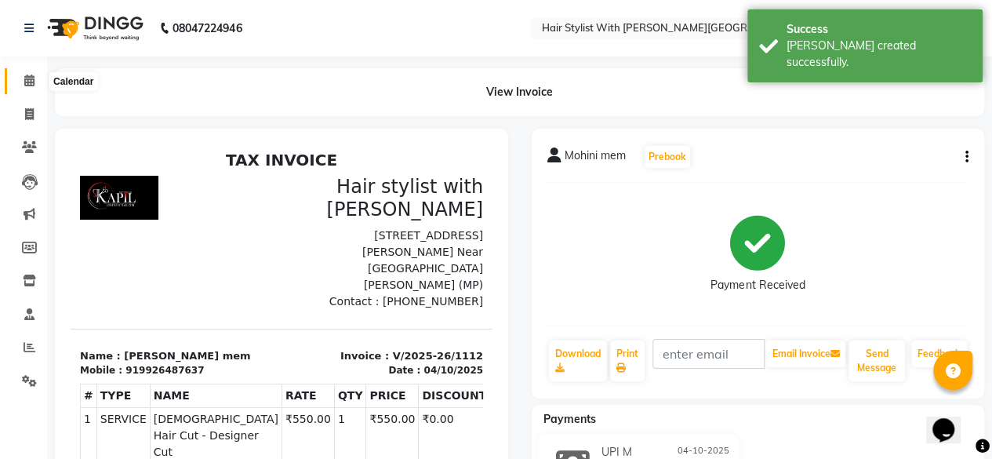
click at [29, 76] on icon at bounding box center [29, 80] width 10 height 12
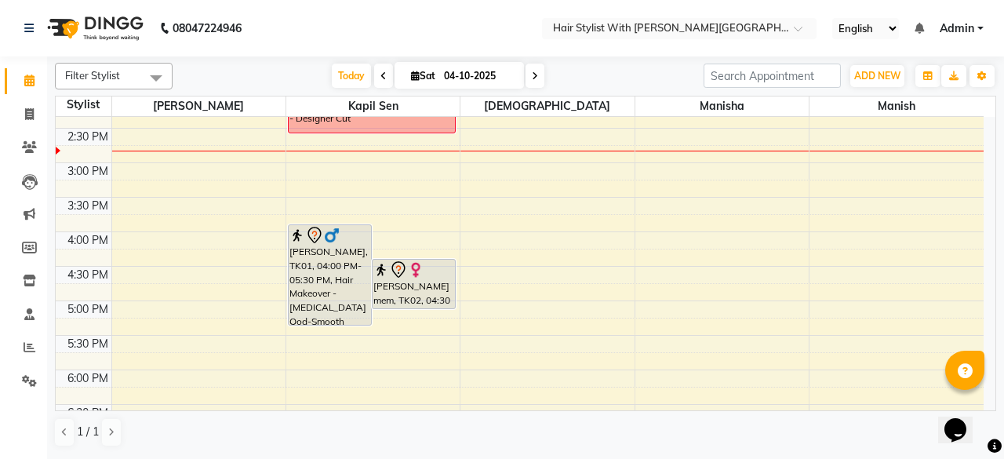
scroll to position [392, 0]
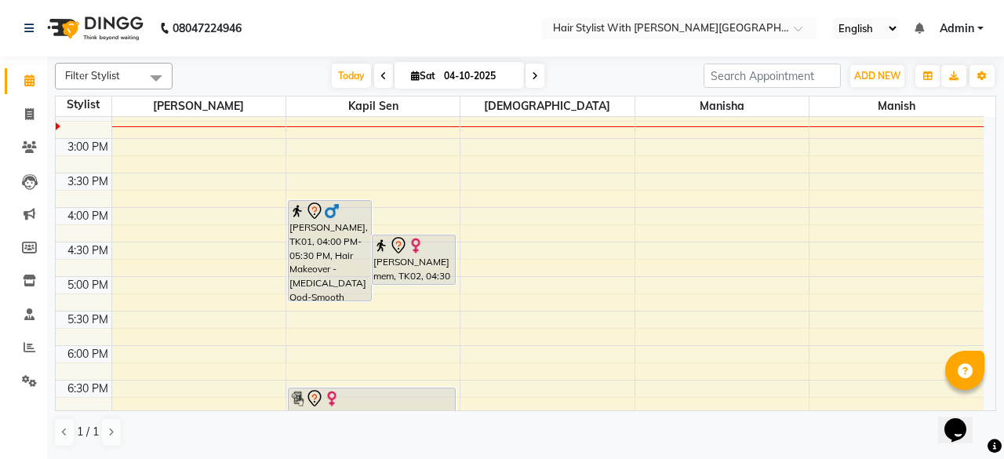
click at [414, 252] on div at bounding box center [413, 245] width 81 height 19
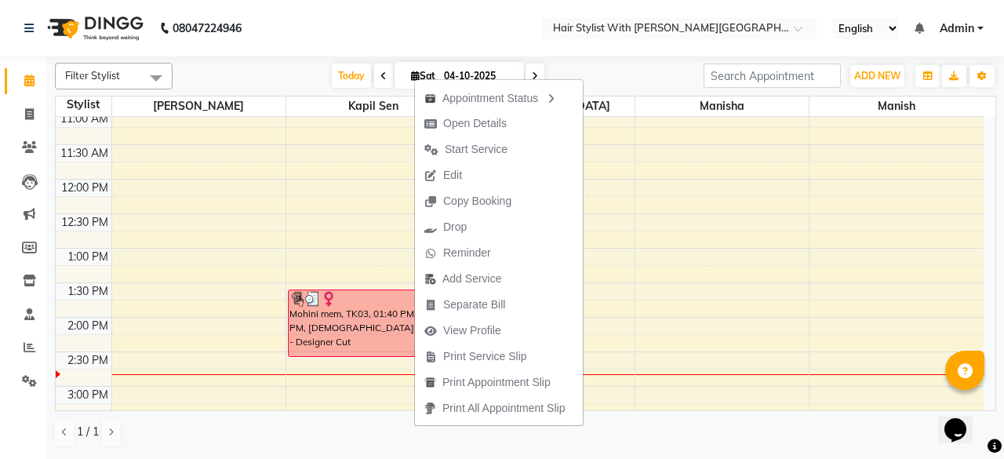
scroll to position [157, 0]
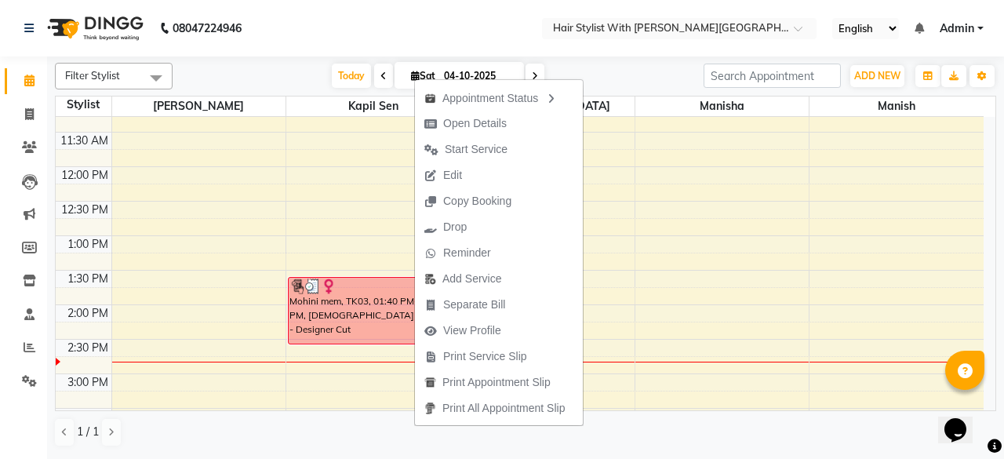
click at [383, 216] on div "9:00 AM 9:30 AM 10:00 AM 10:30 AM 11:00 AM 11:30 AM 12:00 PM 12:30 PM 1:00 PM 1…" at bounding box center [520, 408] width 928 height 896
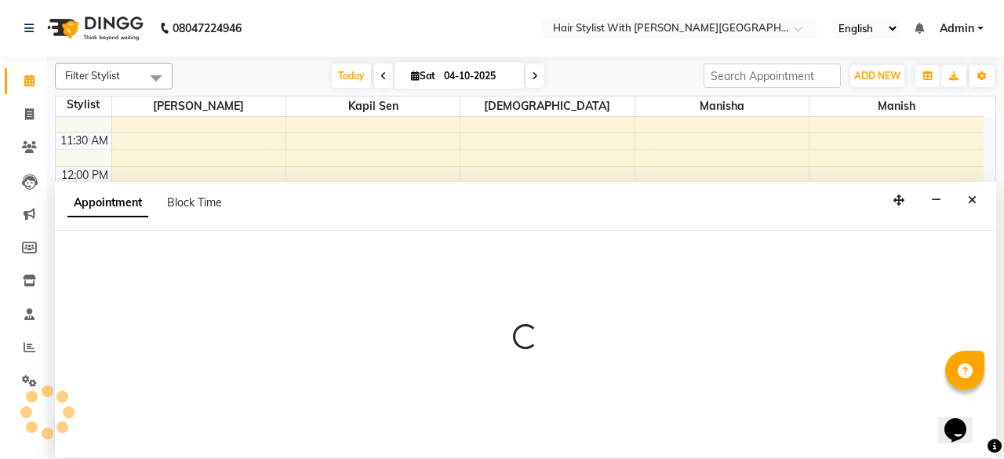
select select "62820"
select select "765"
select select "tentative"
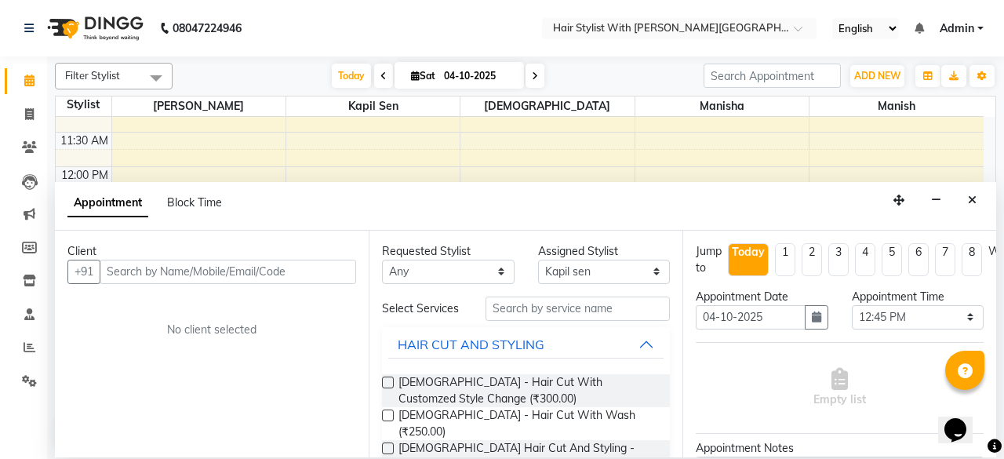
click at [969, 197] on icon "Close" at bounding box center [972, 199] width 9 height 11
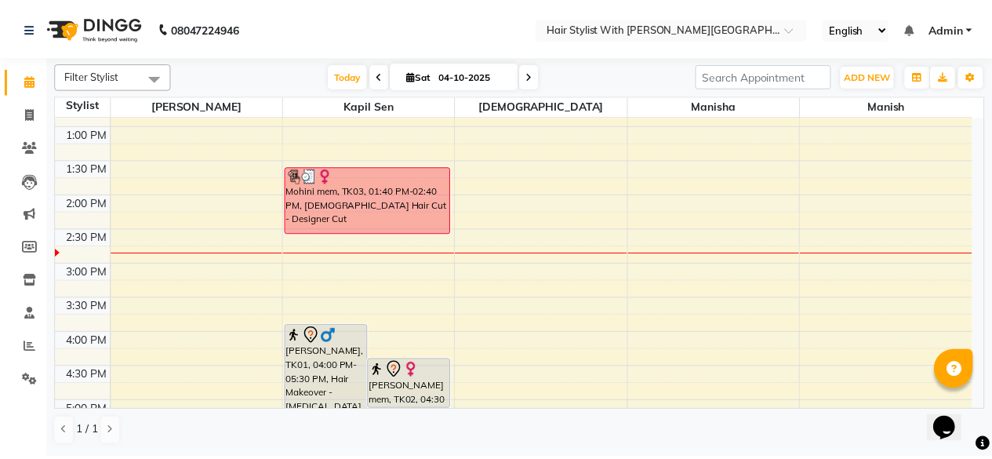
scroll to position [235, 0]
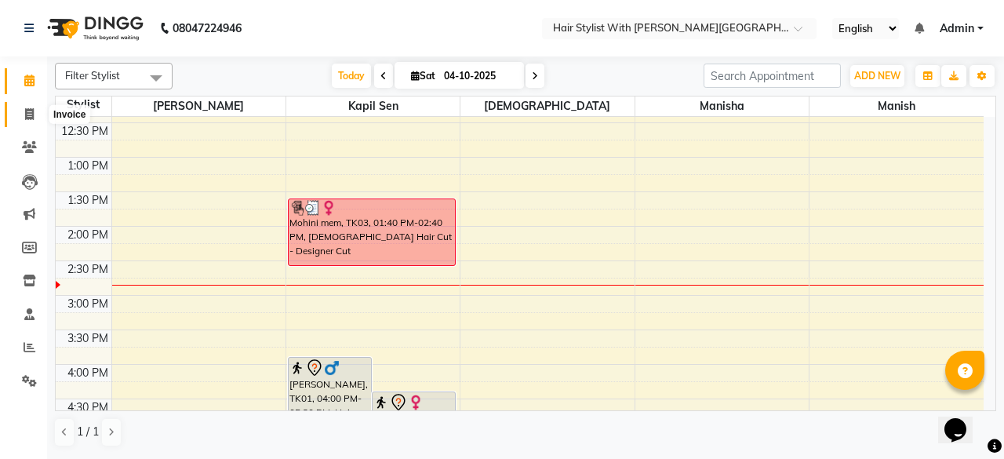
click at [31, 108] on icon at bounding box center [29, 114] width 9 height 12
select select "service"
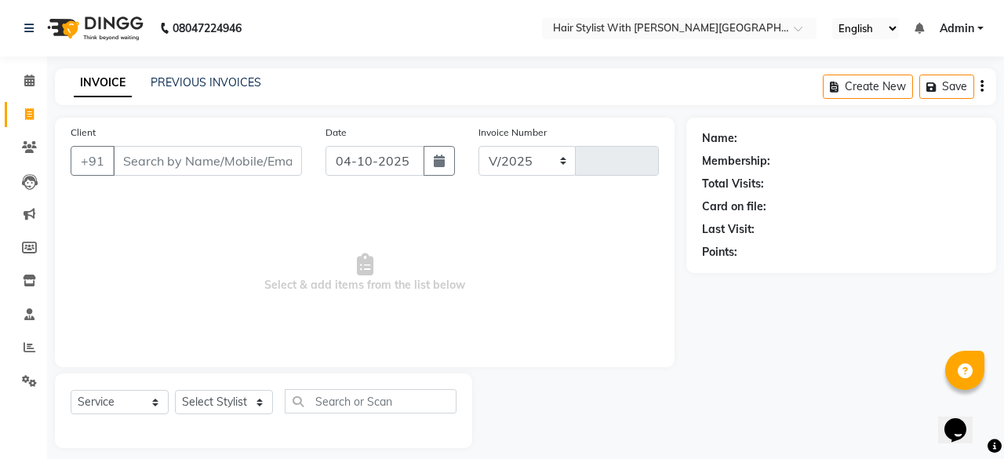
select select "7319"
type input "1113"
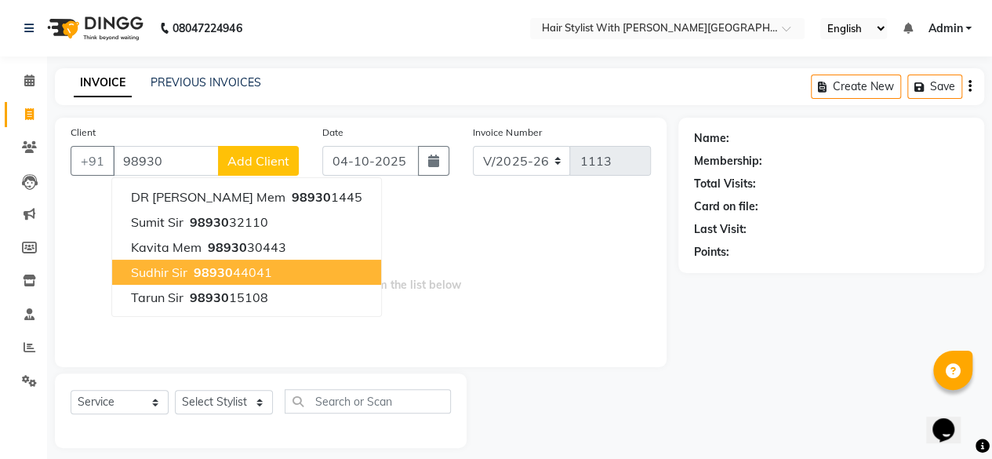
click at [199, 274] on span "98930" at bounding box center [213, 272] width 39 height 16
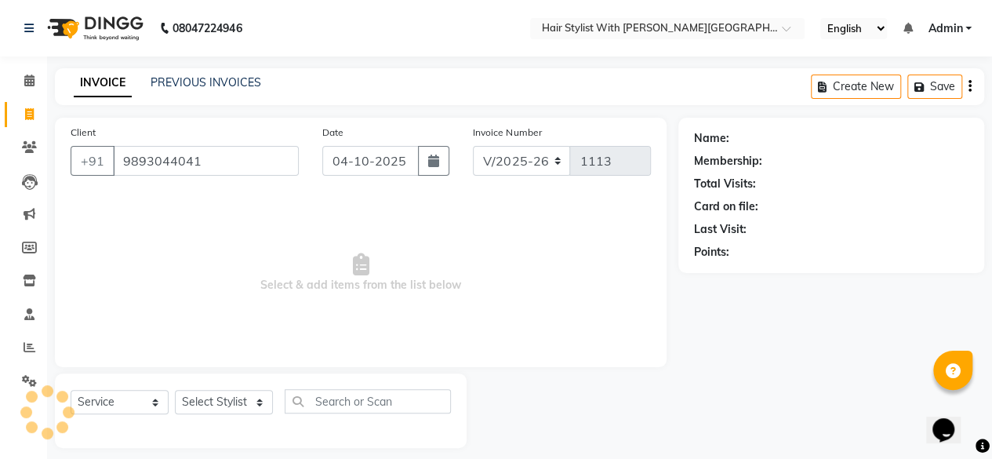
type input "9893044041"
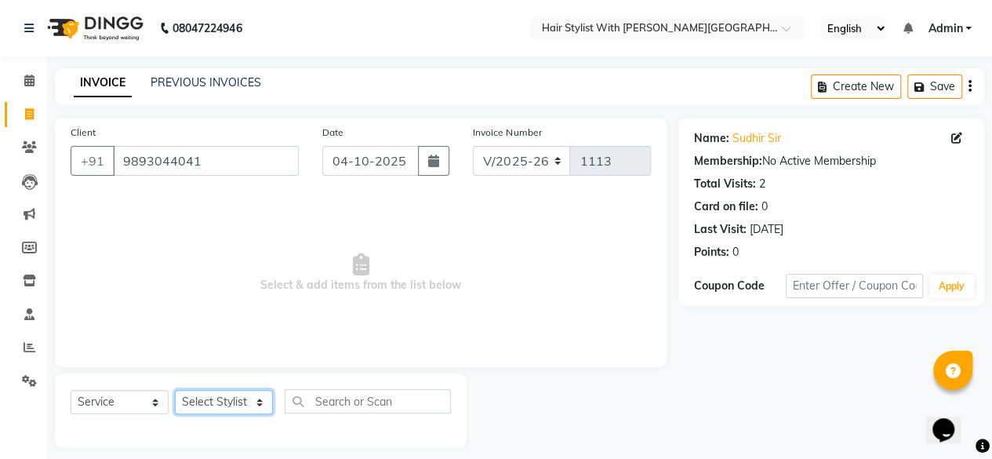
click at [234, 395] on select "Select Stylist Deepa purve Kapil sen Krishna Manish Manisha" at bounding box center [224, 402] width 98 height 24
select select "62820"
click at [175, 390] on select "Select Stylist Deepa purve Kapil sen Krishna Manish Manisha" at bounding box center [224, 402] width 98 height 24
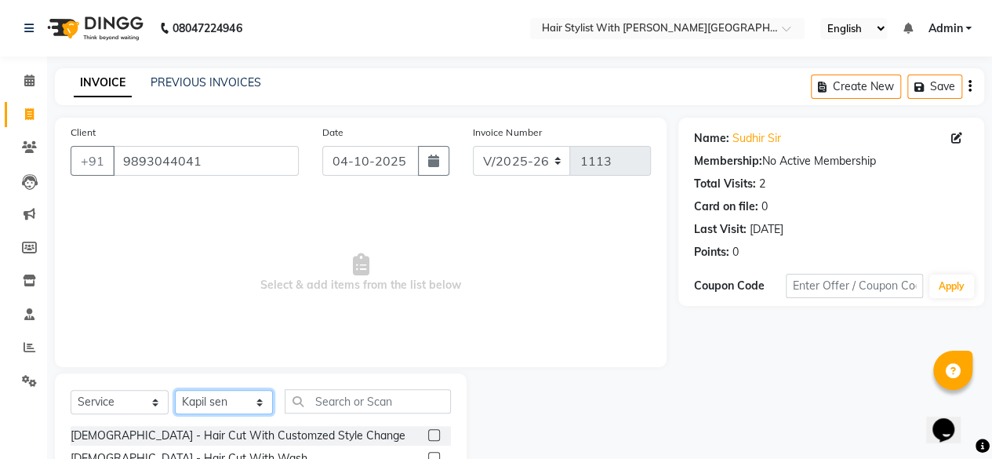
scroll to position [169, 0]
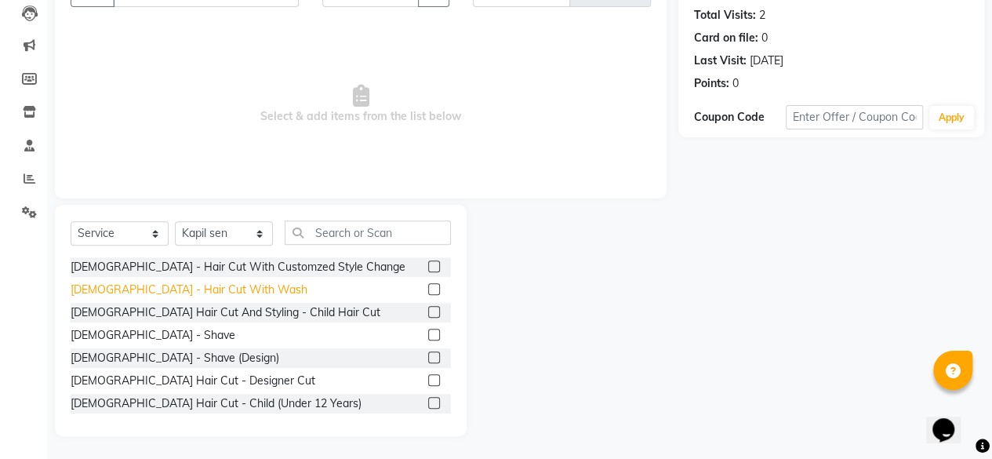
click at [183, 287] on div "[DEMOGRAPHIC_DATA] - Hair Cut With Wash" at bounding box center [189, 289] width 237 height 16
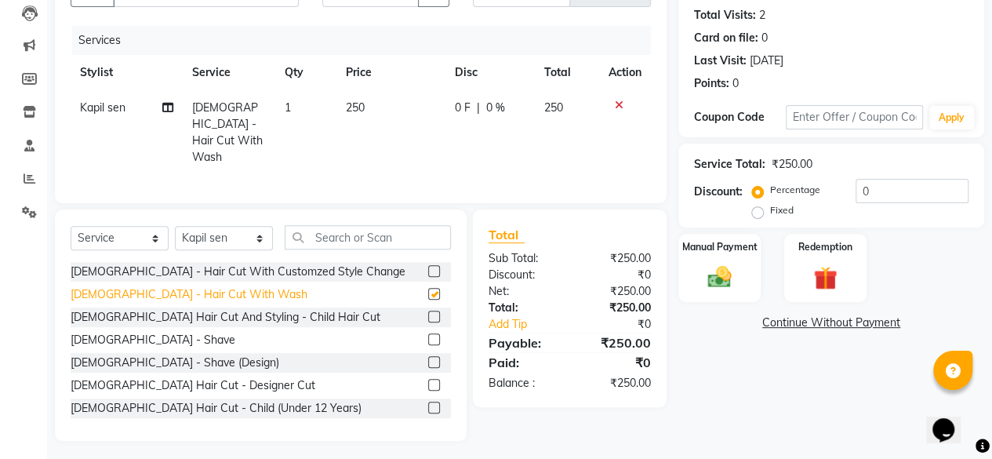
checkbox input "false"
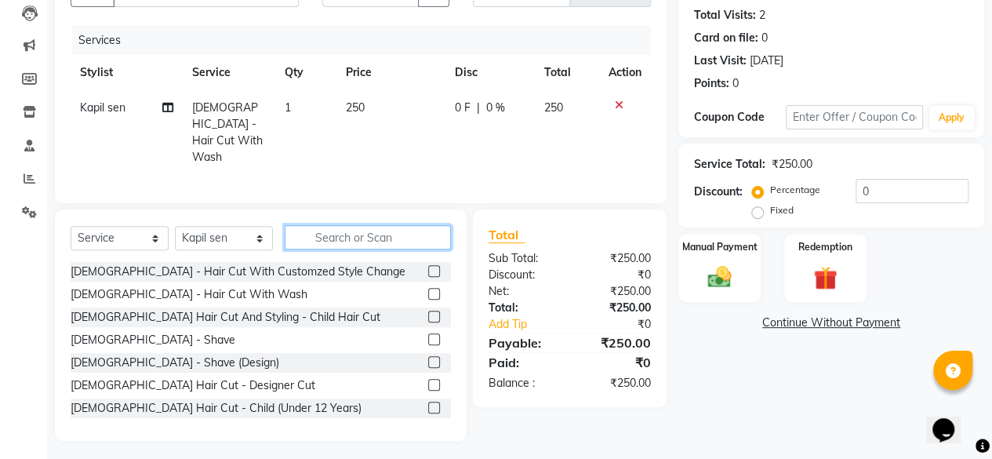
click at [388, 231] on input "text" at bounding box center [368, 237] width 166 height 24
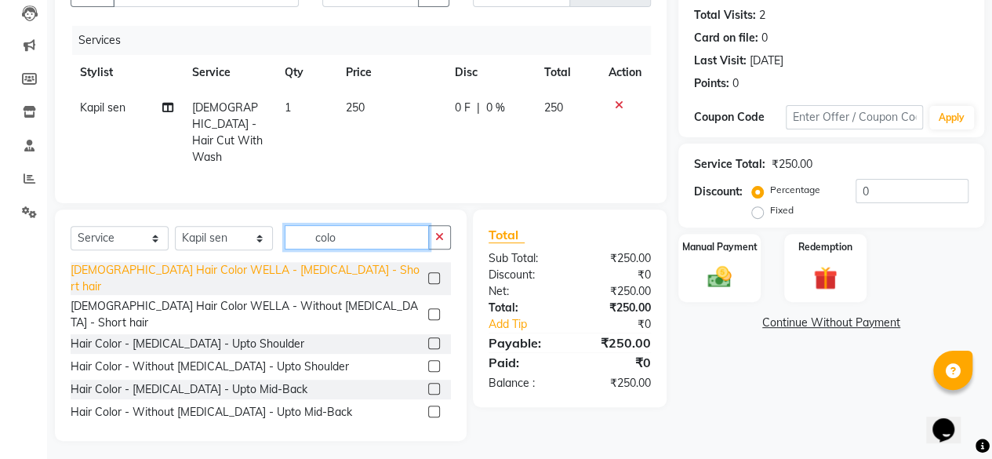
type input "colo"
click at [245, 271] on div "[DEMOGRAPHIC_DATA] Hair Color WELLA - [MEDICAL_DATA] - Short hair" at bounding box center [246, 278] width 351 height 33
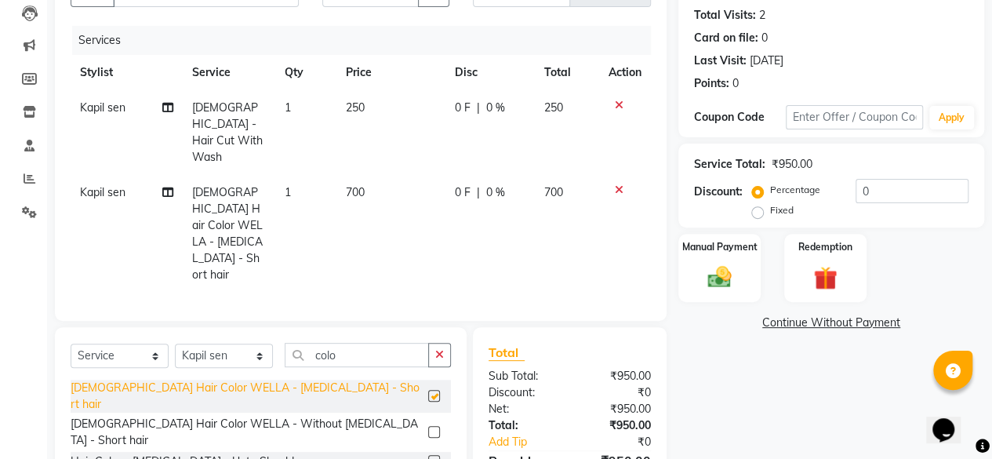
checkbox input "false"
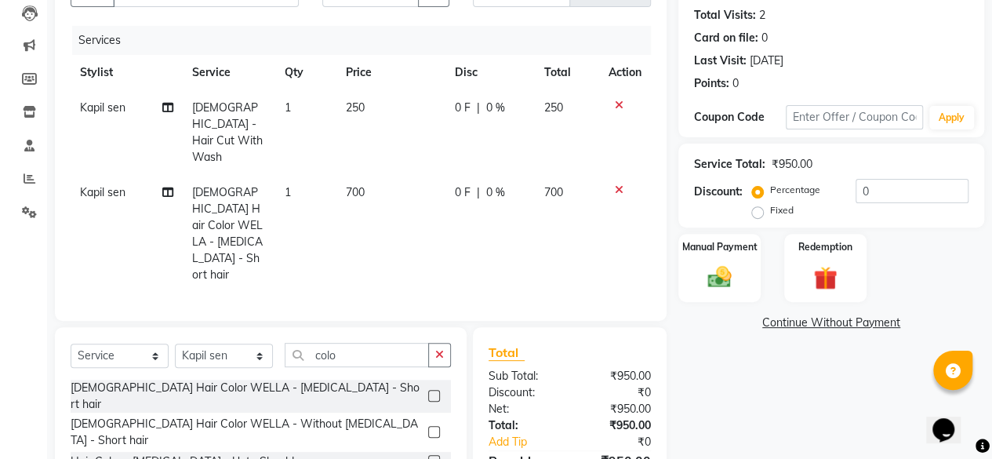
click at [368, 175] on td "700" at bounding box center [390, 234] width 109 height 118
select select "62820"
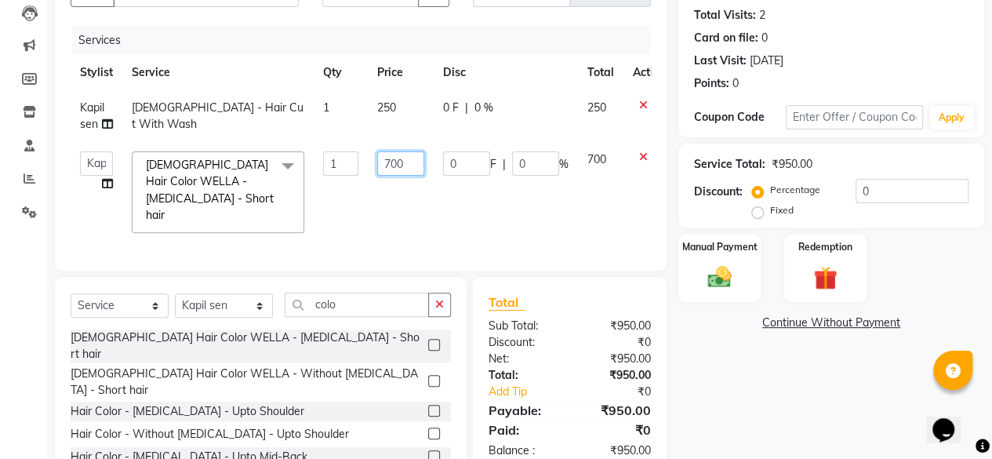
click at [414, 162] on input "700" at bounding box center [400, 163] width 47 height 24
type input "750"
click at [430, 188] on td "750" at bounding box center [401, 192] width 66 height 100
select select "62820"
click at [757, 286] on div "Manual Payment" at bounding box center [719, 267] width 85 height 71
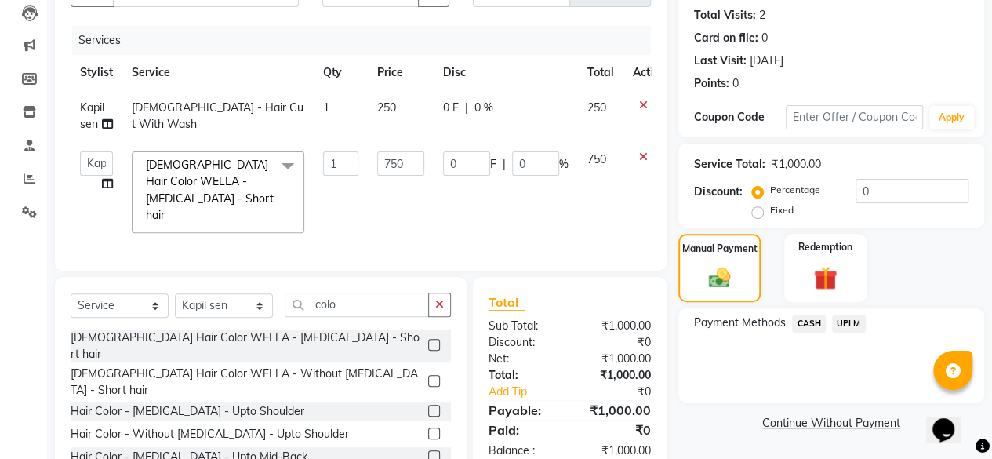
scroll to position [0, 0]
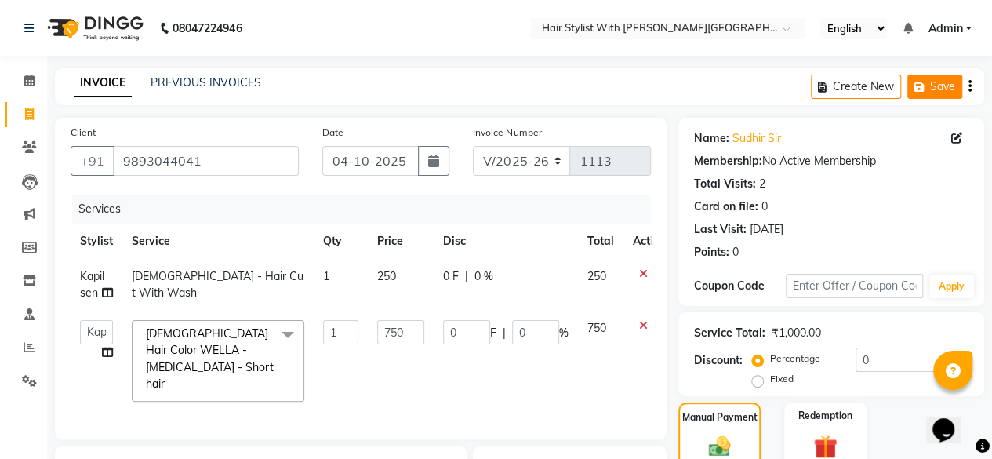
click at [925, 92] on button "Save" at bounding box center [934, 86] width 55 height 24
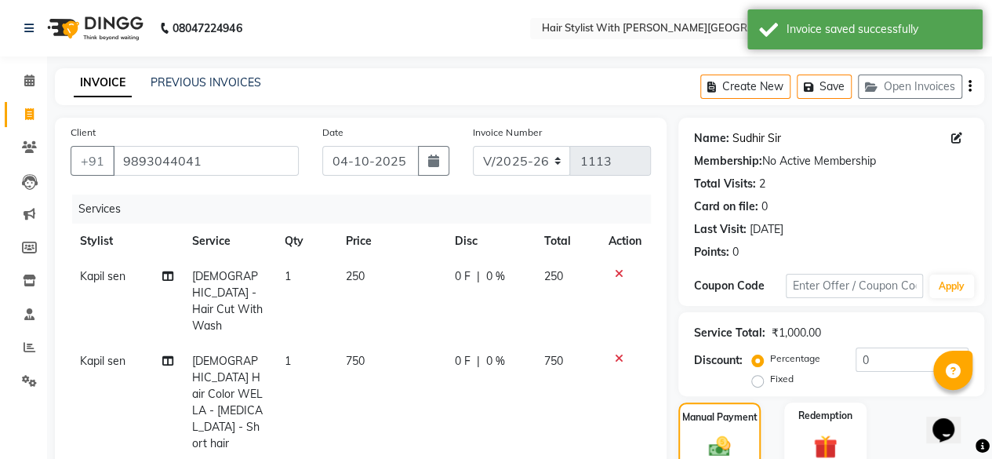
click at [741, 139] on link "Sudhir Sir" at bounding box center [756, 138] width 49 height 16
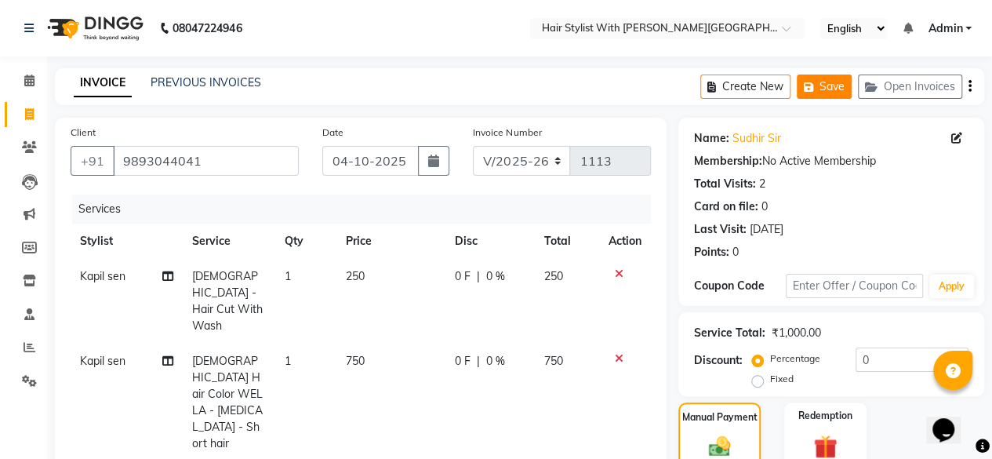
click at [834, 87] on button "Save" at bounding box center [824, 86] width 55 height 24
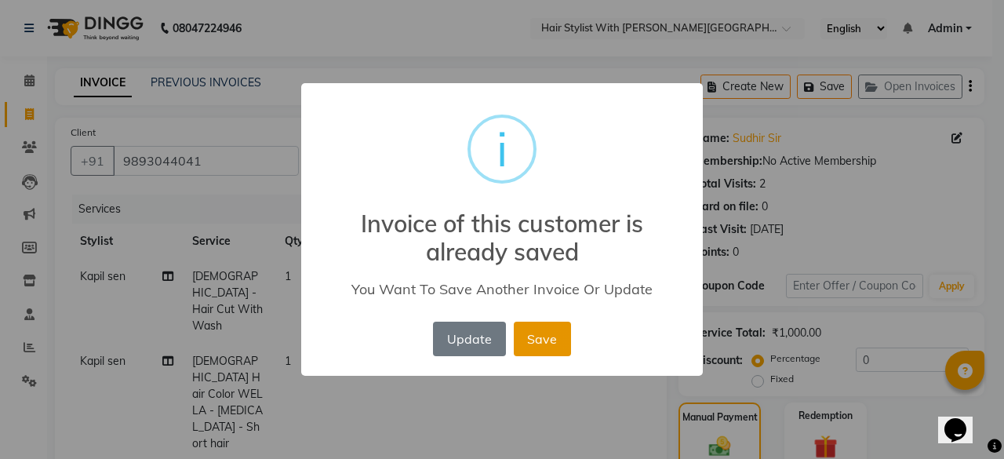
click at [530, 346] on button "Save" at bounding box center [542, 338] width 57 height 35
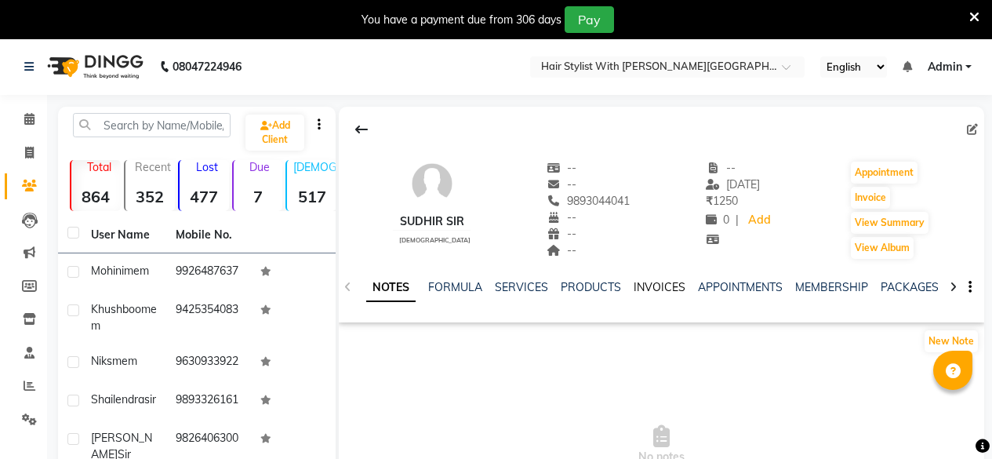
drag, startPoint x: 0, startPoint y: 0, endPoint x: 648, endPoint y: 280, distance: 705.6
click at [648, 280] on link "INVOICES" at bounding box center [660, 287] width 52 height 14
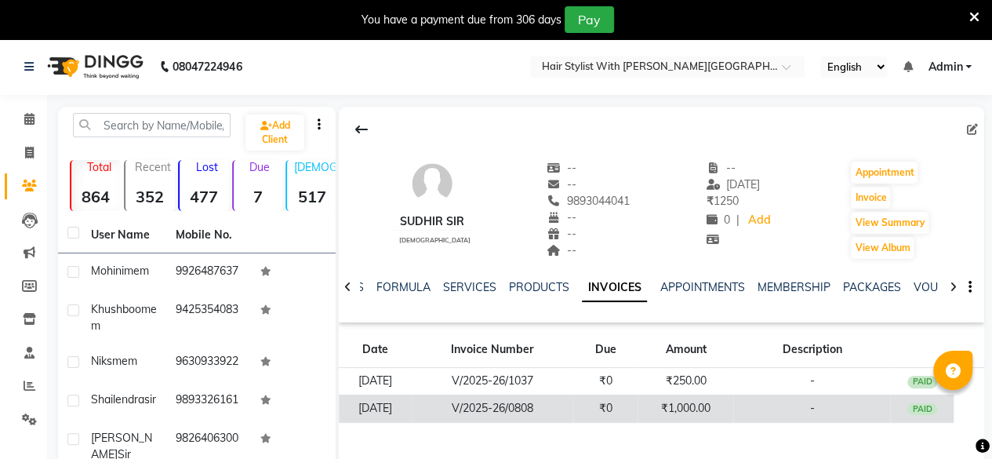
click at [684, 410] on td "₹1,000.00" at bounding box center [685, 407] width 96 height 27
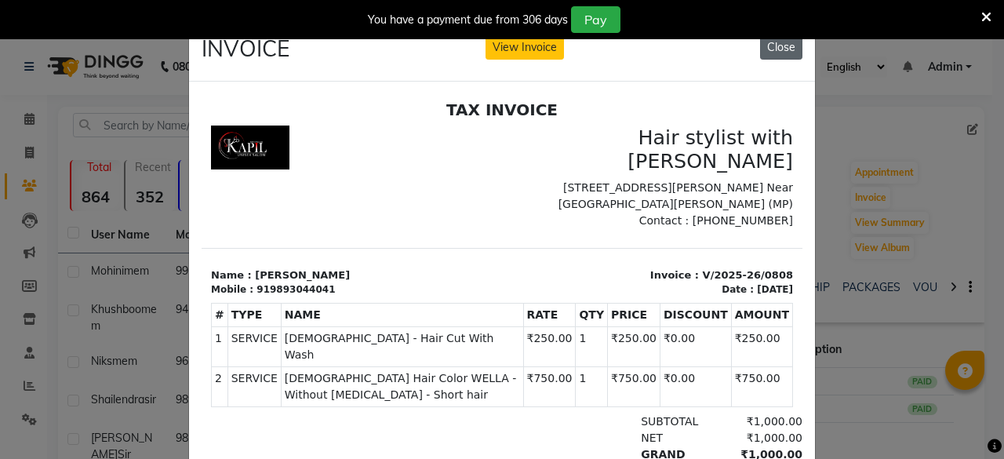
click at [773, 47] on button "Close" at bounding box center [781, 47] width 42 height 24
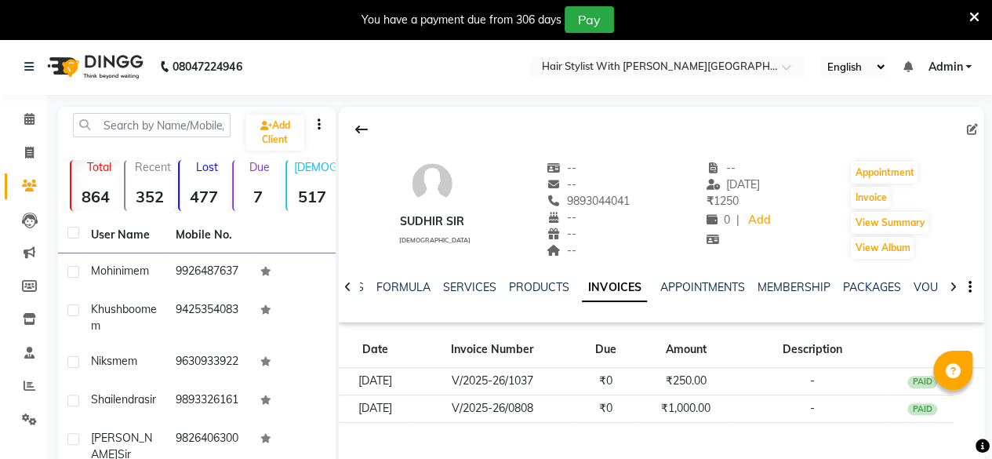
click at [972, 16] on icon at bounding box center [974, 17] width 10 height 14
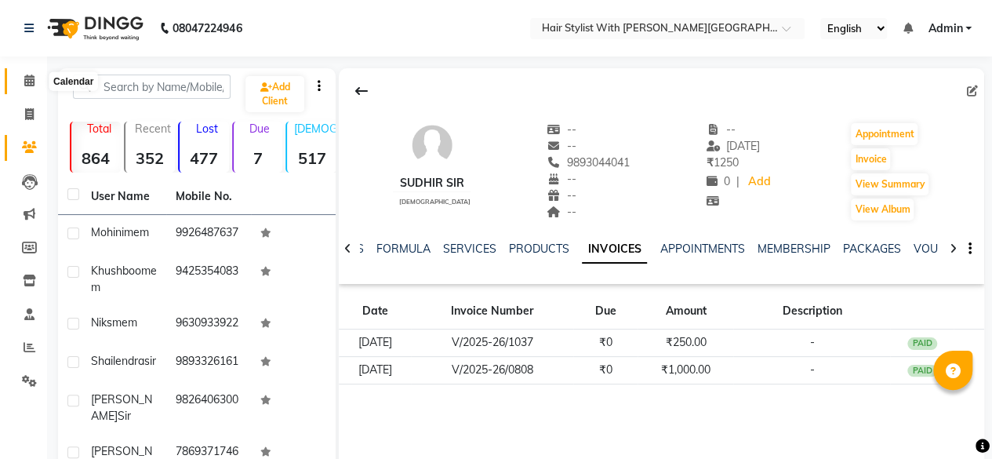
click at [28, 85] on icon at bounding box center [29, 80] width 10 height 12
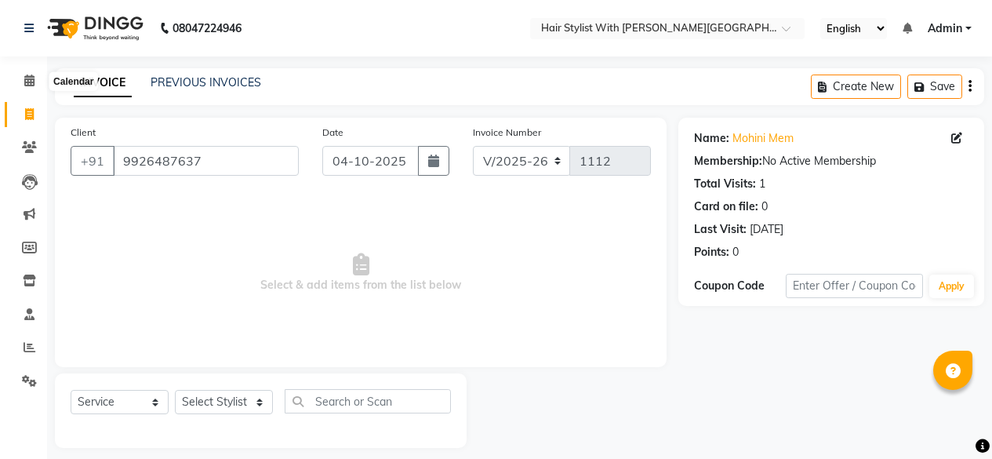
select select "7319"
select select "service"
drag, startPoint x: 31, startPoint y: 78, endPoint x: 383, endPoint y: 0, distance: 359.8
click at [31, 78] on icon at bounding box center [29, 80] width 10 height 12
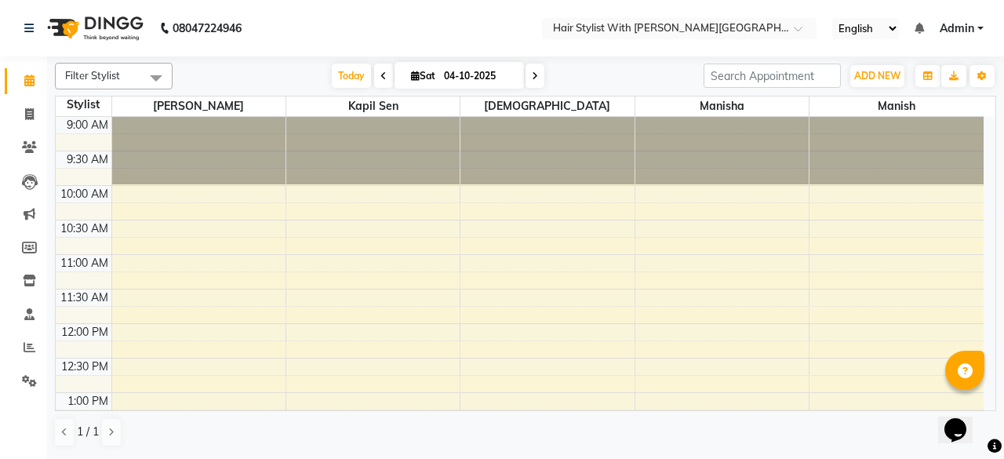
drag, startPoint x: 205, startPoint y: 81, endPoint x: 0, endPoint y: 175, distance: 226.0
click at [206, 81] on div "[DATE] [DATE]" at bounding box center [437, 76] width 515 height 24
click at [28, 113] on icon at bounding box center [29, 114] width 9 height 12
select select "service"
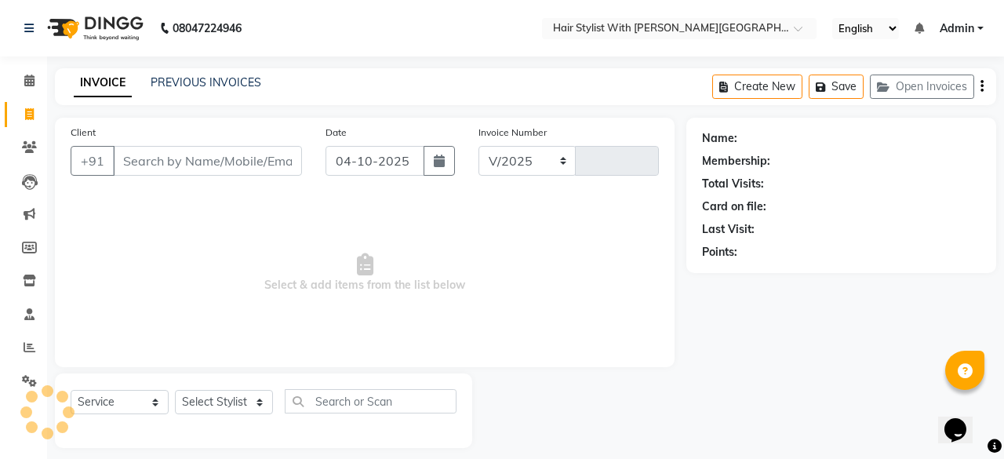
select select "7319"
type input "1113"
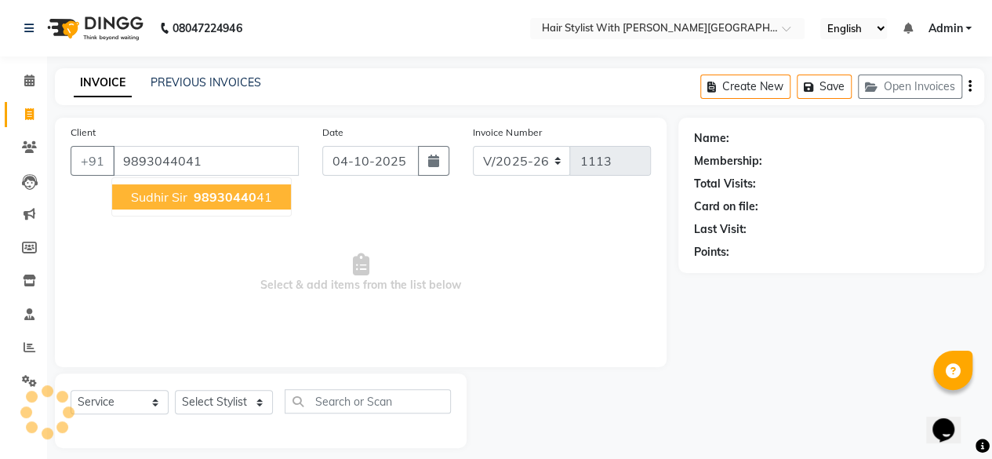
type input "9893044041"
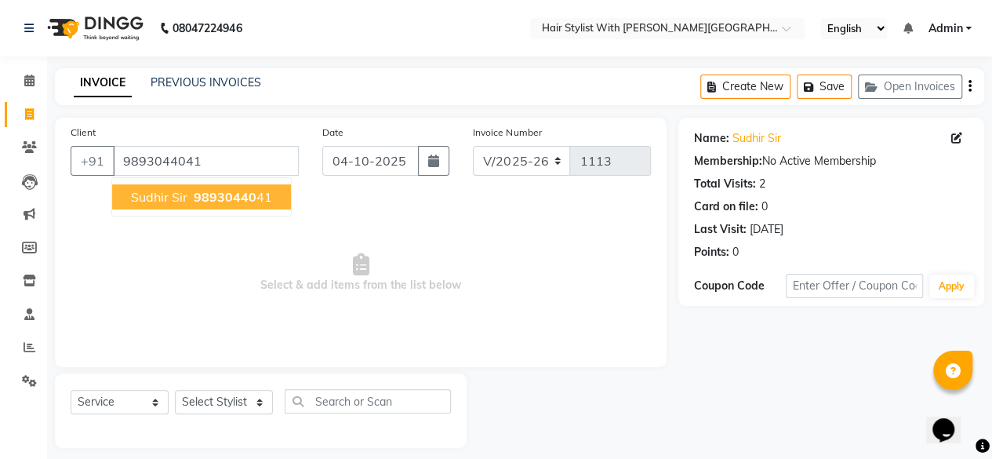
click at [268, 197] on ngb-highlight "98930440 41" at bounding box center [232, 197] width 82 height 16
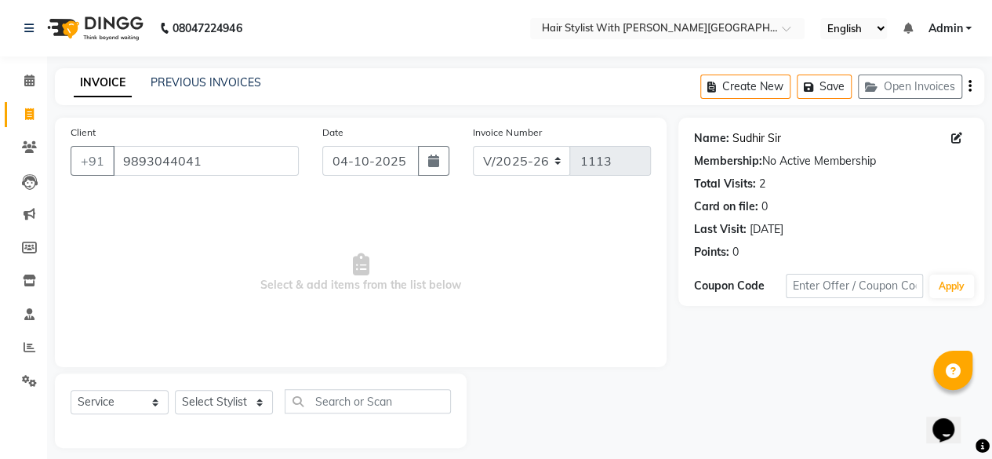
click at [761, 136] on link "Sudhir Sir" at bounding box center [756, 138] width 49 height 16
click at [917, 89] on button "Open Invoices" at bounding box center [910, 86] width 104 height 24
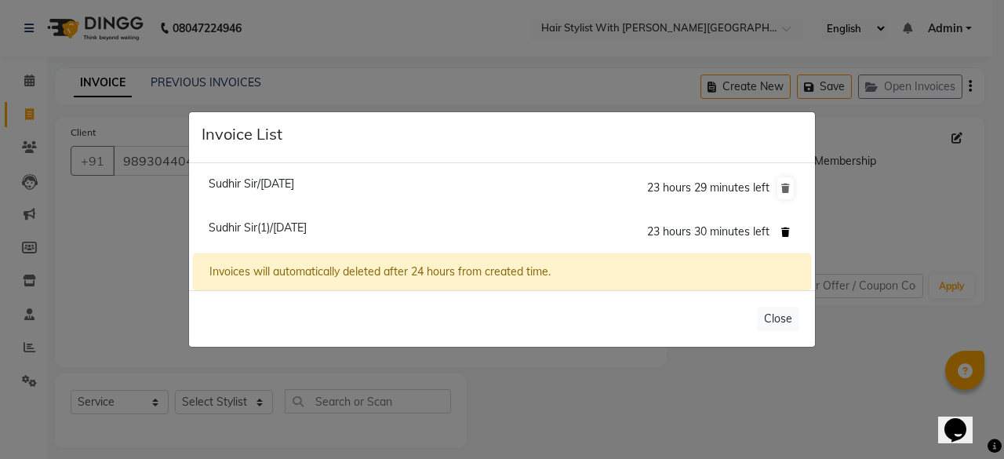
click at [789, 231] on icon at bounding box center [785, 231] width 9 height 9
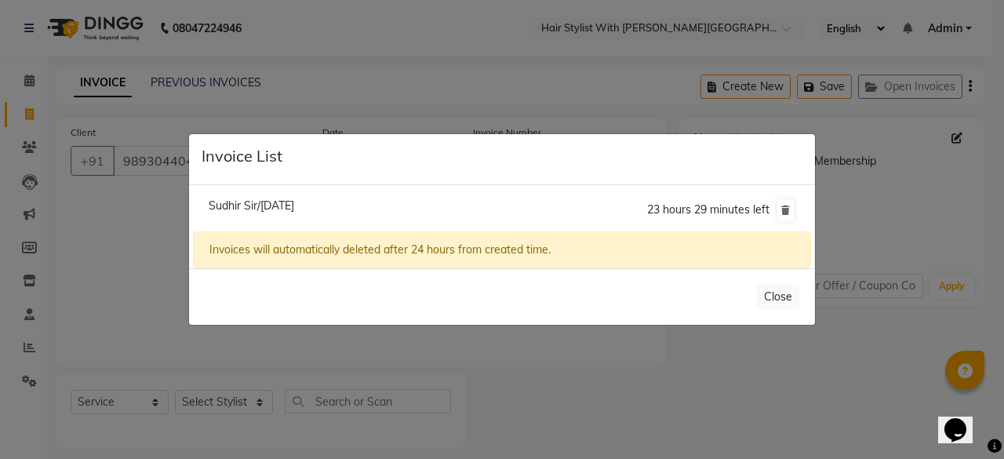
click at [294, 202] on span "Sudhir Sir/04 October 2025" at bounding box center [251, 205] width 85 height 14
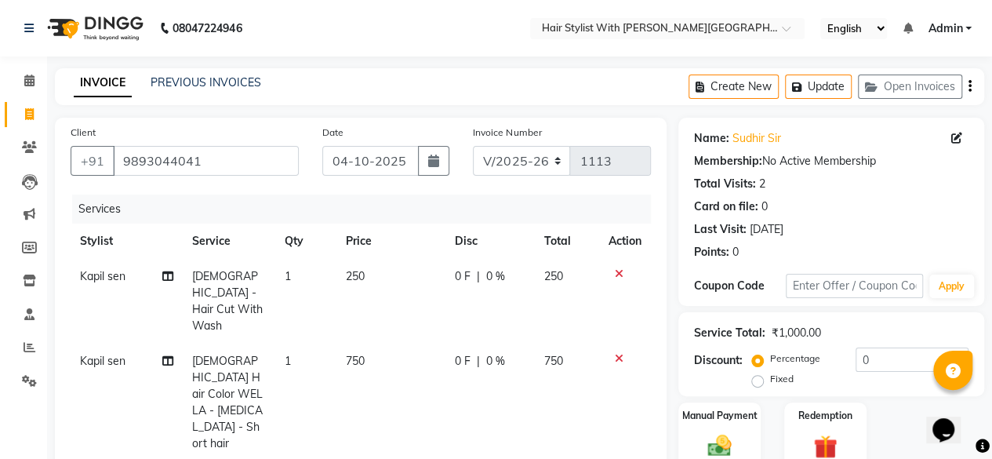
scroll to position [202, 0]
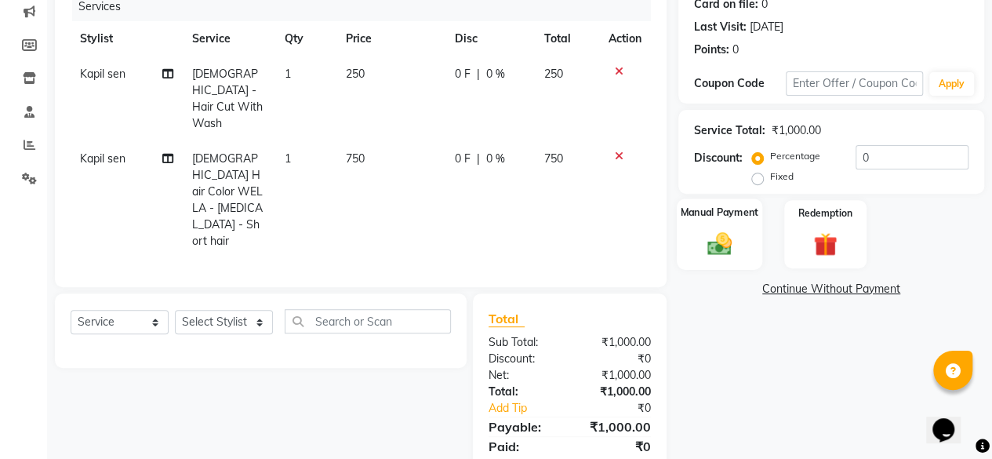
click at [743, 236] on div "Manual Payment" at bounding box center [719, 233] width 85 height 71
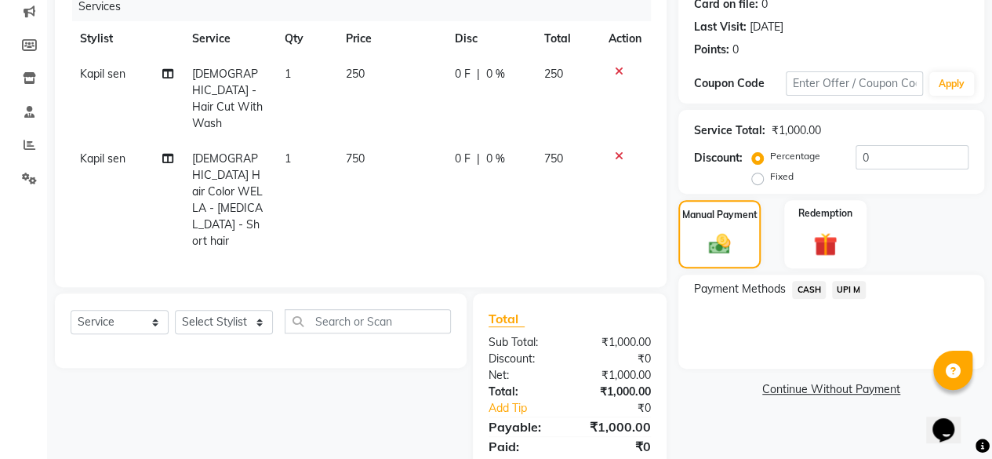
click at [856, 290] on span "UPI M" at bounding box center [849, 290] width 34 height 18
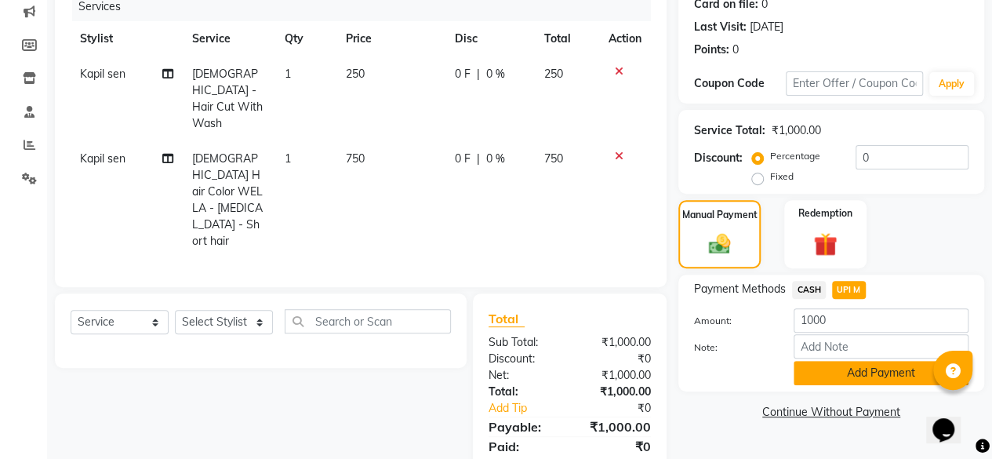
click at [842, 376] on button "Add Payment" at bounding box center [881, 373] width 175 height 24
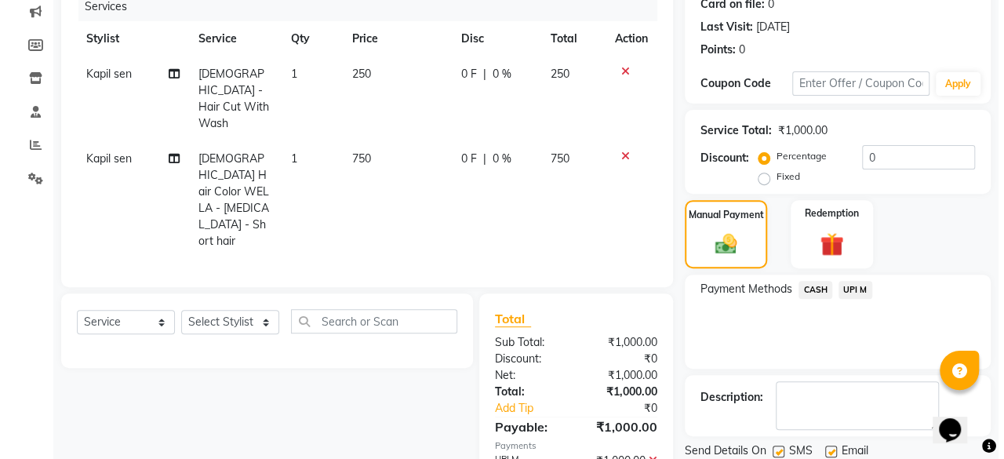
scroll to position [0, 0]
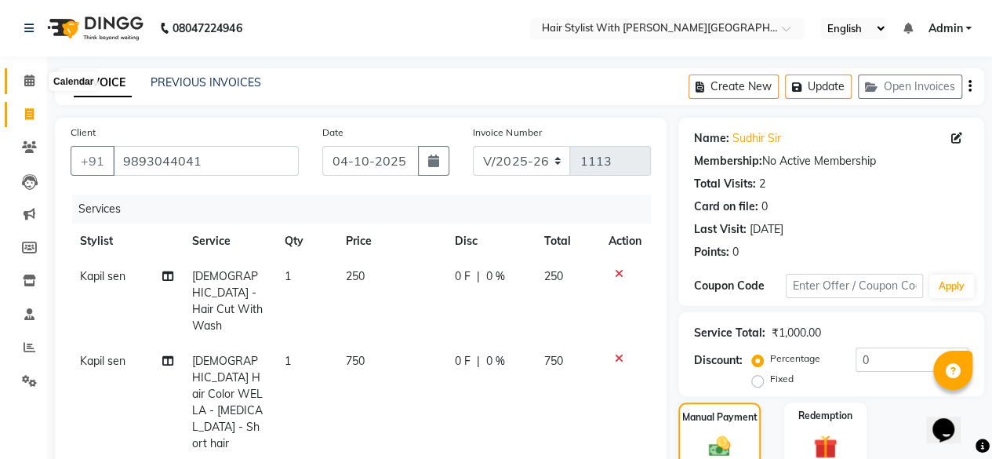
click at [31, 80] on icon at bounding box center [29, 80] width 10 height 12
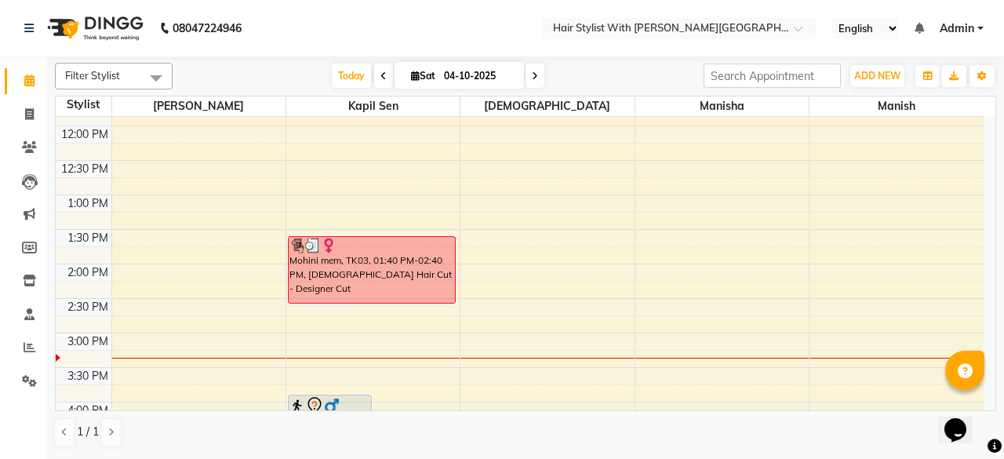
scroll to position [196, 0]
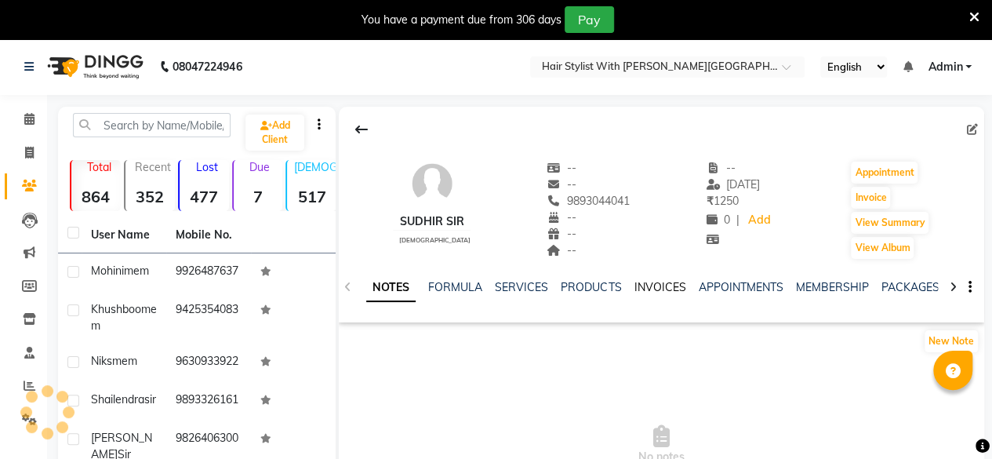
drag, startPoint x: 0, startPoint y: 0, endPoint x: 653, endPoint y: 289, distance: 714.1
click at [652, 289] on link "INVOICES" at bounding box center [660, 287] width 52 height 14
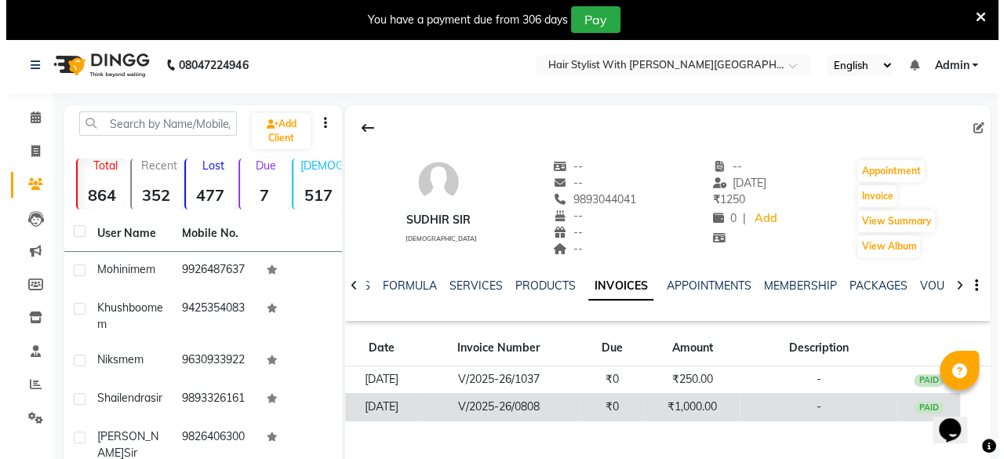
scroll to position [272, 0]
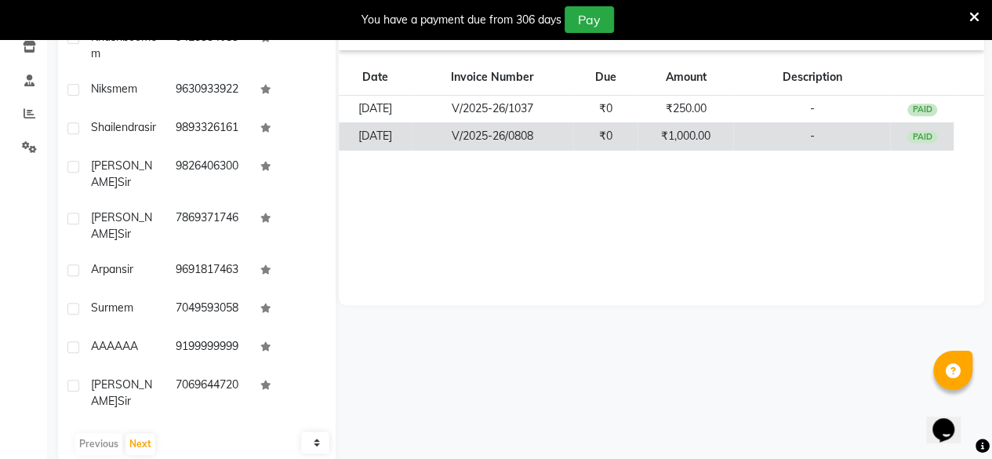
click at [573, 140] on td "V/2025-26/0808" at bounding box center [492, 135] width 162 height 27
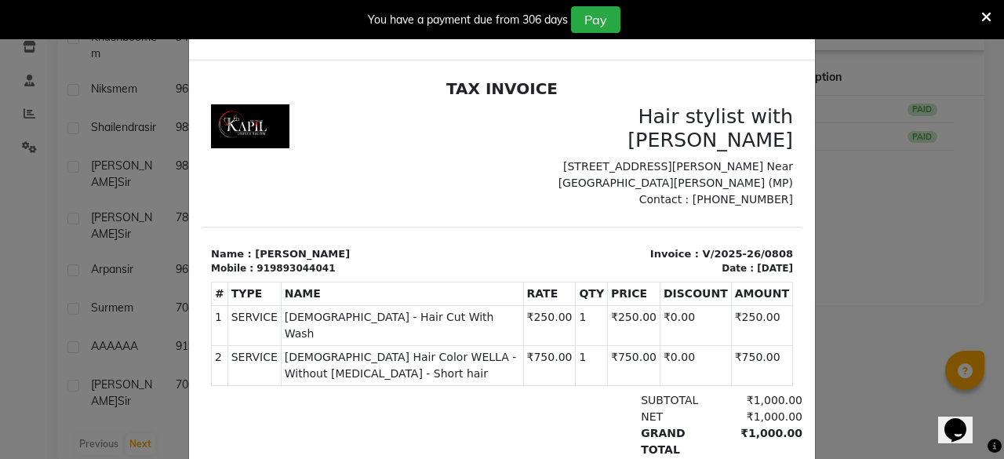
scroll to position [0, 0]
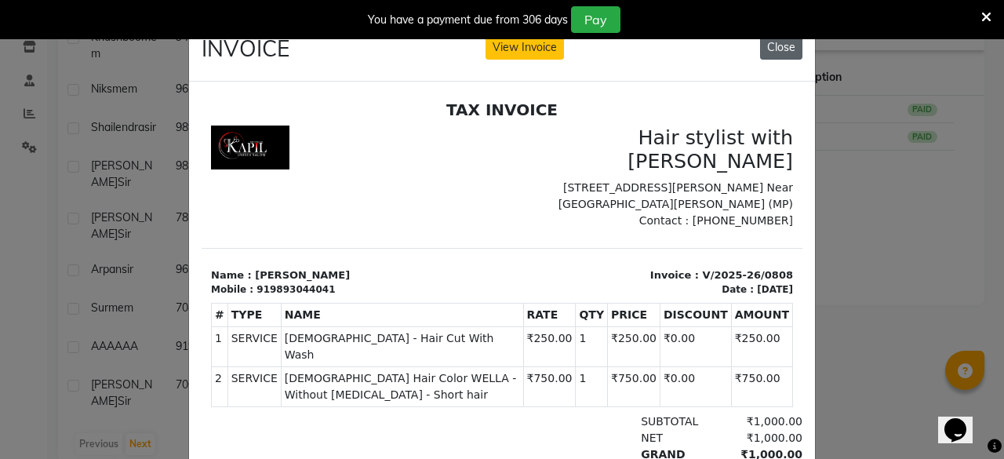
click at [779, 51] on button "Close" at bounding box center [781, 47] width 42 height 24
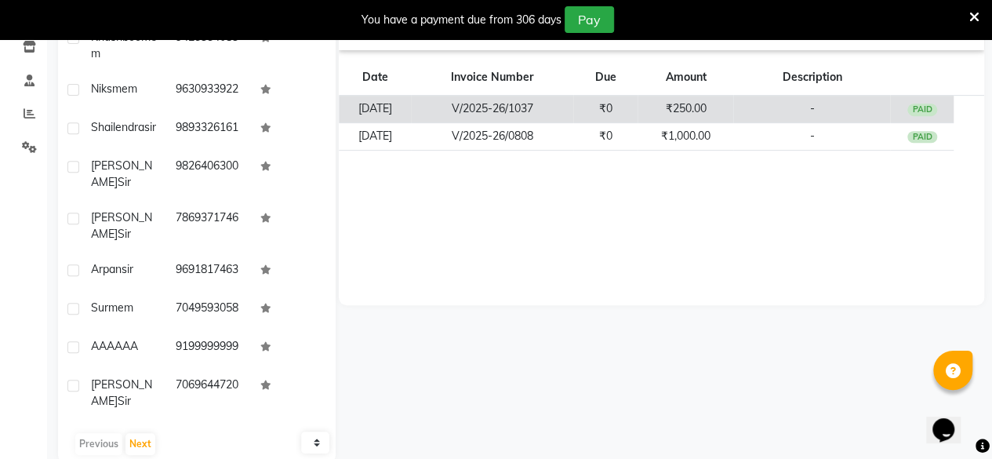
click at [688, 111] on td "₹250.00" at bounding box center [685, 109] width 96 height 27
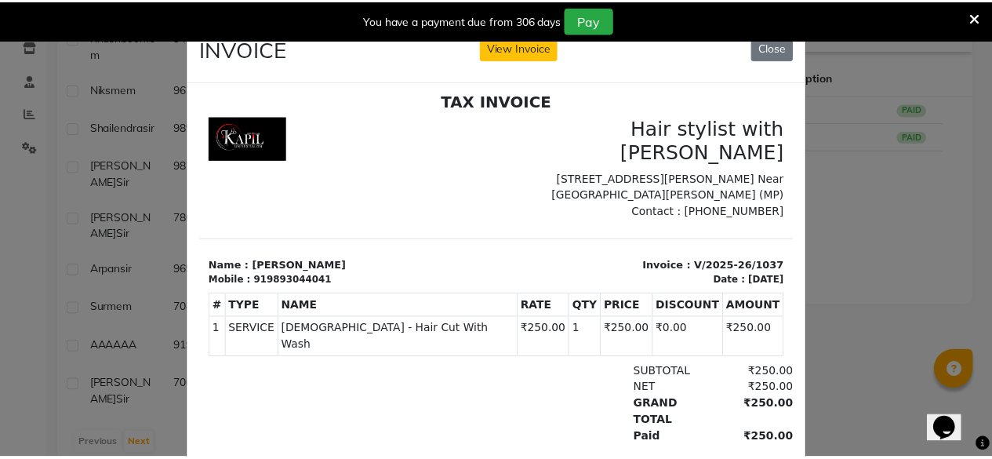
scroll to position [13, 0]
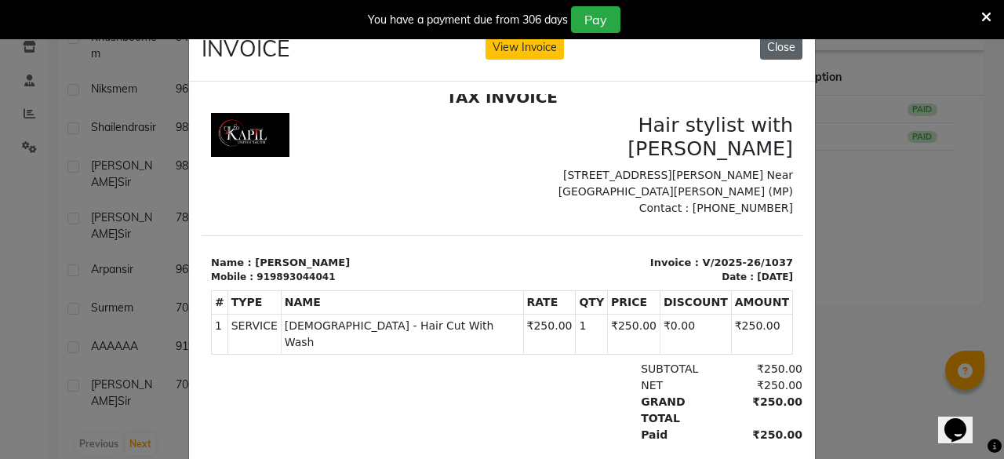
click at [772, 48] on button "Close" at bounding box center [781, 47] width 42 height 24
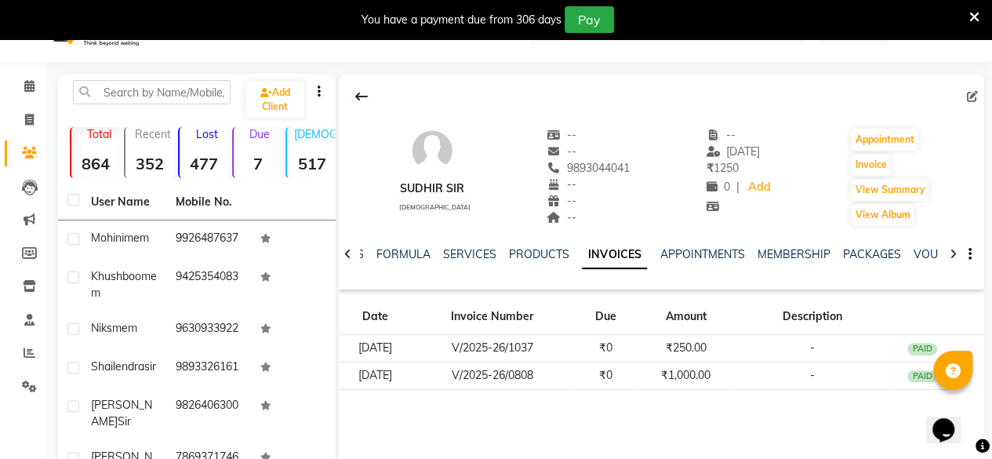
scroll to position [0, 0]
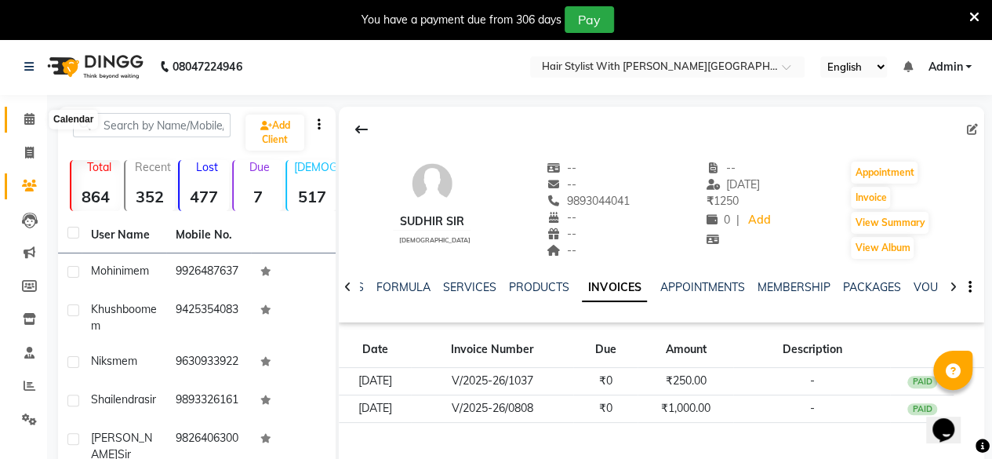
drag, startPoint x: 34, startPoint y: 125, endPoint x: 345, endPoint y: 15, distance: 330.1
click at [34, 125] on icon at bounding box center [29, 119] width 10 height 12
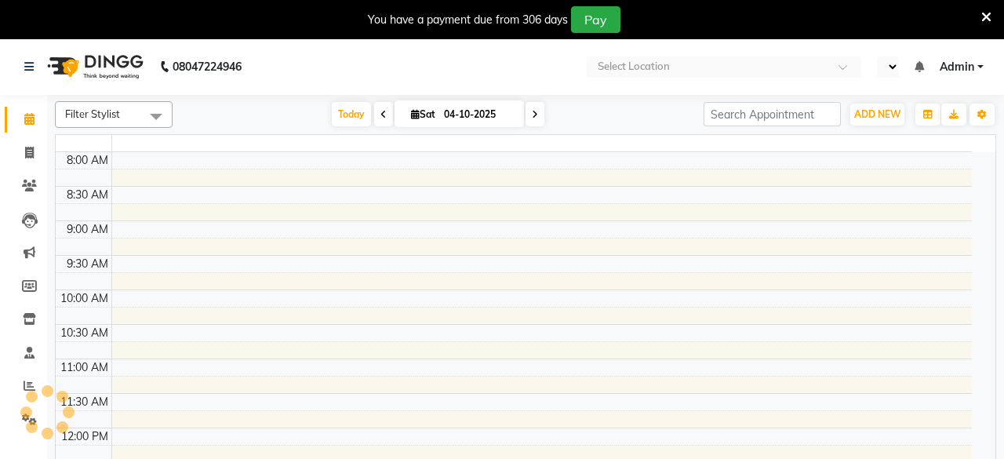
select select "en"
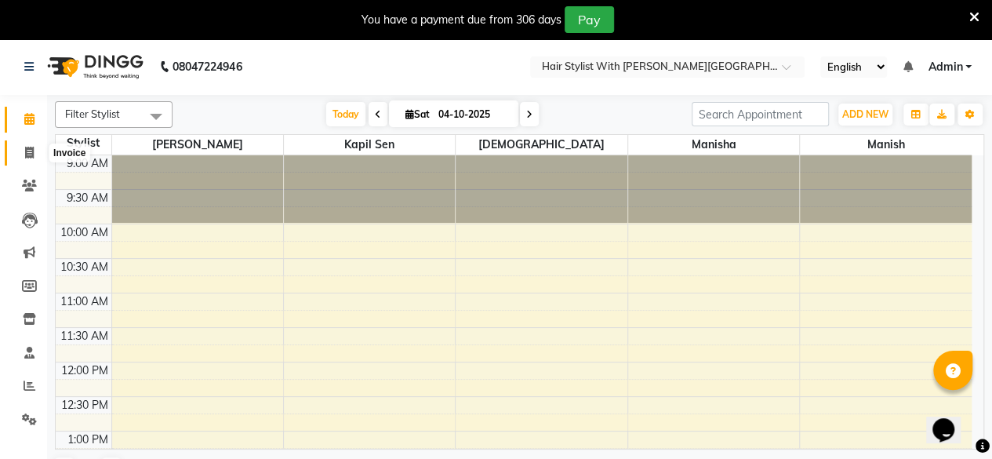
click at [28, 157] on icon at bounding box center [29, 153] width 9 height 12
select select "service"
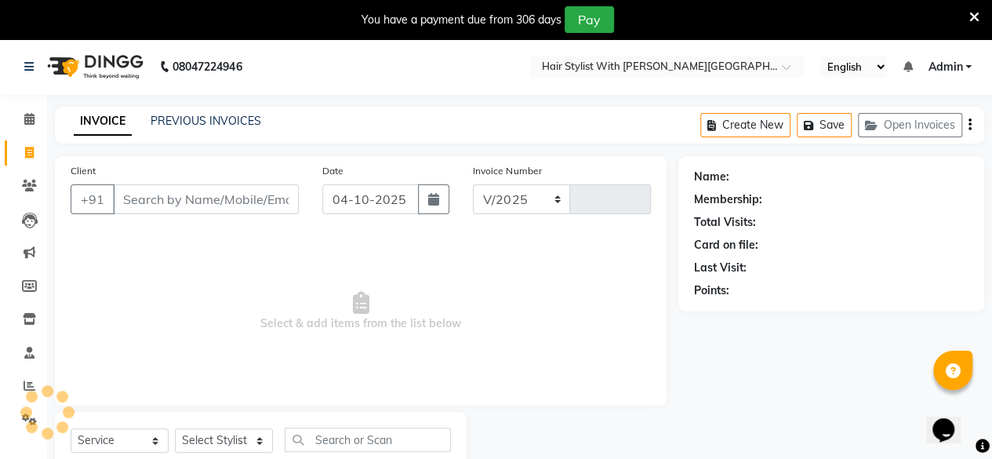
select select "7319"
type input "1113"
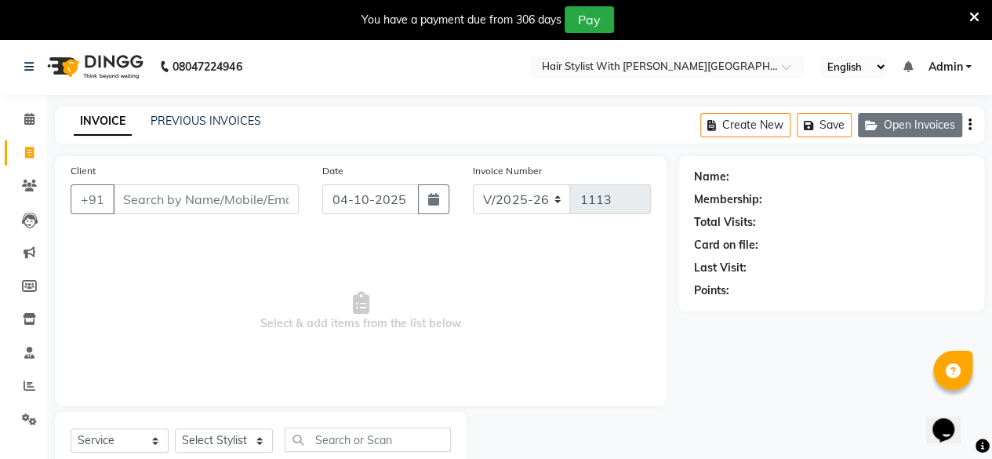
click at [877, 125] on icon "button" at bounding box center [874, 125] width 19 height 11
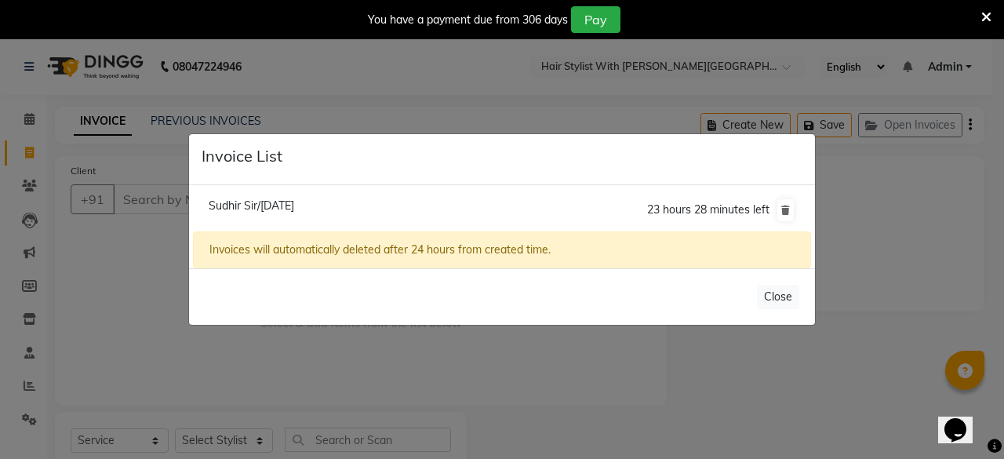
click at [252, 208] on span "Sudhir Sir/[DATE]" at bounding box center [251, 205] width 85 height 14
type input "9893044041"
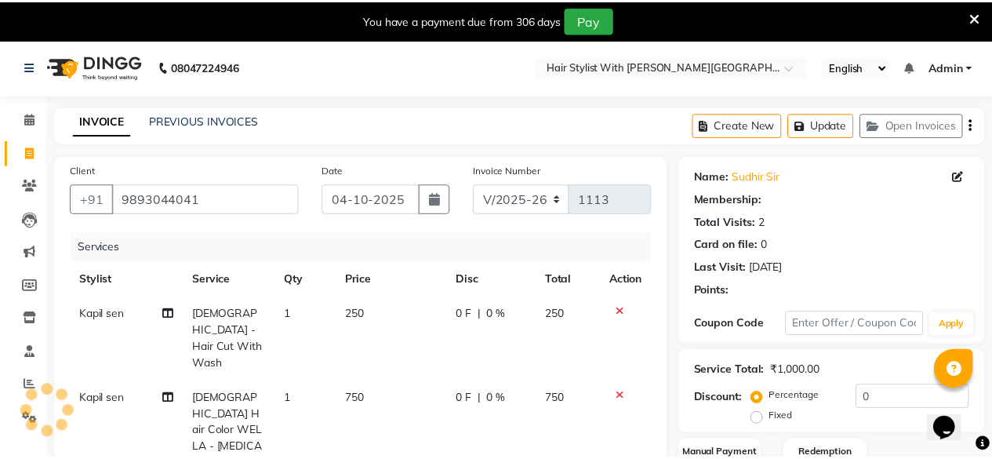
scroll to position [242, 0]
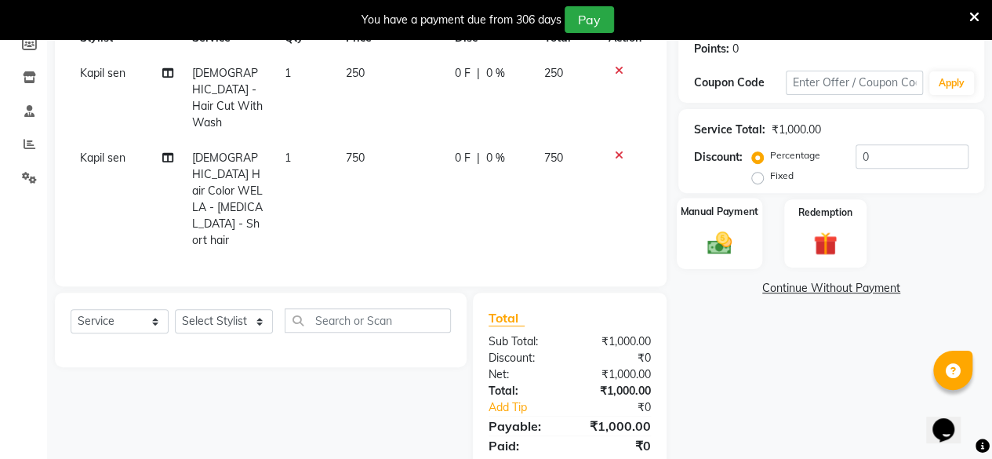
click at [706, 242] on img at bounding box center [719, 242] width 40 height 28
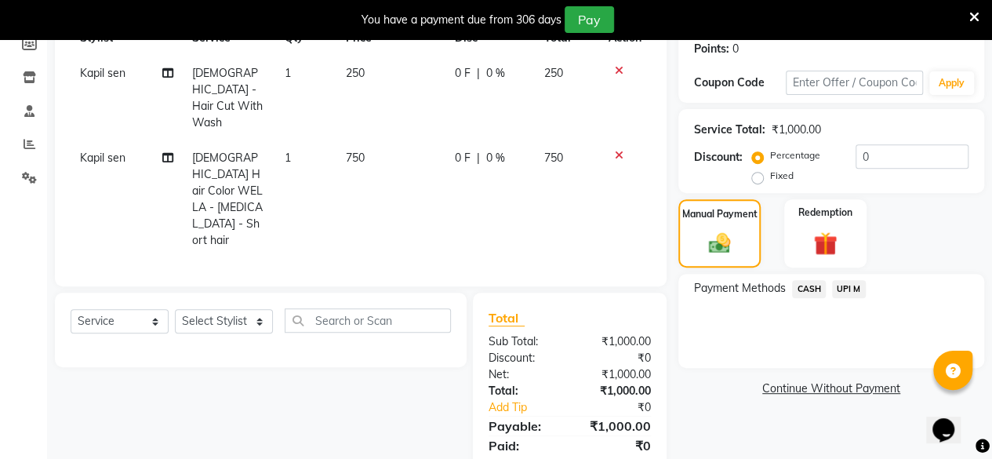
click at [848, 291] on span "UPI M" at bounding box center [849, 289] width 34 height 18
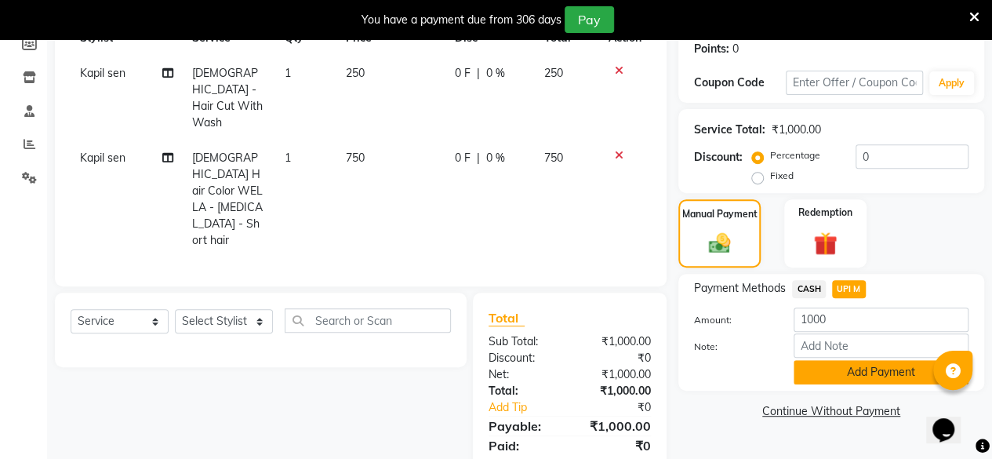
click at [834, 374] on button "Add Payment" at bounding box center [881, 372] width 175 height 24
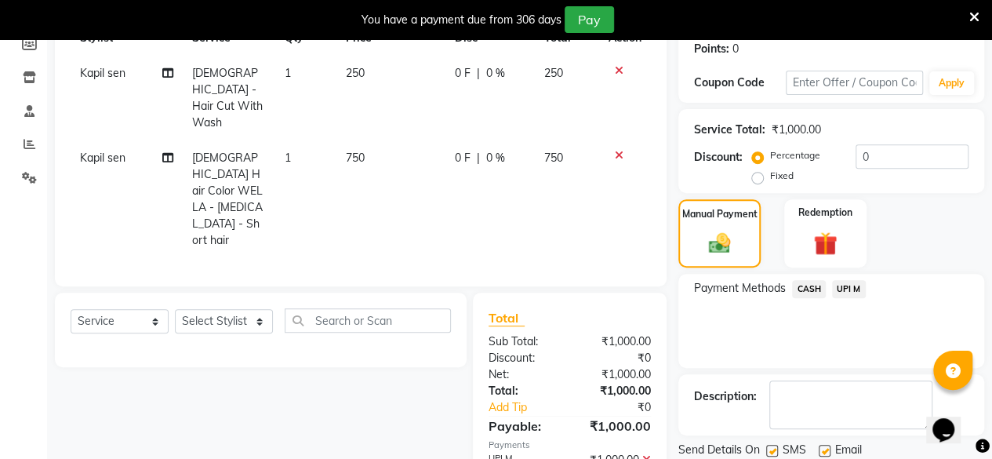
scroll to position [293, 0]
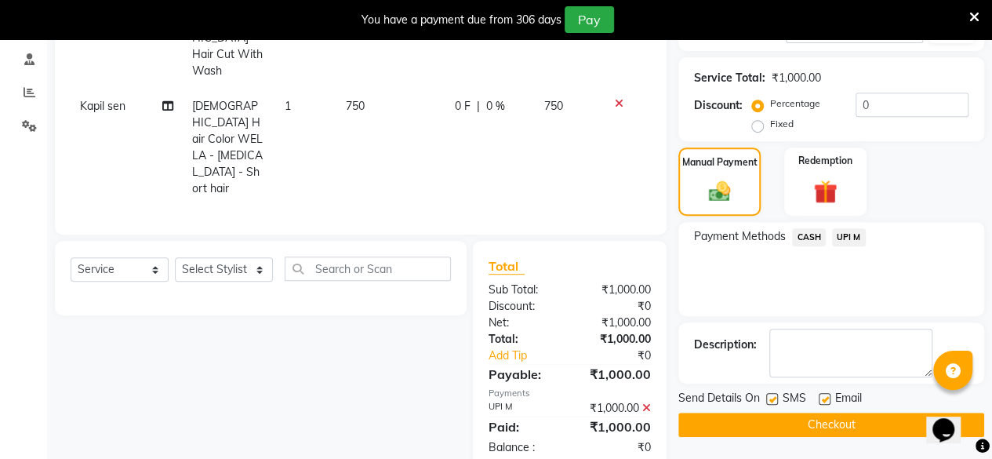
click at [839, 422] on button "Checkout" at bounding box center [831, 424] width 306 height 24
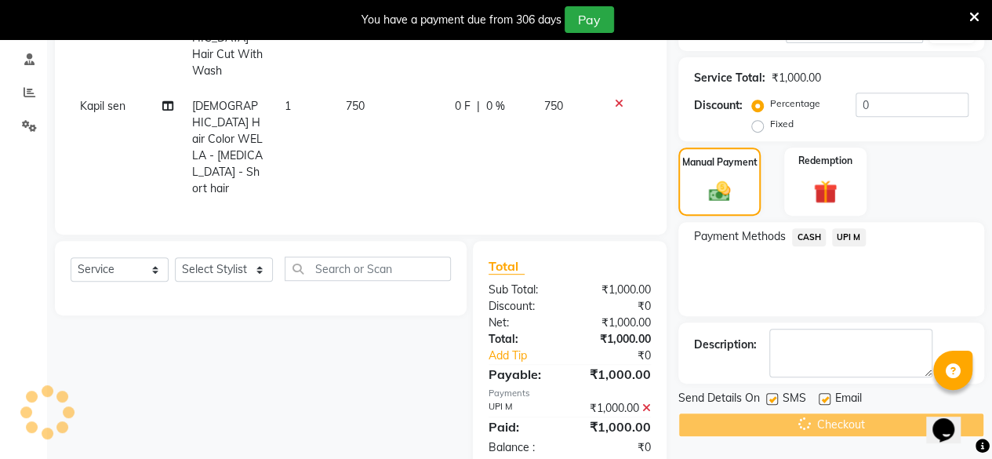
scroll to position [0, 0]
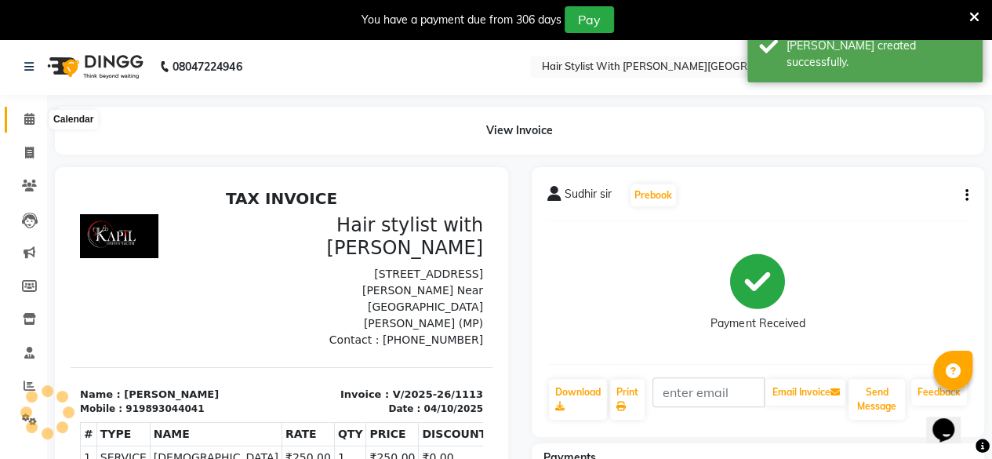
click at [20, 125] on span at bounding box center [29, 120] width 27 height 18
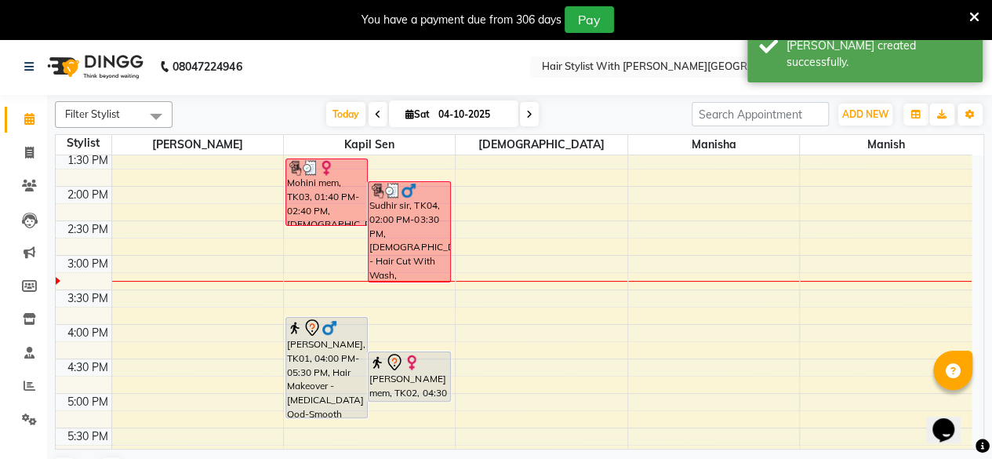
scroll to position [589, 0]
